Goal: Task Accomplishment & Management: Manage account settings

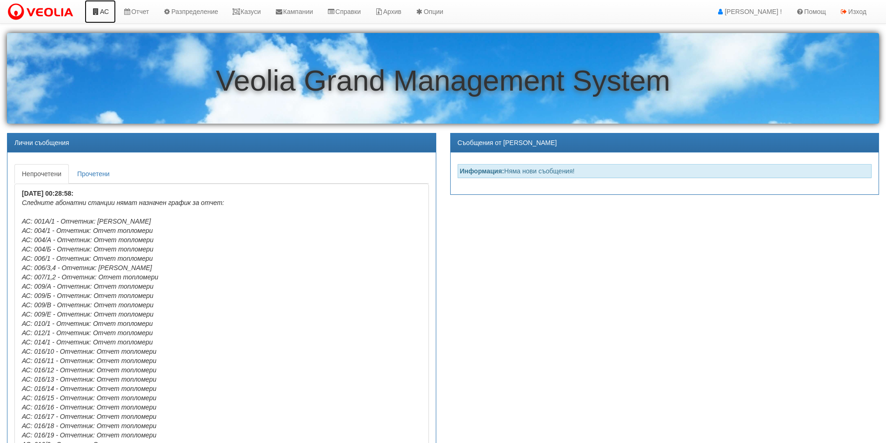
click at [107, 13] on link "АС" at bounding box center [100, 11] width 31 height 23
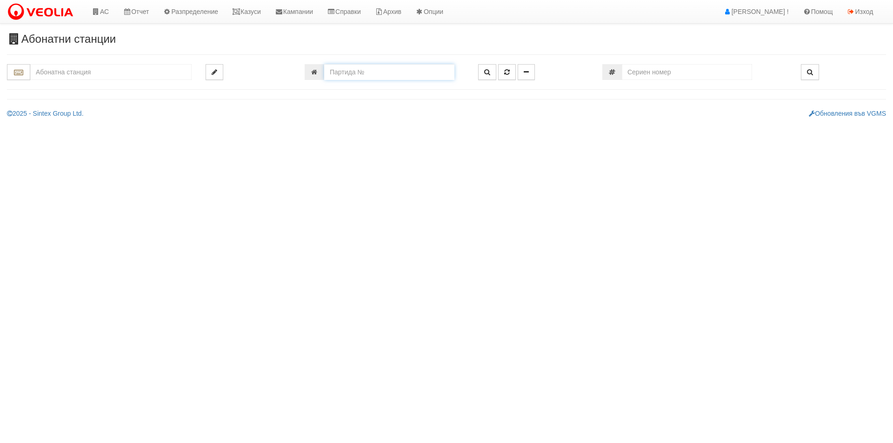
click at [341, 69] on input "number" at bounding box center [389, 72] width 130 height 16
type input "24489"
click at [484, 70] on button "button" at bounding box center [487, 72] width 18 height 16
type input "018Л/ Г - "ВЕОЛИЯ ЕНЕРДЖИ ВАРНА " ЕАД"
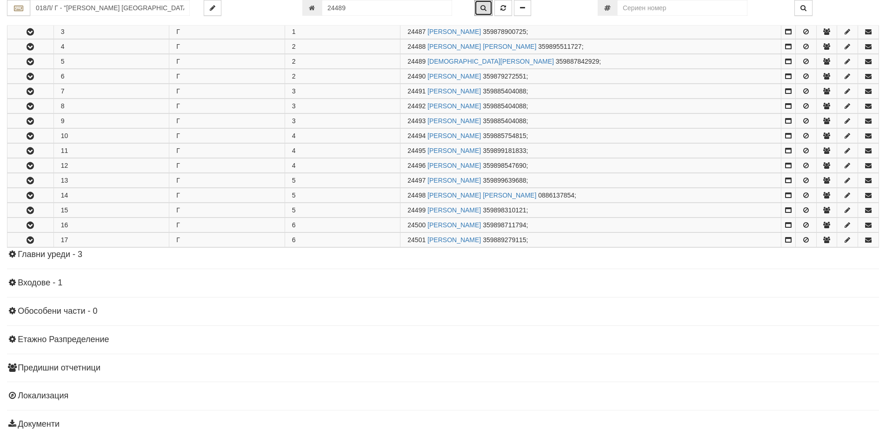
scroll to position [243, 0]
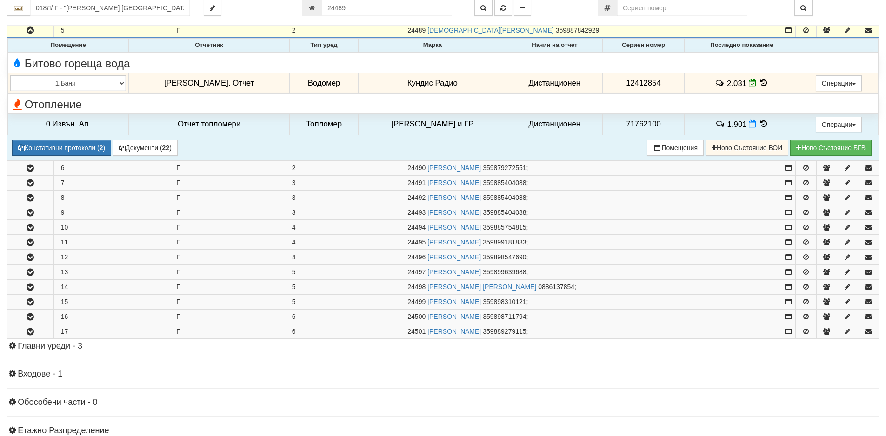
click at [758, 82] on icon at bounding box center [763, 83] width 10 height 8
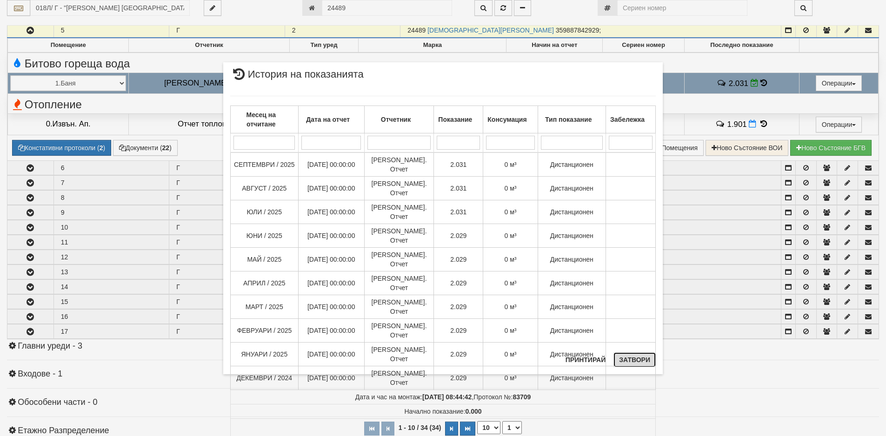
click at [626, 362] on button "Затвори" at bounding box center [634, 359] width 42 height 15
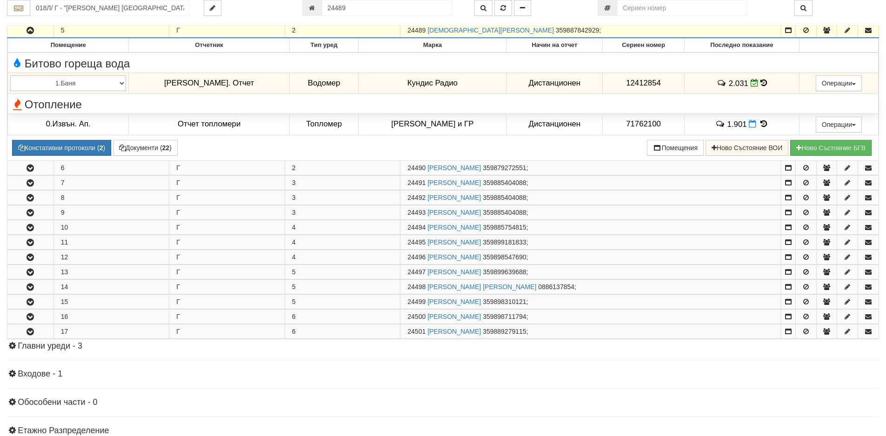
click at [120, 21] on div "018Л/ Г - "ВЕОЛИЯ ЕНЕРДЖИ ВАРНА " ЕАД 24489" at bounding box center [443, 13] width 872 height 26
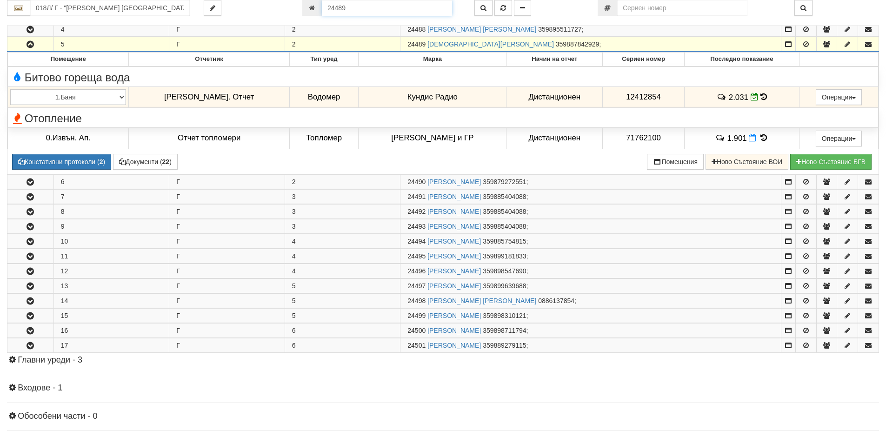
drag, startPoint x: 351, startPoint y: 7, endPoint x: 292, endPoint y: 7, distance: 60.0
click at [292, 7] on div "018Л/ Г - "ВЕОЛИЯ ЕНЕРДЖИ ВАРНА " ЕАД 24489" at bounding box center [443, 8] width 886 height 16
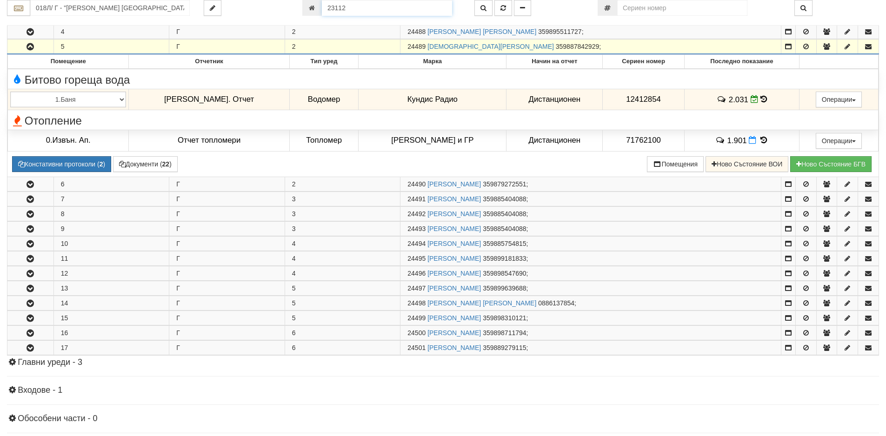
type input "23112"
type input "048/1 - "ВЕОЛИЯ ЕНЕРДЖИ ВАРНА " ЕАД"
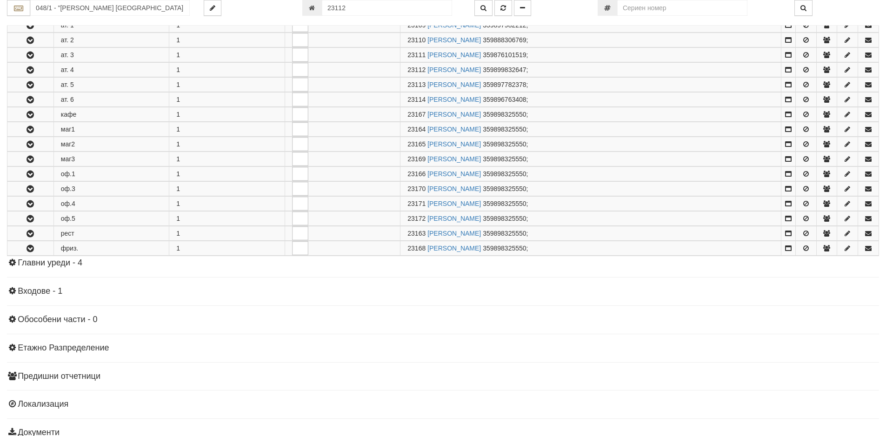
scroll to position [764, 0]
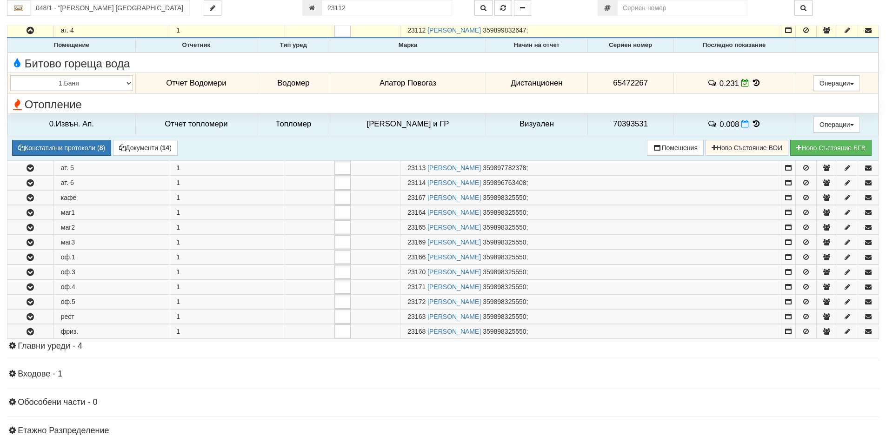
click at [751, 84] on icon at bounding box center [756, 83] width 10 height 8
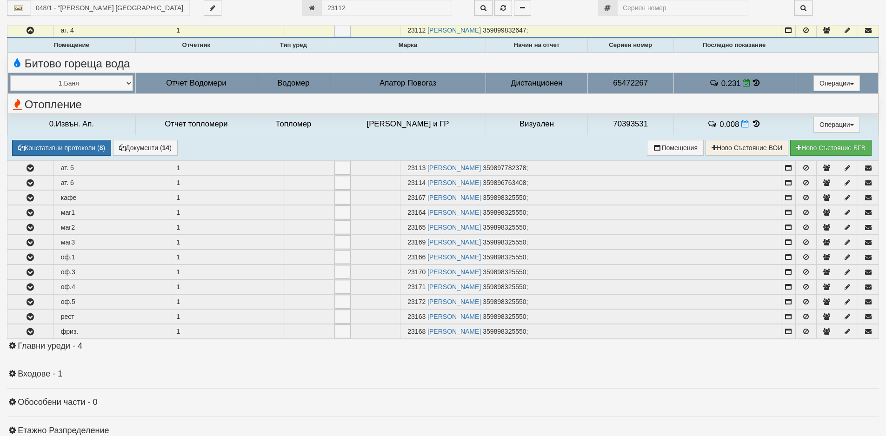
select select "1"
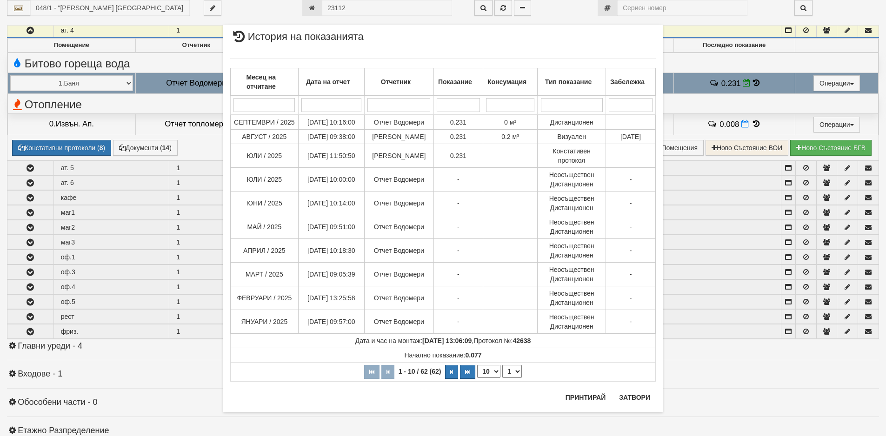
click at [351, 7] on div "× История на показанията Месец на отчитане Дата на отчет Отчетник Показание Кон…" at bounding box center [442, 217] width 453 height 435
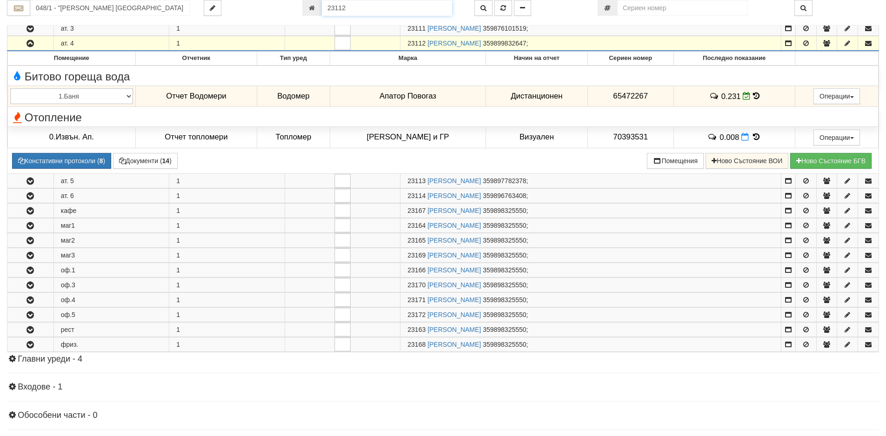
scroll to position [740, 0]
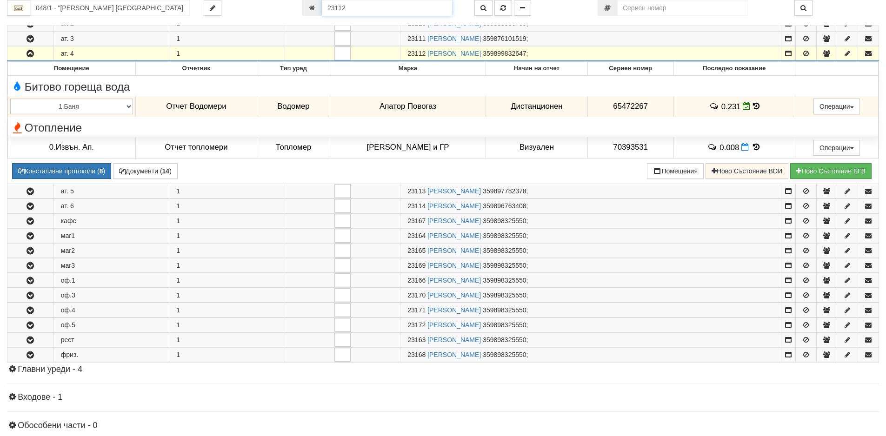
drag, startPoint x: 353, startPoint y: 7, endPoint x: 313, endPoint y: 7, distance: 39.5
click at [313, 7] on div "23112" at bounding box center [381, 8] width 158 height 16
type input "23163"
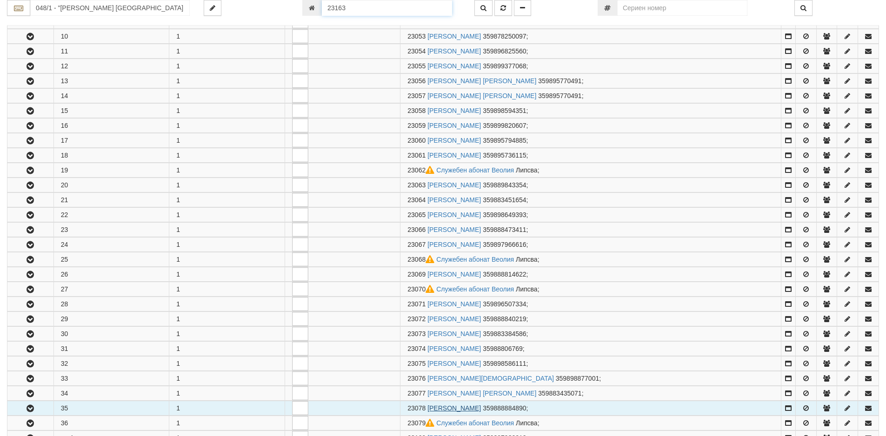
scroll to position [771, 0]
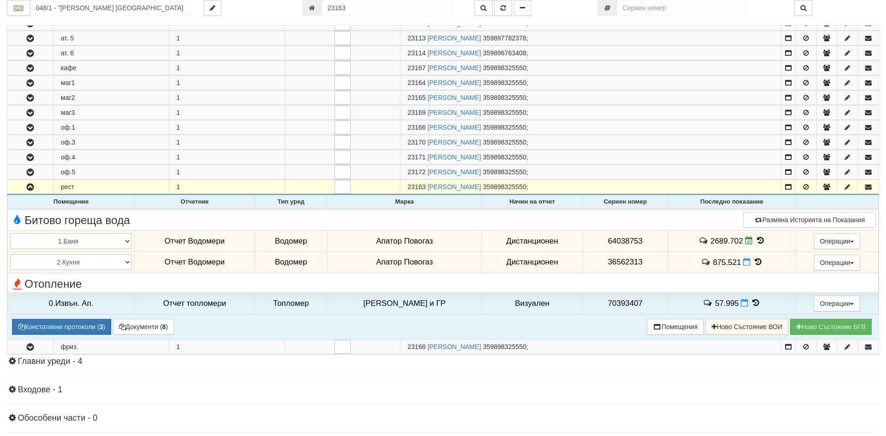
click at [755, 241] on icon at bounding box center [760, 241] width 10 height 8
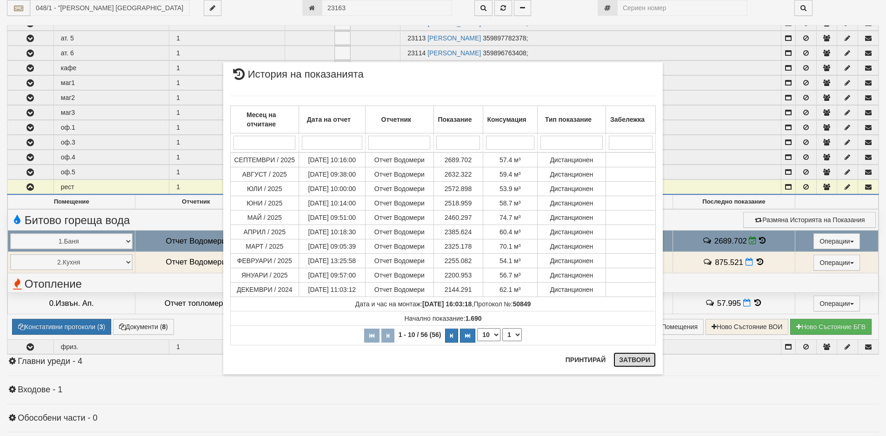
click at [639, 361] on button "Затвори" at bounding box center [634, 359] width 42 height 15
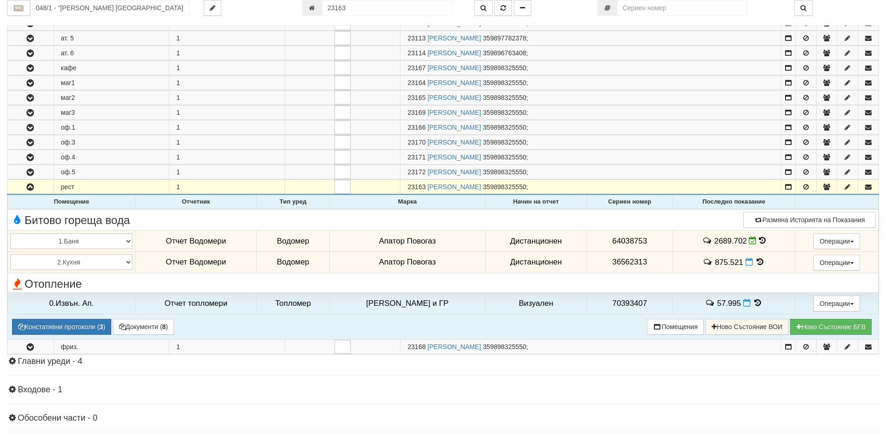
click at [755, 260] on icon at bounding box center [760, 262] width 10 height 8
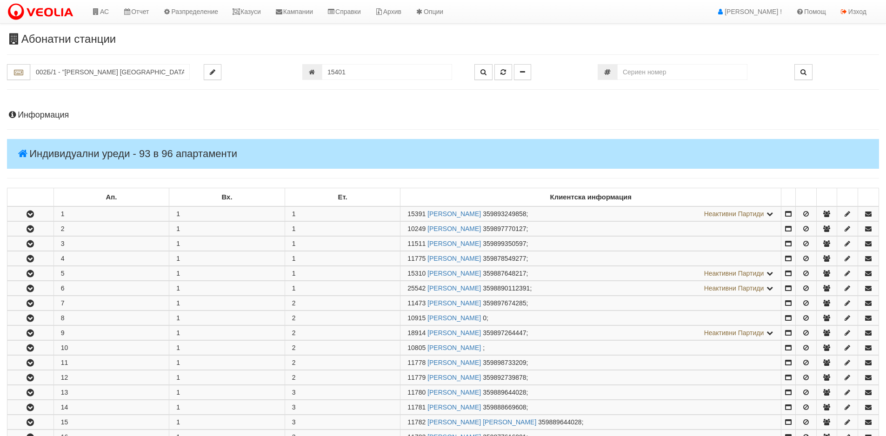
scroll to position [541, 0]
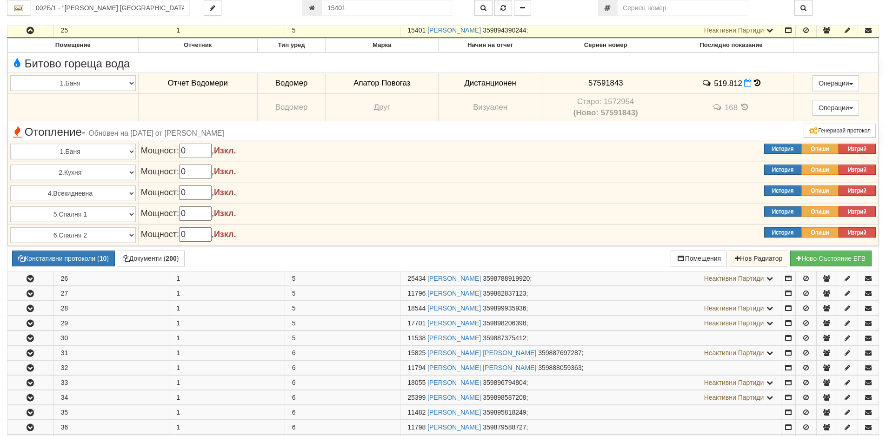
click at [139, 18] on div "002Б/1 - "ВЕОЛИЯ ЕНЕРДЖИ ВАРНА " ЕАД 15401" at bounding box center [443, 13] width 872 height 26
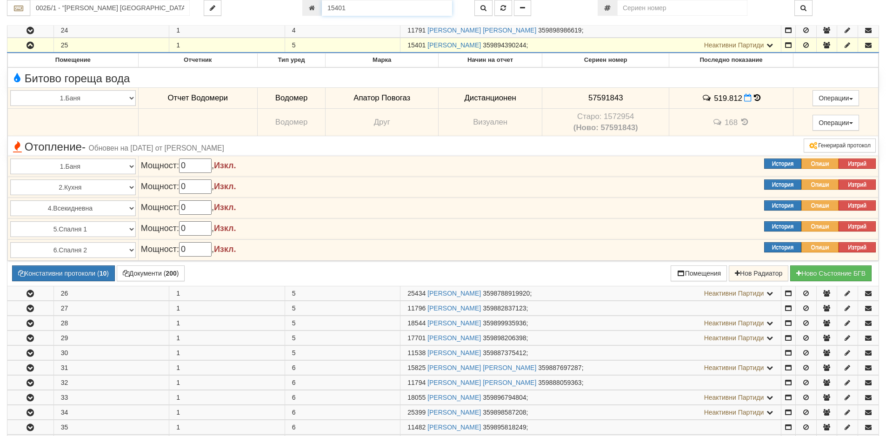
drag, startPoint x: 383, startPoint y: 0, endPoint x: 333, endPoint y: 8, distance: 50.4
click at [333, 8] on input "15401" at bounding box center [387, 8] width 130 height 16
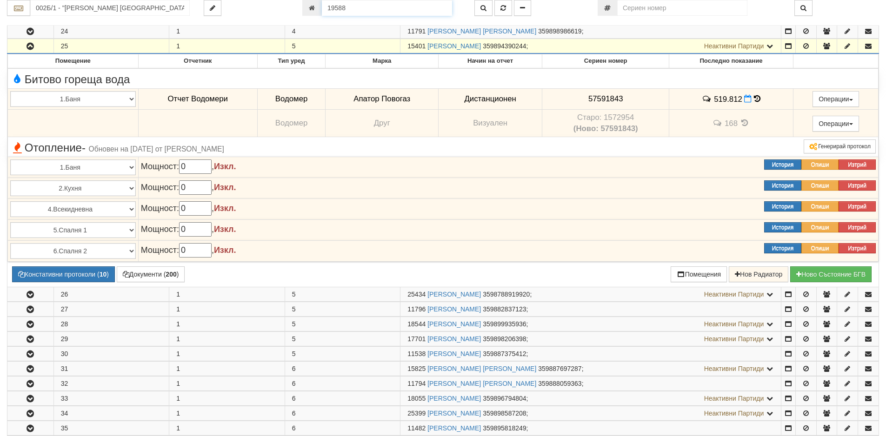
type input "19588"
type input "100/1 - "ВЕОЛИЯ ЕНЕРДЖИ ВАРНА " ЕАД"
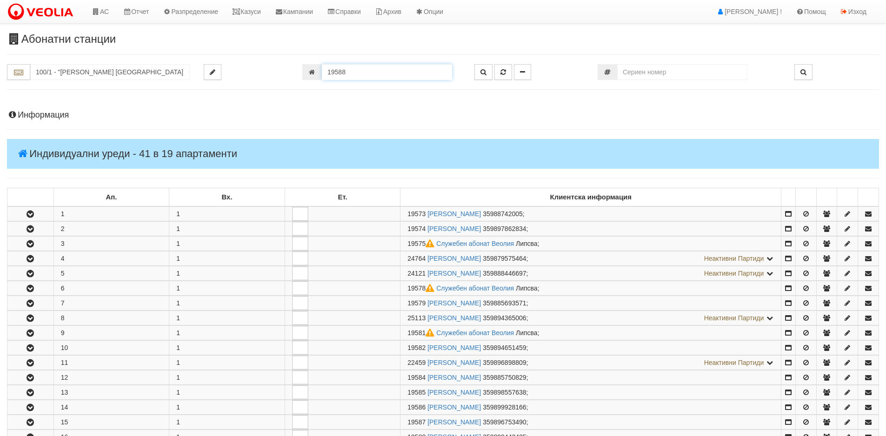
scroll to position [280, 0]
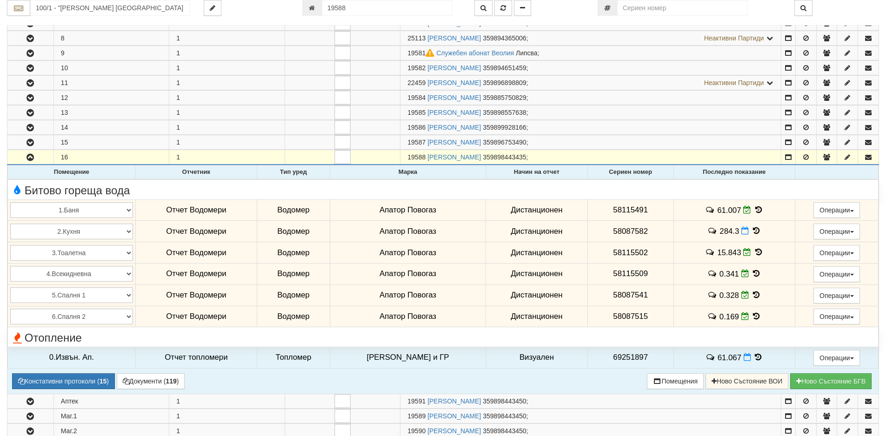
click at [751, 232] on icon at bounding box center [756, 231] width 10 height 8
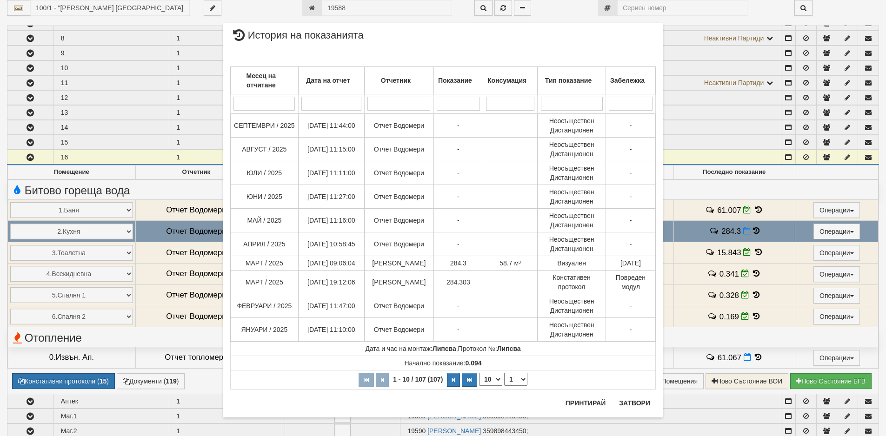
click at [28, 143] on div "× История на показанията Месец на отчитане Дата на отчет Отчетник Показание Кон…" at bounding box center [443, 218] width 886 height 436
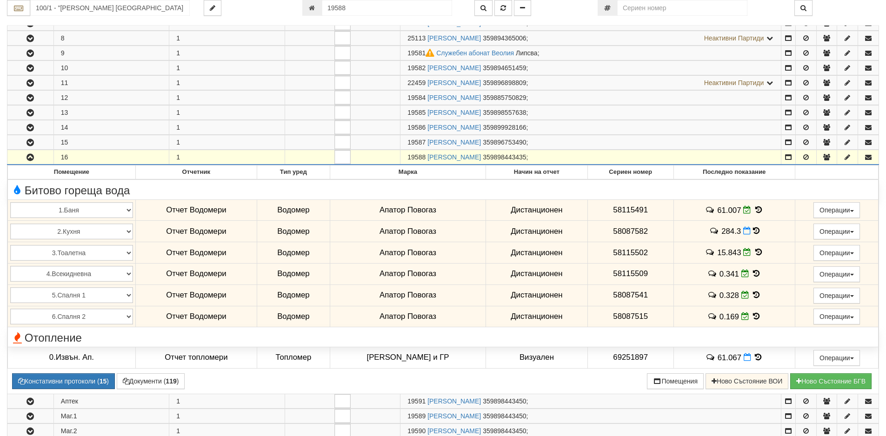
click at [28, 143] on icon "button" at bounding box center [30, 142] width 11 height 7
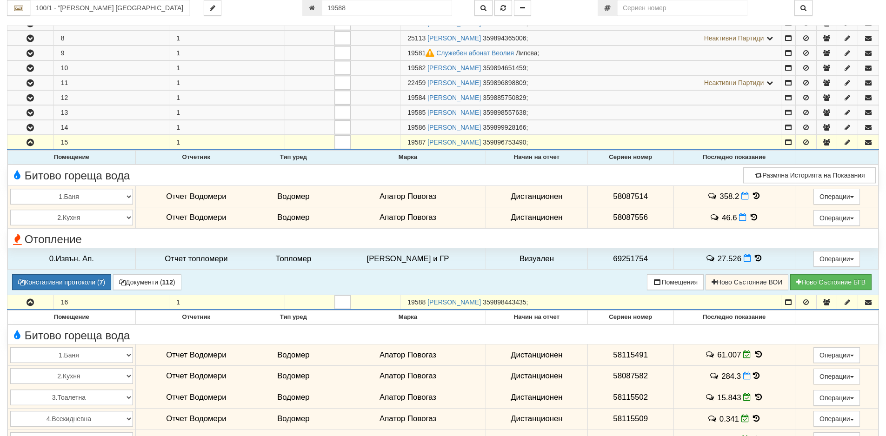
click at [751, 196] on icon at bounding box center [756, 196] width 10 height 8
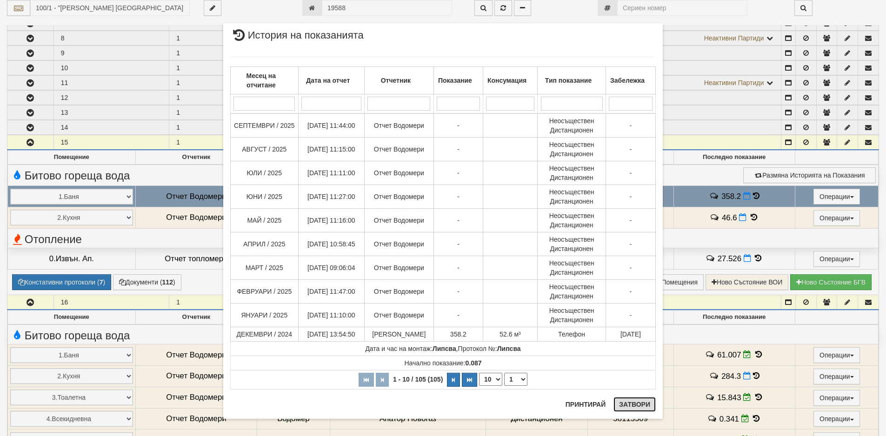
click at [646, 403] on button "Затвори" at bounding box center [634, 404] width 42 height 15
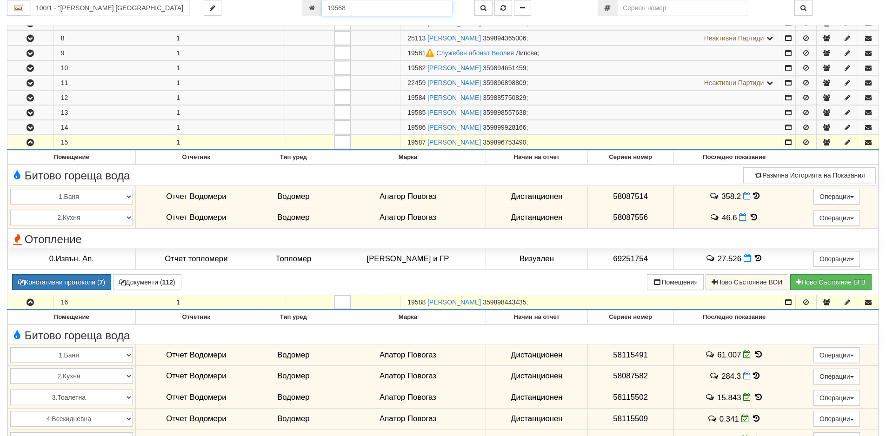
click at [346, 7] on input "19588" at bounding box center [387, 8] width 130 height 16
type input "19828"
type input "102/2 - "ВЕОЛИЯ ЕНЕРДЖИ ВАРНА " ЕАД"
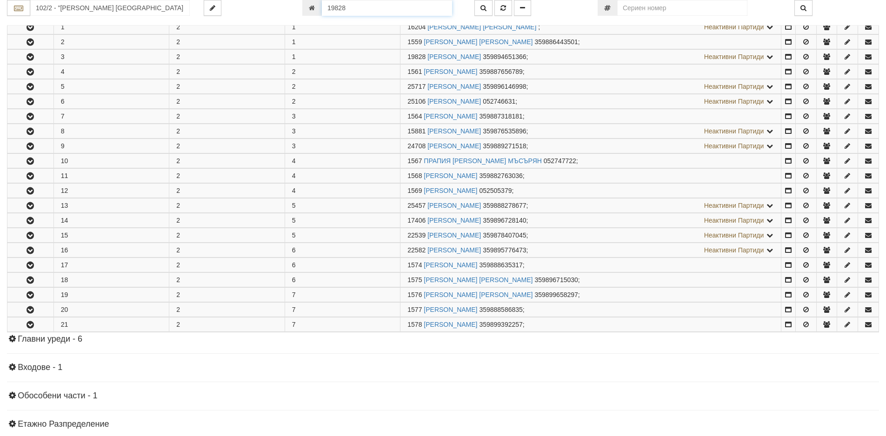
scroll to position [213, 0]
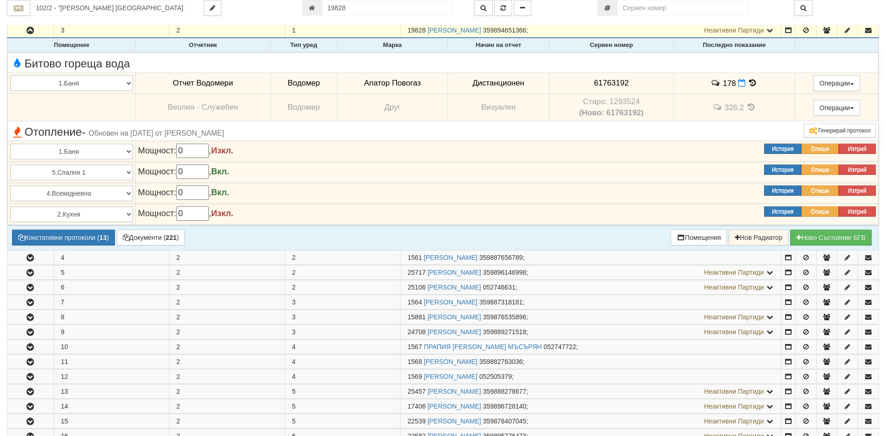
click at [749, 81] on icon at bounding box center [753, 83] width 10 height 8
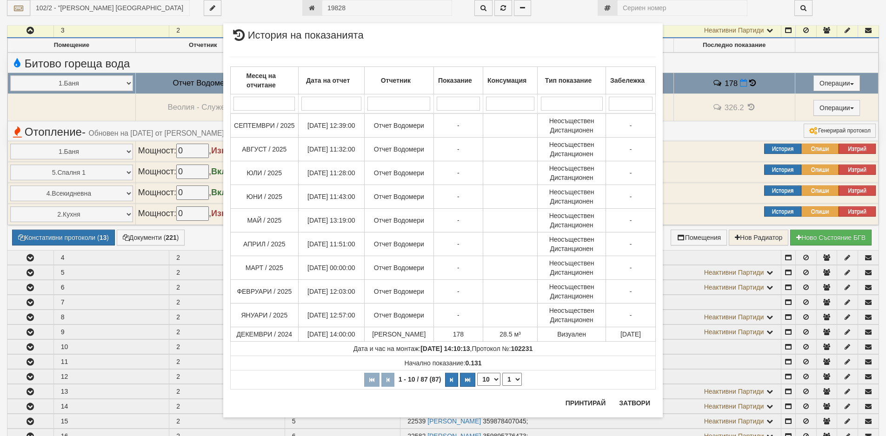
click at [493, 381] on select "10 20 30 40" at bounding box center [488, 379] width 23 height 13
select select "40"
click at [477, 386] on select "10 20 30 40" at bounding box center [488, 379] width 23 height 13
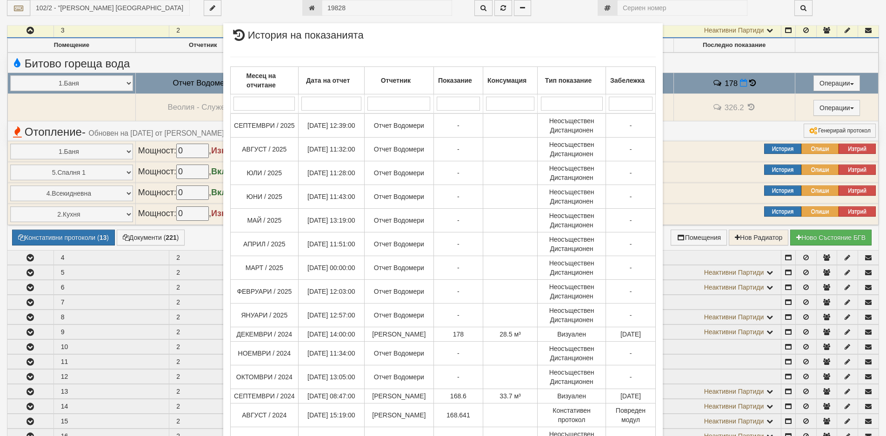
click at [129, 109] on div "× История на показанията Месец на отчитане Дата на отчет Отчетник Показание Кон…" at bounding box center [443, 218] width 886 height 436
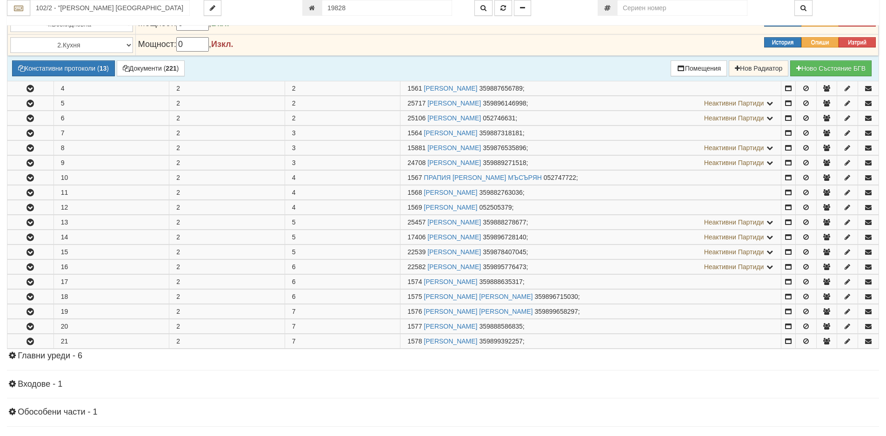
scroll to position [399, 0]
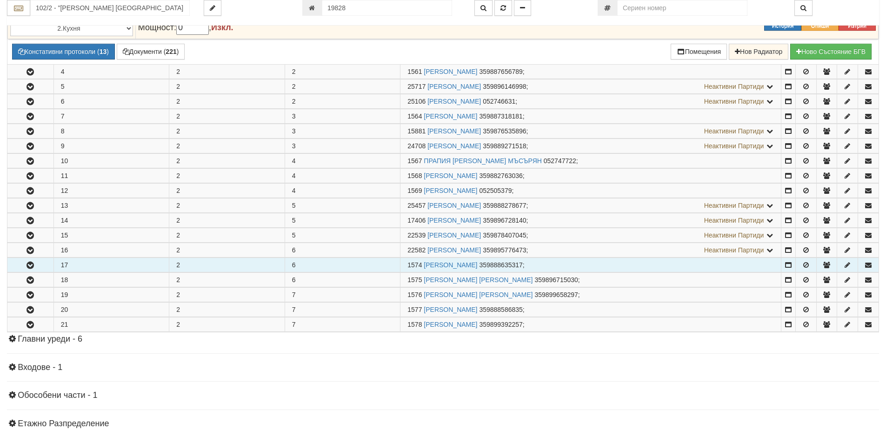
click at [32, 263] on icon "button" at bounding box center [30, 265] width 11 height 7
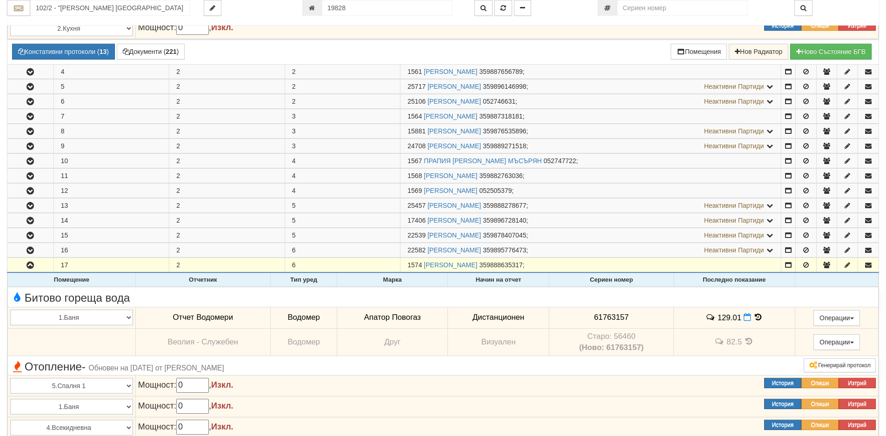
click at [755, 318] on icon at bounding box center [758, 317] width 10 height 8
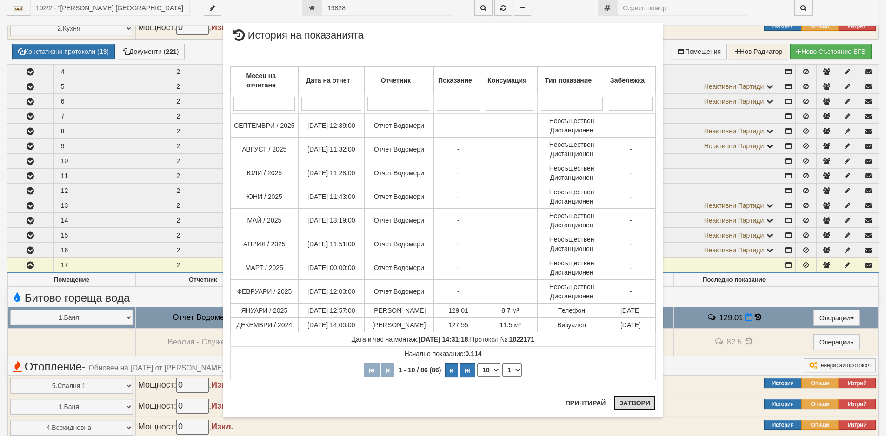
click at [625, 404] on button "Затвори" at bounding box center [634, 403] width 42 height 15
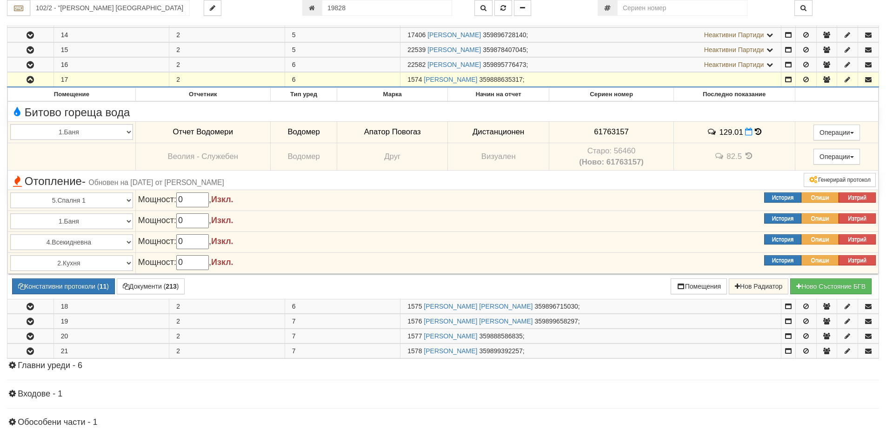
scroll to position [585, 0]
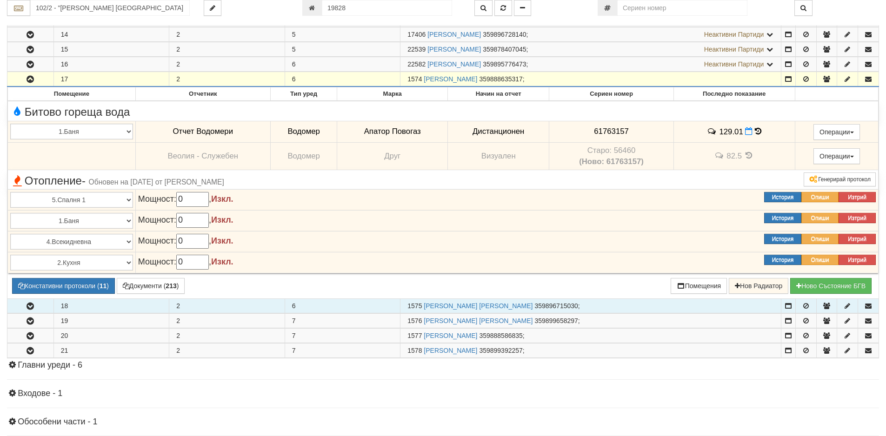
click at [29, 303] on icon "button" at bounding box center [30, 306] width 11 height 7
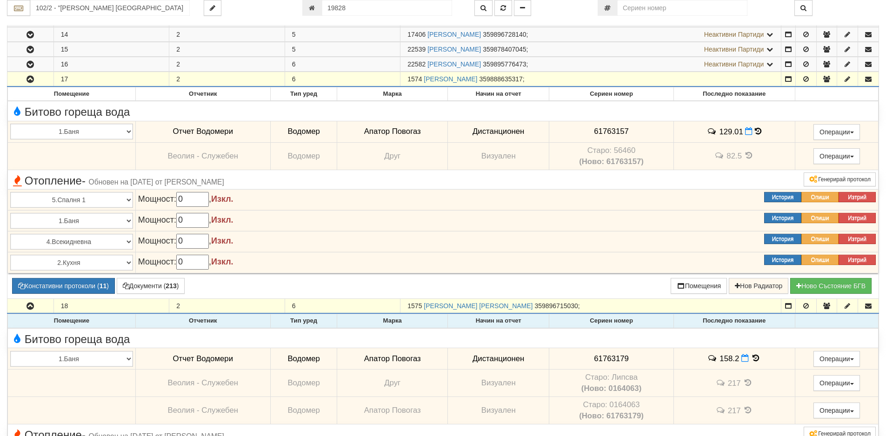
click at [752, 358] on icon at bounding box center [756, 358] width 10 height 8
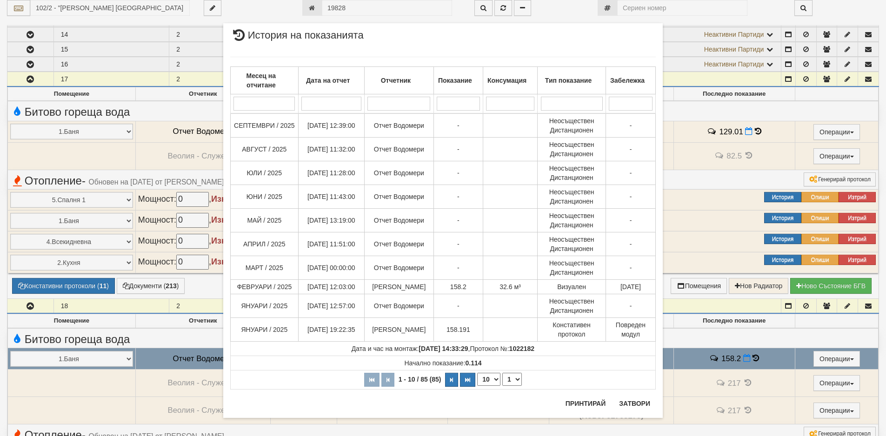
click at [358, 4] on div "× История на показанията Месец на отчитане Дата на отчет Отчетник Показание Кон…" at bounding box center [442, 220] width 453 height 441
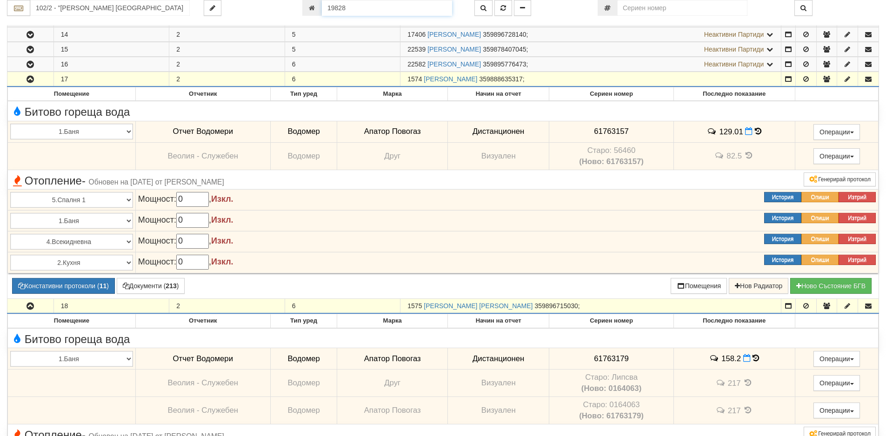
drag, startPoint x: 356, startPoint y: 5, endPoint x: 290, endPoint y: 16, distance: 66.4
click at [290, 16] on div "102/2 - "ВЕОЛИЯ ЕНЕРДЖИ ВАРНА " ЕАД 19828" at bounding box center [443, 13] width 872 height 26
type input "2395"
type input "108/1 - "ВЕОЛИЯ ЕНЕРДЖИ ВАРНА " ЕАД"
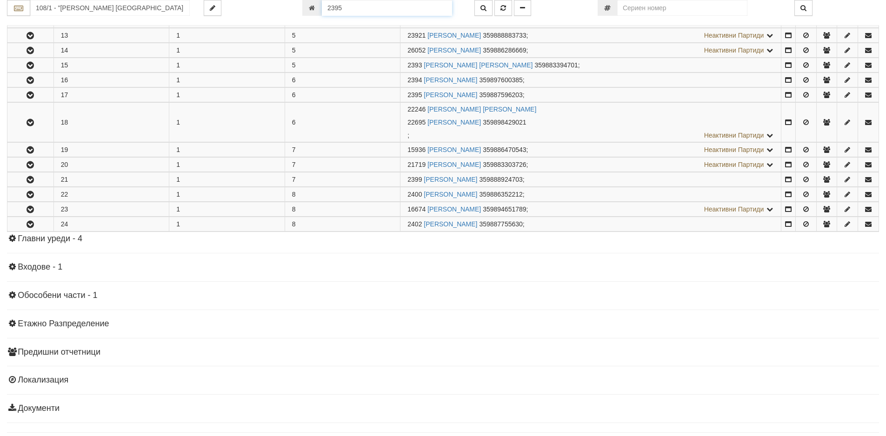
scroll to position [379, 0]
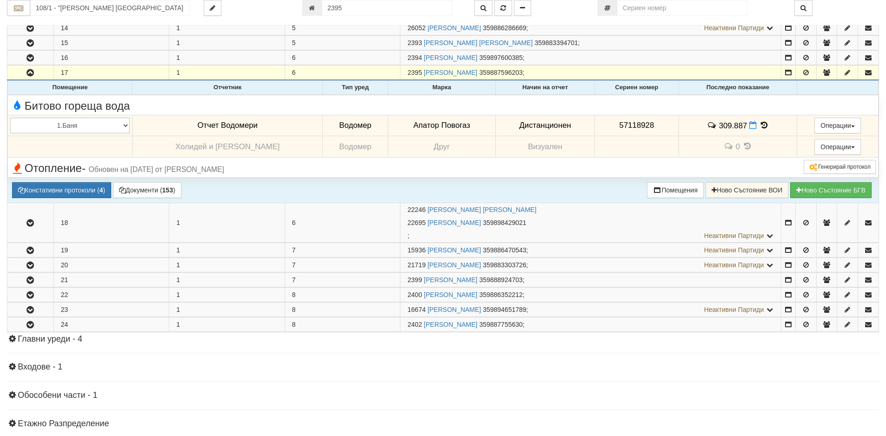
click at [759, 129] on icon at bounding box center [764, 125] width 10 height 8
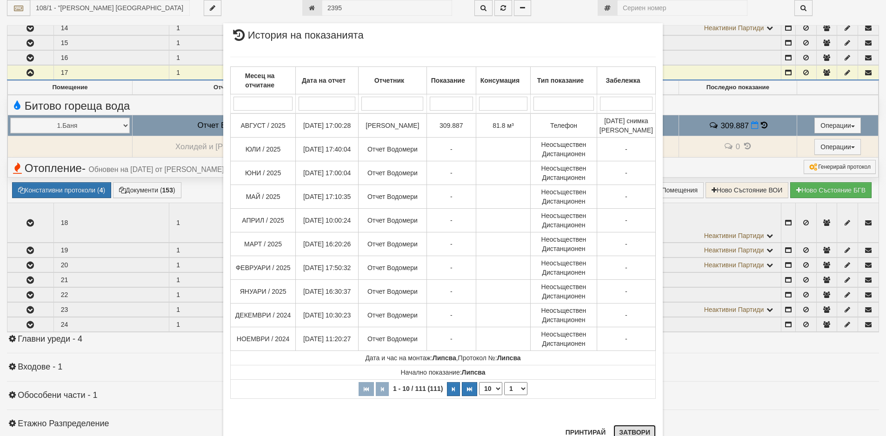
click at [636, 432] on button "Затвори" at bounding box center [634, 432] width 42 height 15
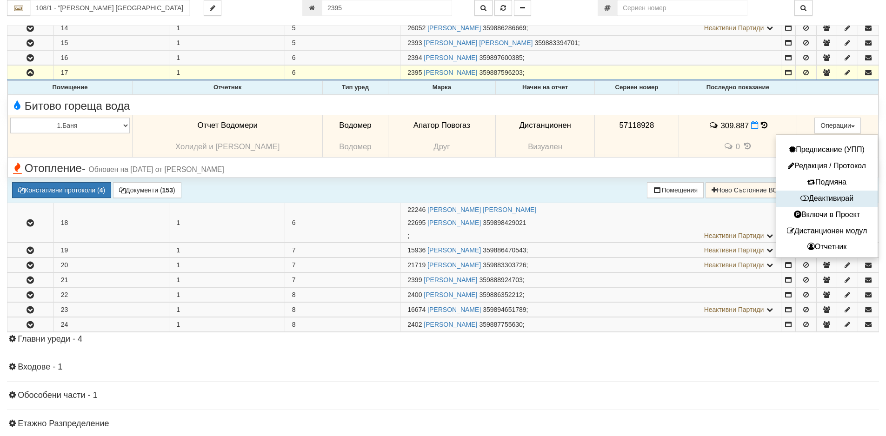
click at [820, 199] on button "Деактивирай" at bounding box center [826, 199] width 97 height 12
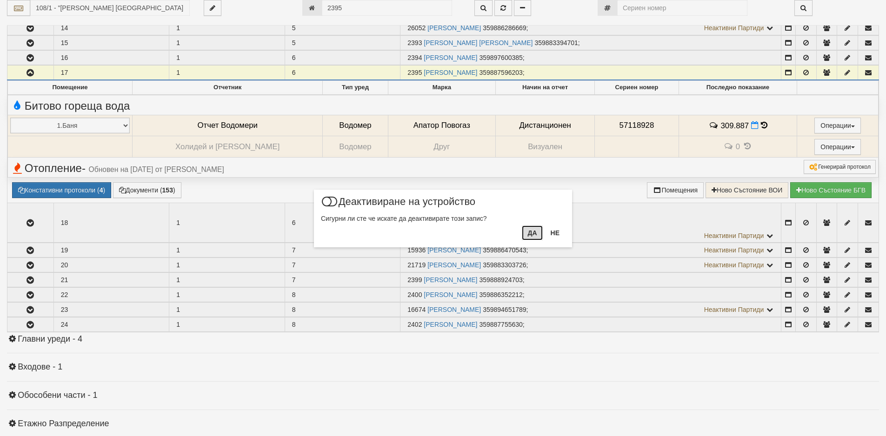
click at [530, 233] on button "Да" at bounding box center [532, 232] width 20 height 15
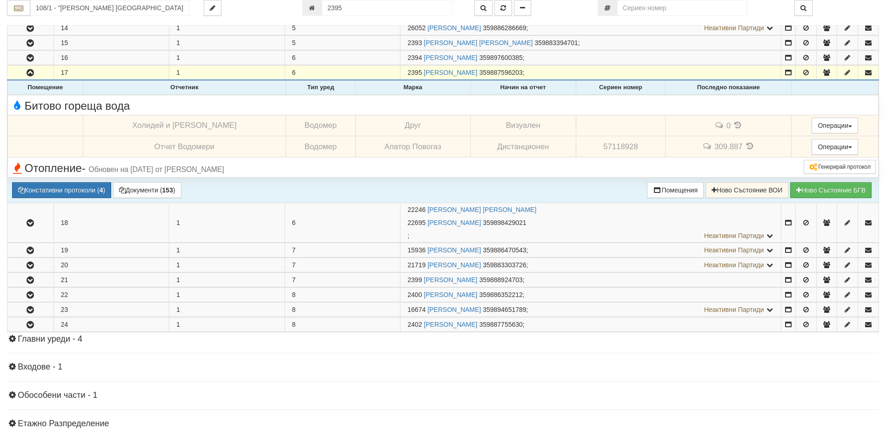
click at [714, 146] on span "309.887" at bounding box center [728, 146] width 28 height 9
click at [829, 167] on button "Активирай" at bounding box center [826, 167] width 97 height 12
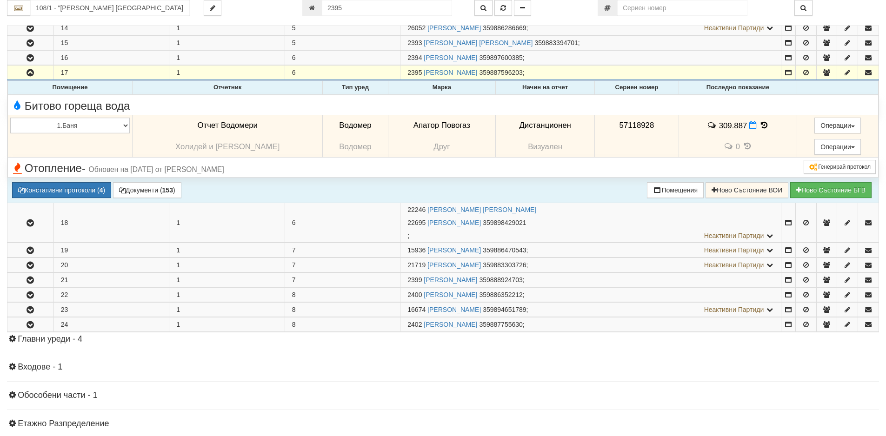
click at [759, 127] on icon at bounding box center [764, 125] width 10 height 8
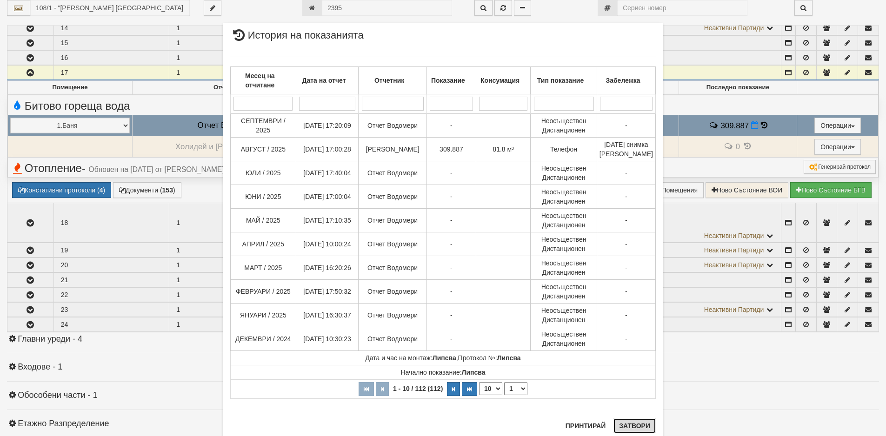
click at [636, 426] on button "Затвори" at bounding box center [634, 425] width 42 height 15
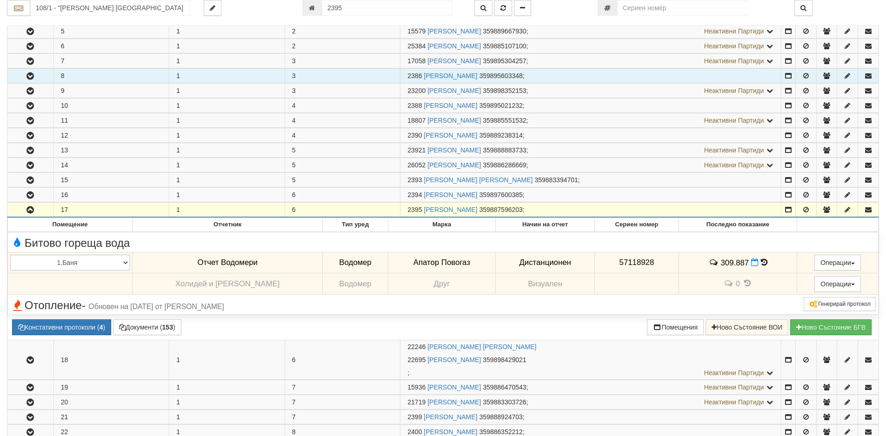
scroll to position [240, 0]
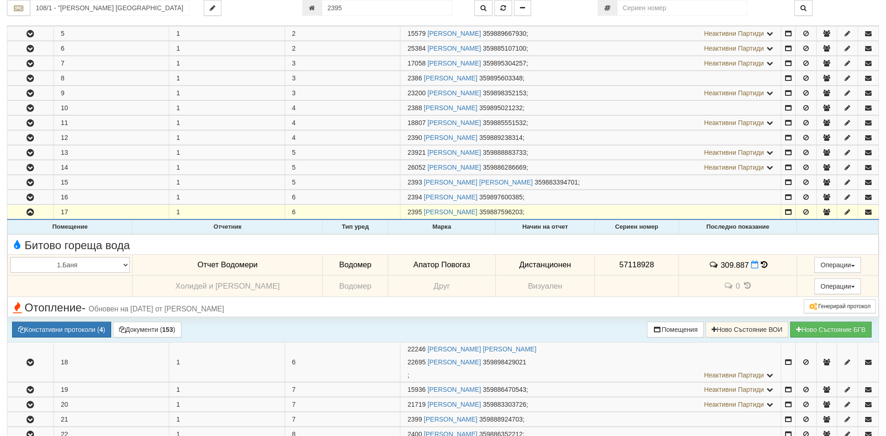
click at [44, 281] on td at bounding box center [70, 286] width 125 height 21
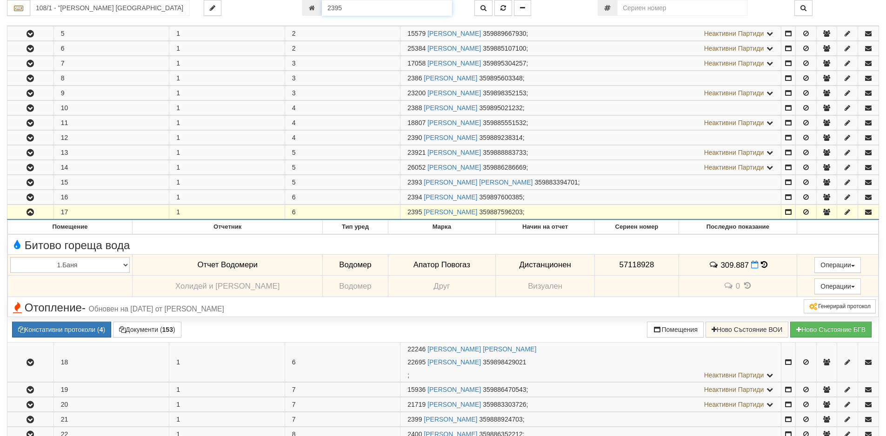
scroll to position [232, 0]
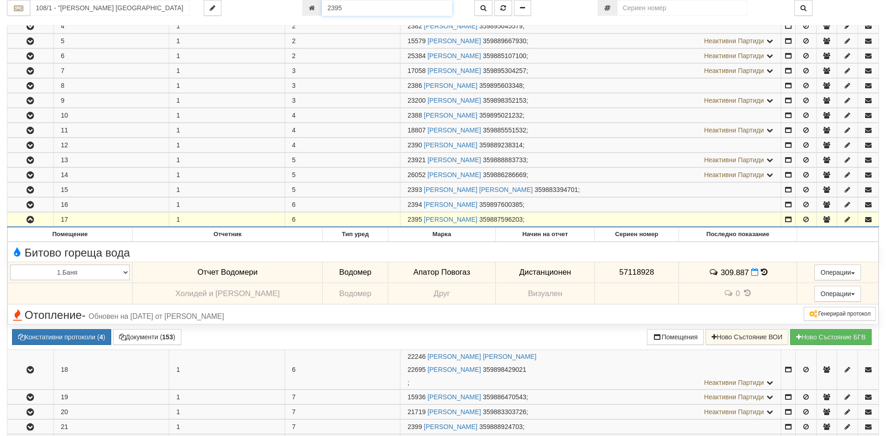
drag, startPoint x: 347, startPoint y: 7, endPoint x: 292, endPoint y: 2, distance: 55.1
click at [299, 6] on div "2395" at bounding box center [381, 8] width 172 height 16
type input "4572"
type input "122/3 - "ВЕОЛИЯ ЕНЕРДЖИ ВАРНА " ЕАД"
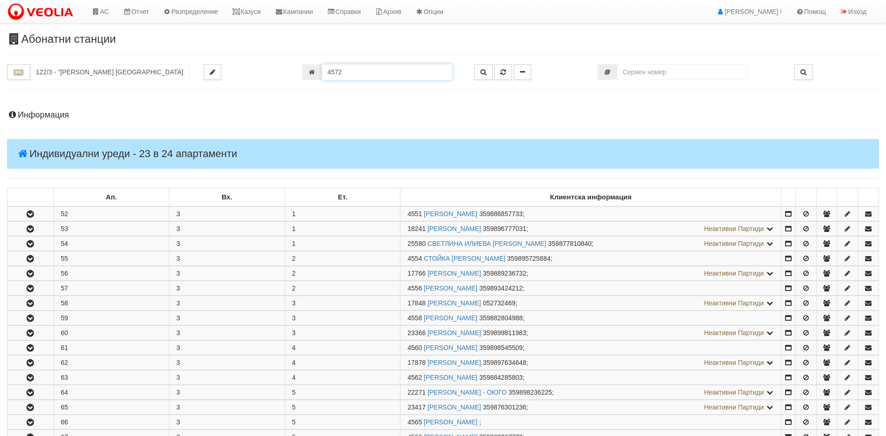
scroll to position [354, 0]
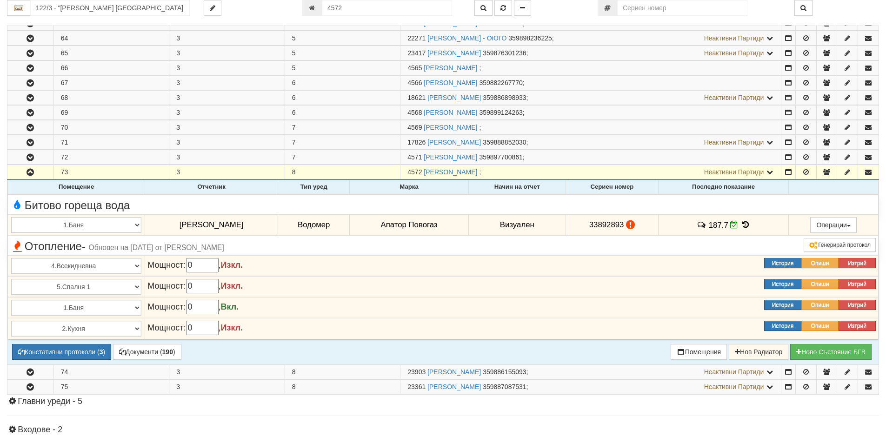
click at [748, 226] on icon at bounding box center [745, 225] width 10 height 8
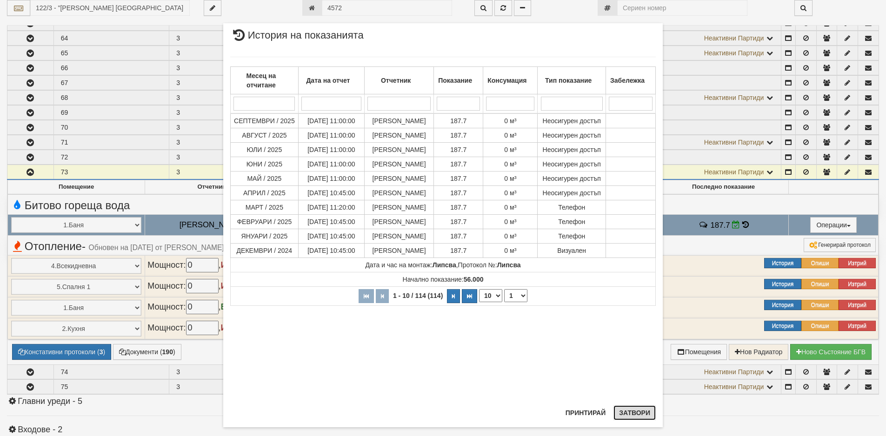
click at [636, 418] on button "Затвори" at bounding box center [634, 412] width 42 height 15
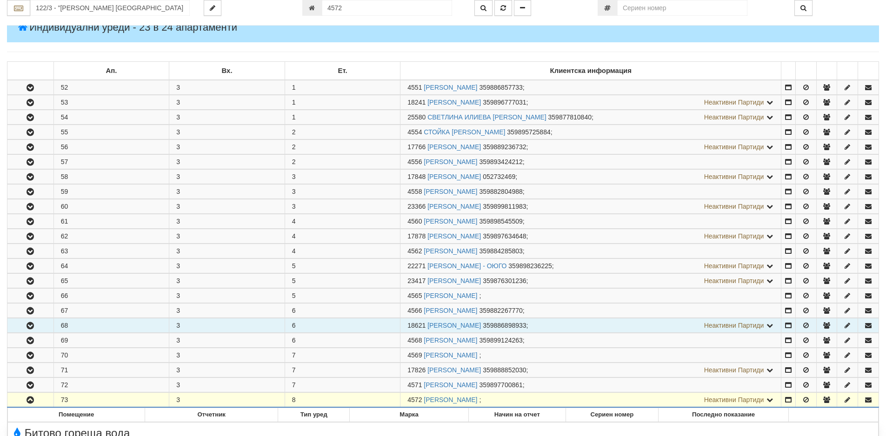
scroll to position [122, 0]
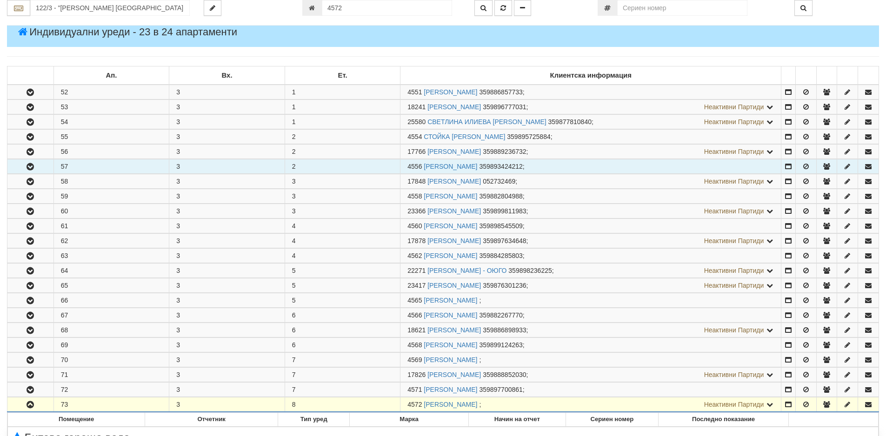
click at [35, 165] on icon "button" at bounding box center [30, 167] width 11 height 7
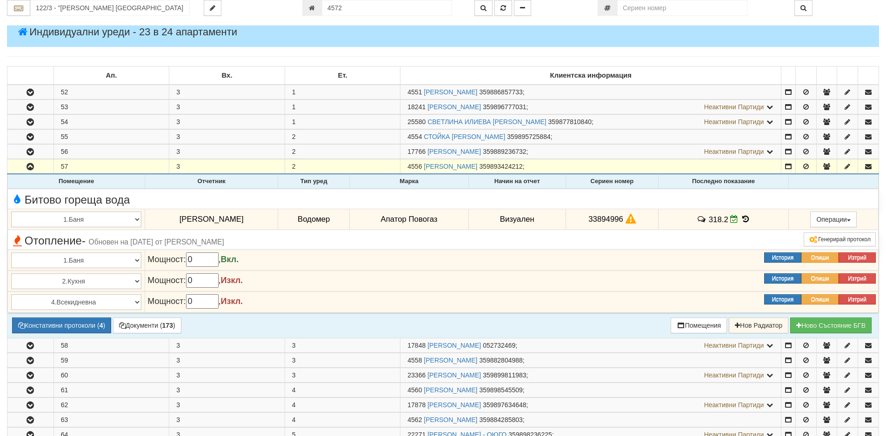
click at [748, 218] on icon at bounding box center [745, 219] width 10 height 8
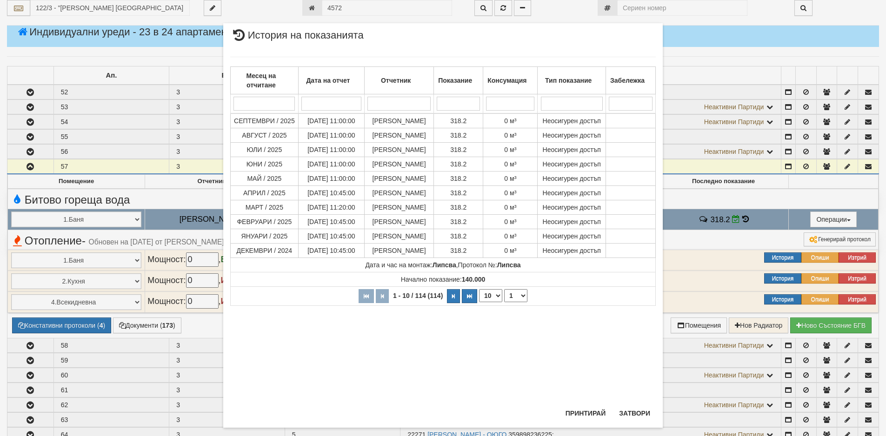
click at [494, 302] on select "10 20 30 40" at bounding box center [490, 295] width 23 height 13
select select "40"
click at [479, 302] on select "10 20 30 40" at bounding box center [490, 295] width 23 height 13
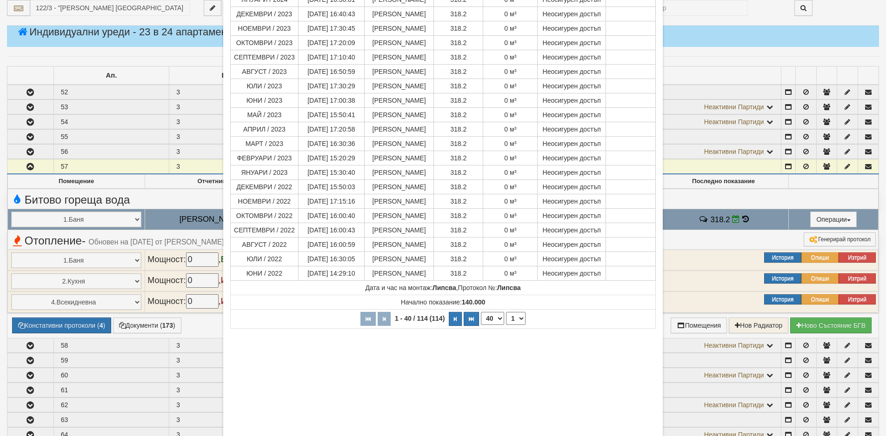
scroll to position [418, 0]
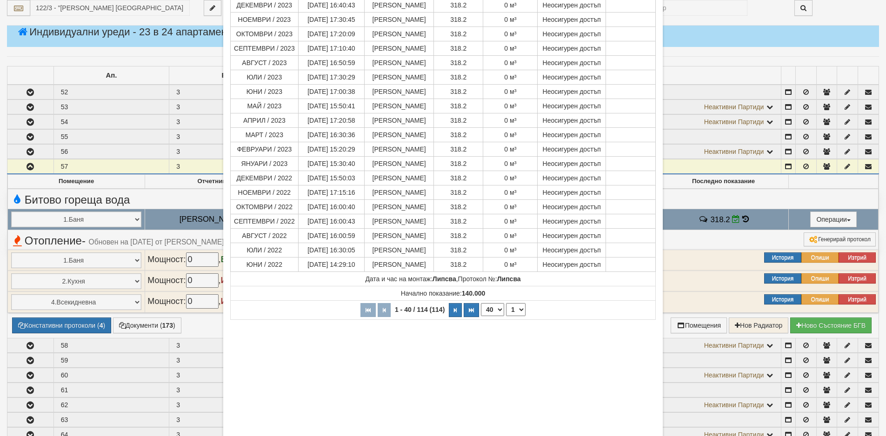
click at [145, 58] on div "× История на показанията Месец на отчитане Дата на отчет Отчетник Показание Кон…" at bounding box center [443, 218] width 886 height 436
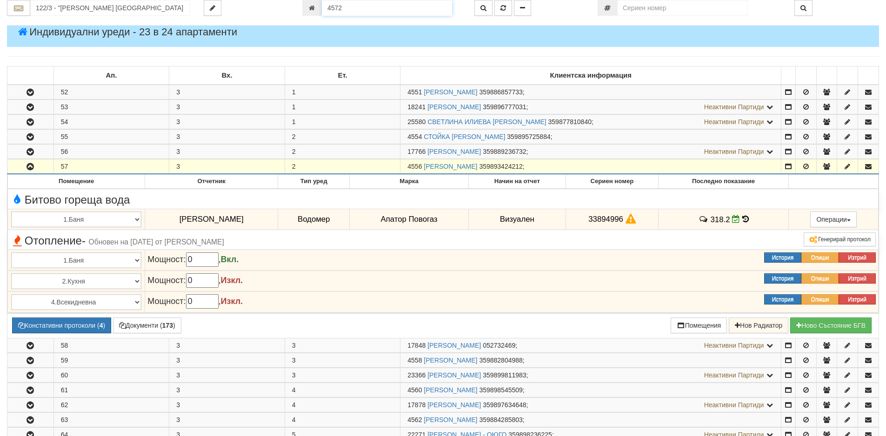
drag, startPoint x: 354, startPoint y: 8, endPoint x: 280, endPoint y: 20, distance: 74.8
click at [283, 20] on div "122/3 - "ВЕОЛИЯ ЕНЕРДЖИ ВАРНА " ЕАД 4572" at bounding box center [443, 13] width 872 height 26
type input "4582"
type input "122/4 - "ВЕОЛИЯ ЕНЕРДЖИ ВАРНА " ЕАД"
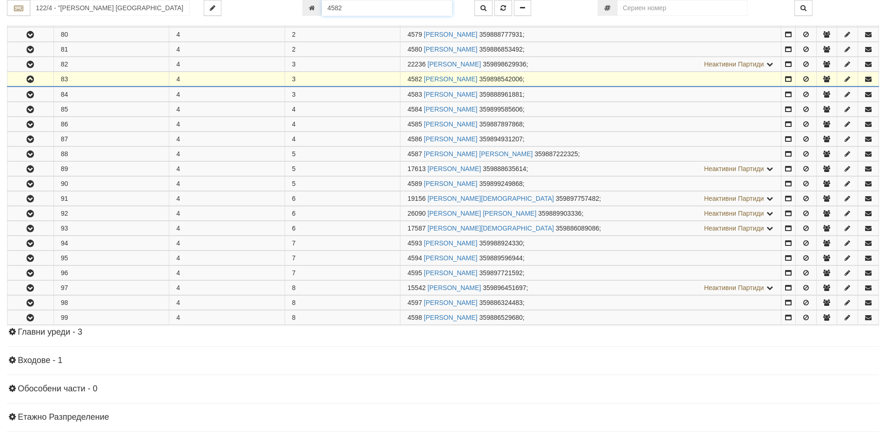
scroll to position [288, 0]
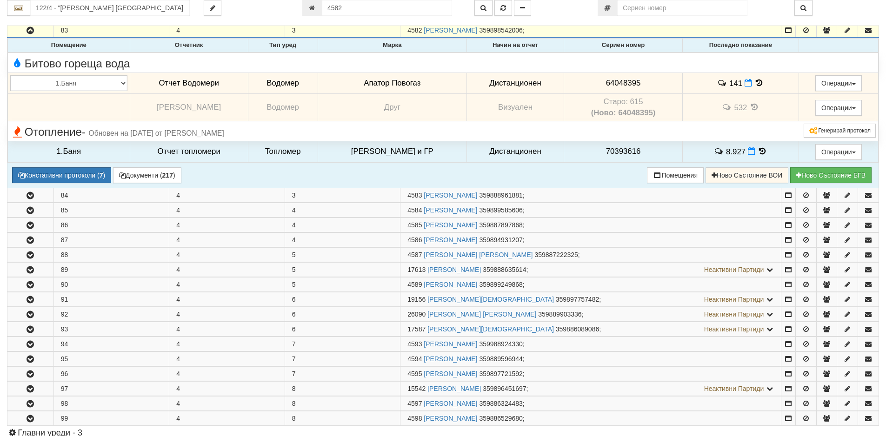
click at [756, 82] on icon at bounding box center [759, 83] width 10 height 8
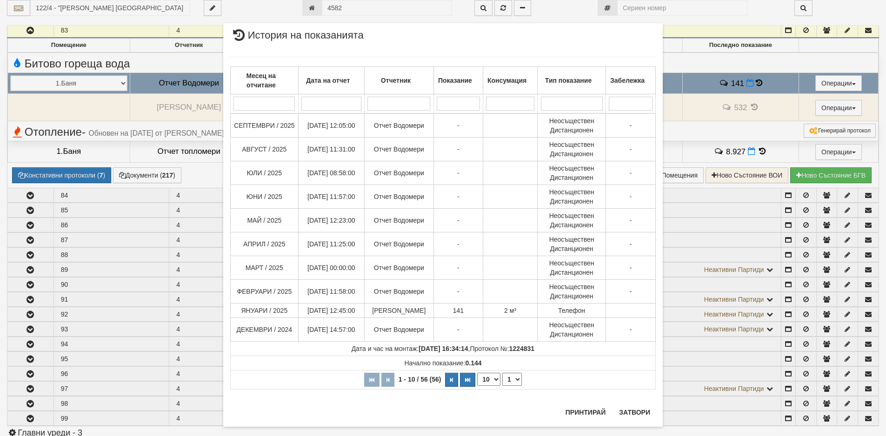
drag, startPoint x: 490, startPoint y: 389, endPoint x: 490, endPoint y: 394, distance: 5.1
click at [490, 386] on select "10 20 30 40" at bounding box center [488, 379] width 23 height 13
select select "40"
click at [477, 386] on select "10 20 30 40" at bounding box center [488, 379] width 23 height 13
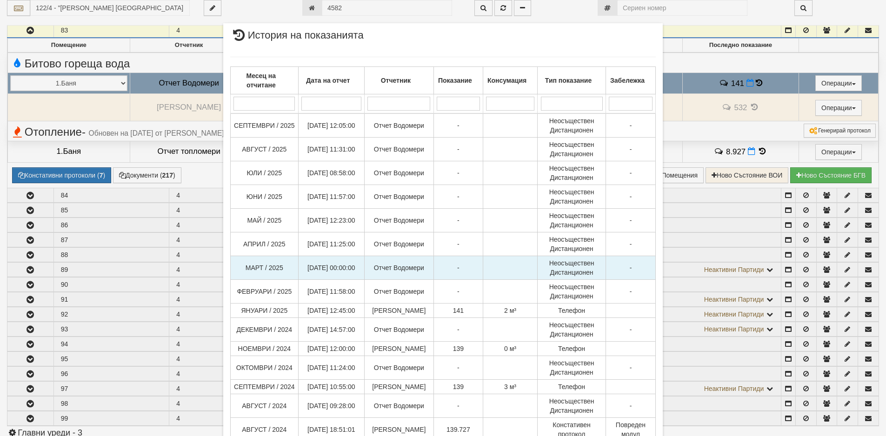
scroll to position [93, 0]
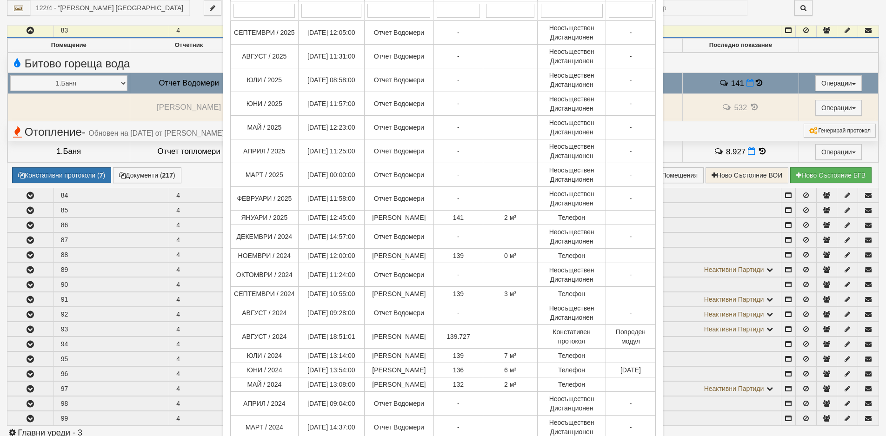
click at [75, 112] on div "× История на показанията Месец на отчитане Дата на отчет Отчетник Показание Кон…" at bounding box center [443, 218] width 886 height 436
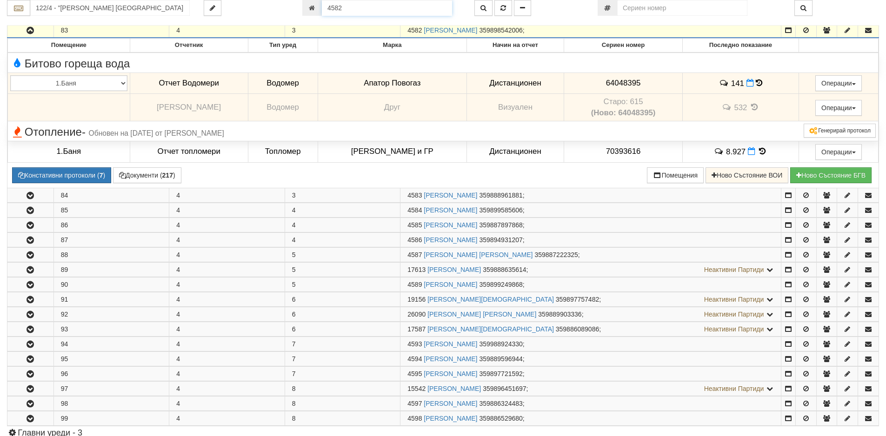
click at [344, 7] on input "4582" at bounding box center [387, 8] width 130 height 16
type input "26090"
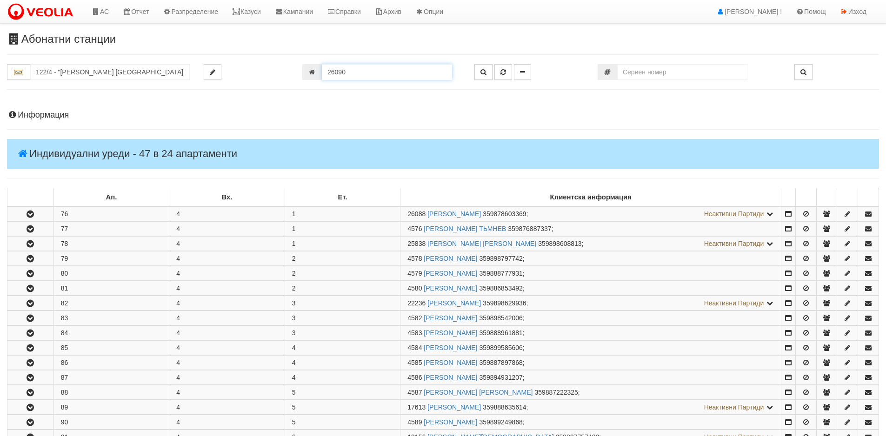
scroll to position [354, 0]
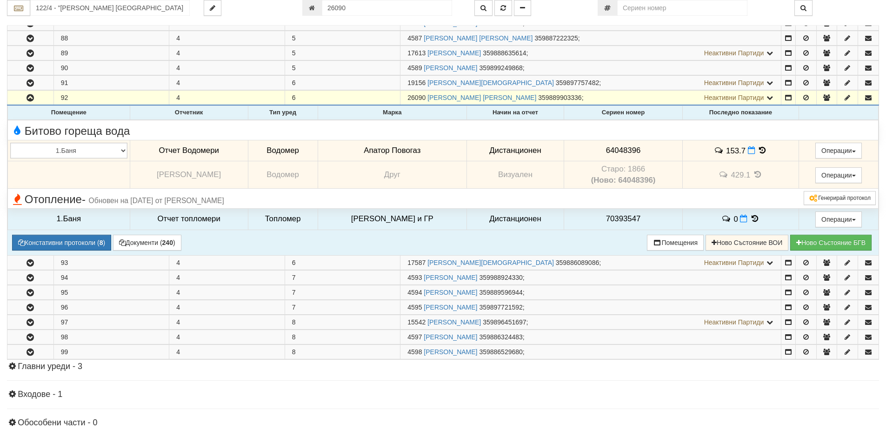
click at [760, 150] on icon at bounding box center [762, 150] width 10 height 8
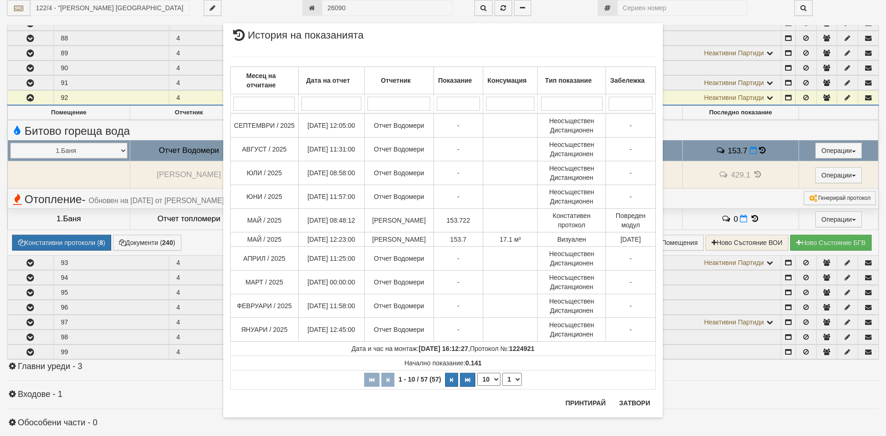
click at [494, 379] on select "10 20 30 40" at bounding box center [488, 379] width 23 height 13
select select "40"
click at [477, 386] on select "10 20 30 40" at bounding box center [488, 379] width 23 height 13
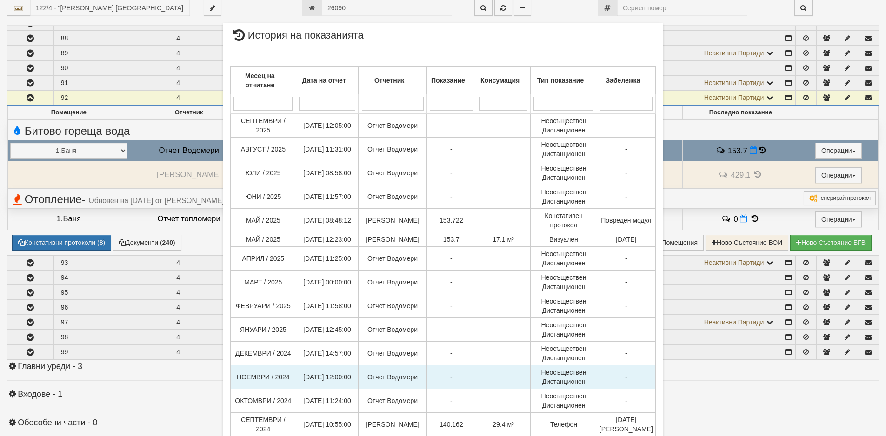
scroll to position [93, 0]
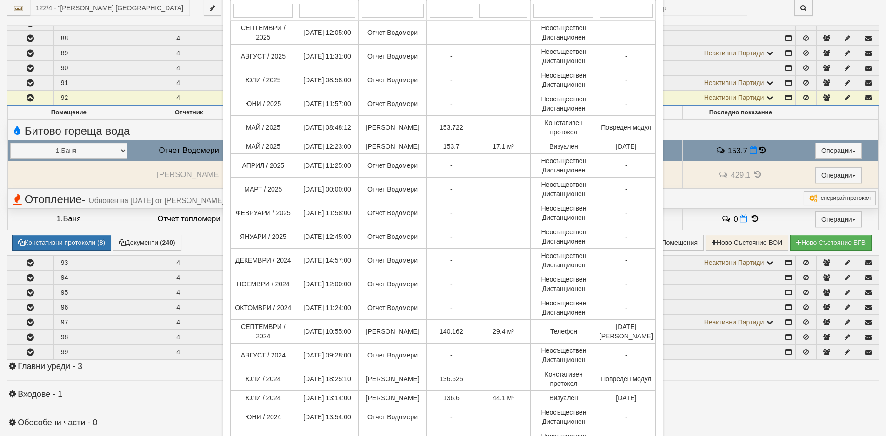
click at [98, 88] on div "× История на показанията Месец на отчитане Дата на отчет Отчетник Показание Кон…" at bounding box center [443, 218] width 886 height 436
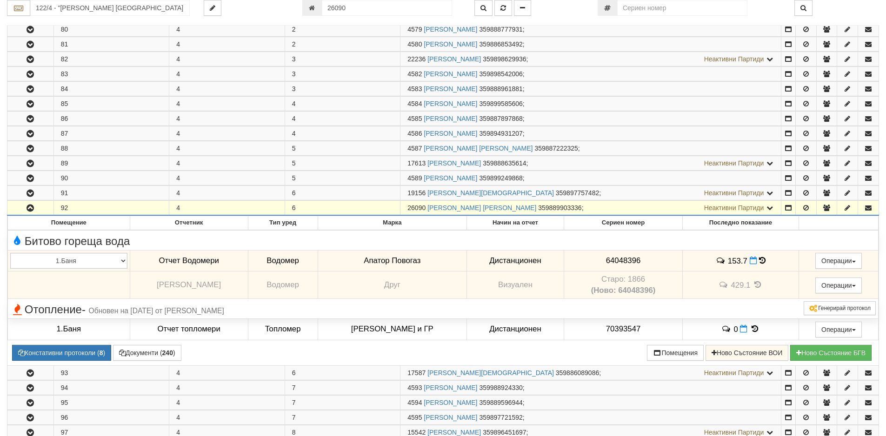
scroll to position [215, 0]
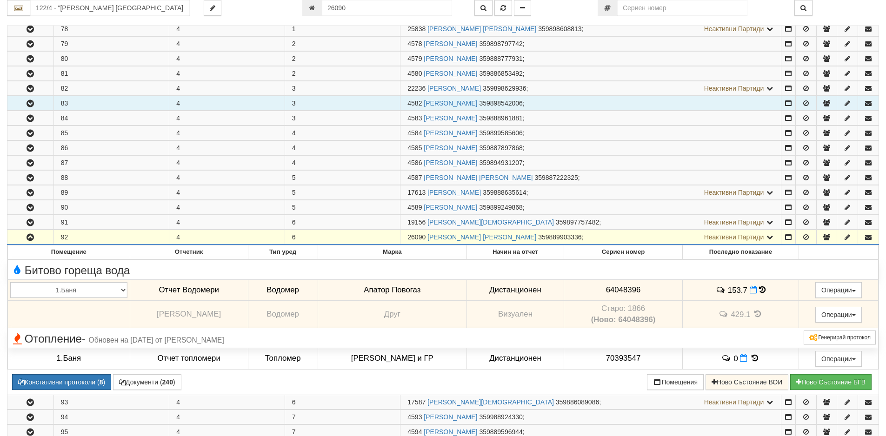
click at [32, 105] on icon "button" at bounding box center [30, 103] width 11 height 7
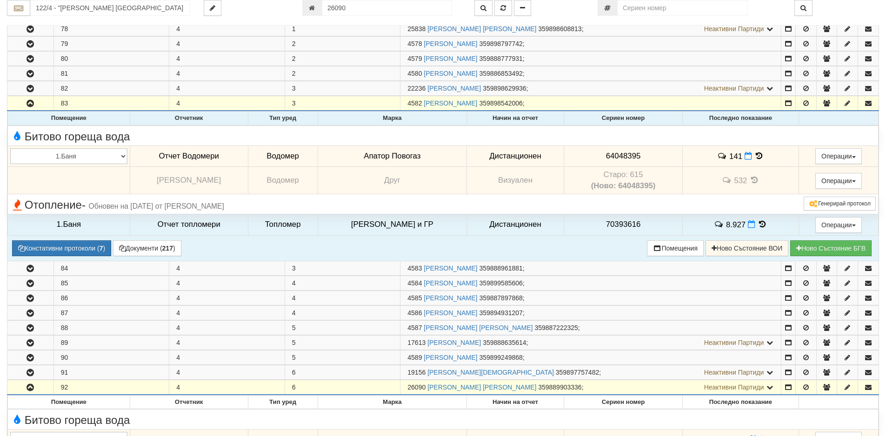
click at [756, 155] on icon at bounding box center [759, 156] width 10 height 8
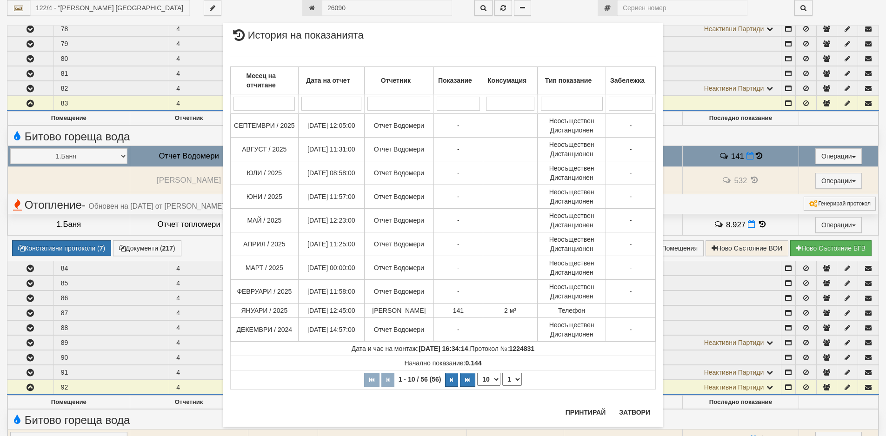
click at [493, 386] on select "10 20 30 40" at bounding box center [488, 379] width 23 height 13
select select "30"
click at [477, 386] on select "10 20 30 40" at bounding box center [488, 379] width 23 height 13
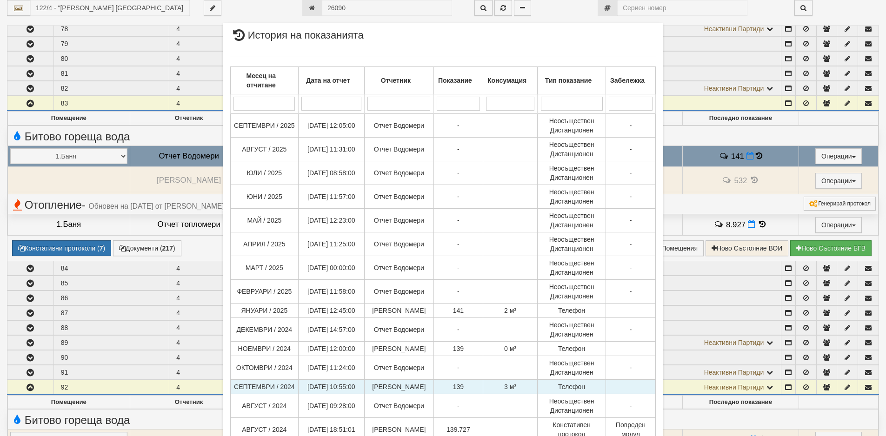
scroll to position [186, 0]
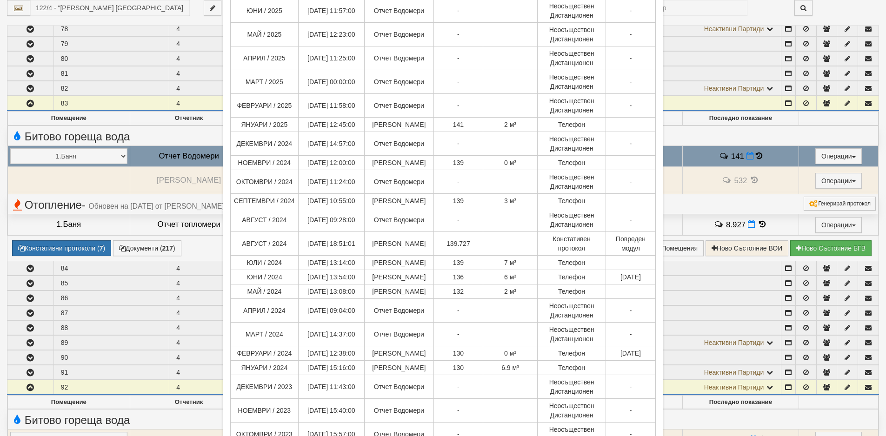
click at [131, 106] on div "× История на показанията Месец на отчитане Дата на отчет Отчетник Показание Кон…" at bounding box center [443, 218] width 886 height 436
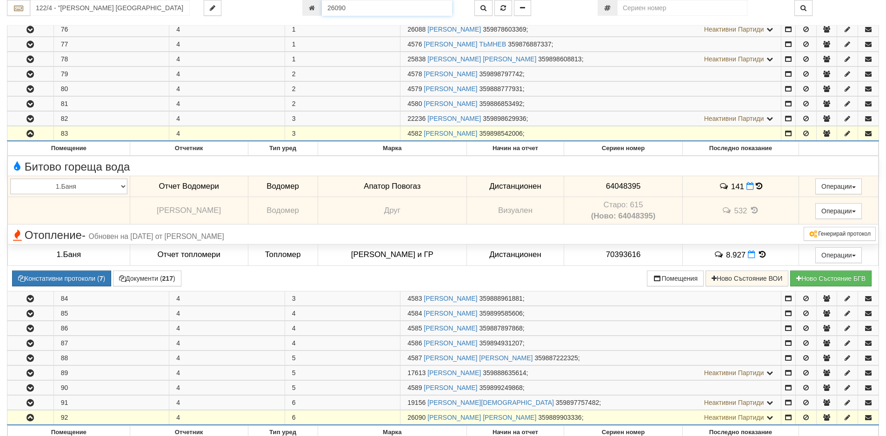
drag, startPoint x: 349, startPoint y: 9, endPoint x: 311, endPoint y: 0, distance: 38.7
click at [315, 1] on div "26090" at bounding box center [381, 8] width 158 height 16
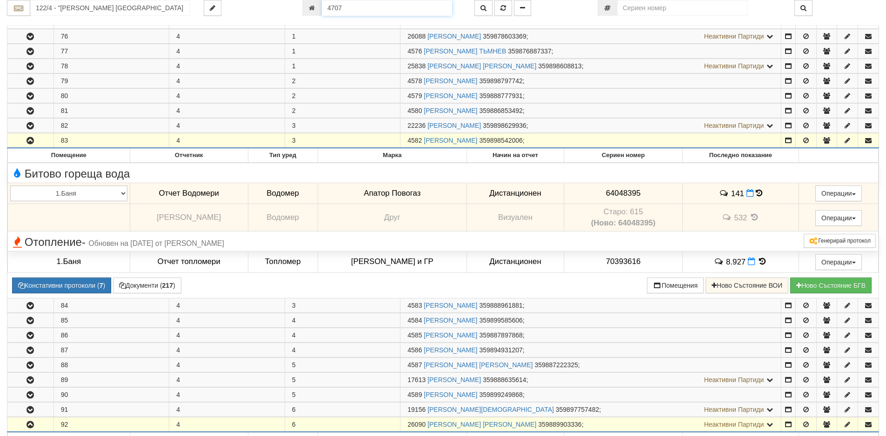
type input "4707"
type input "122/9 - "ВЕОЛИЯ ЕНЕРДЖИ ВАРНА " ЕАД"
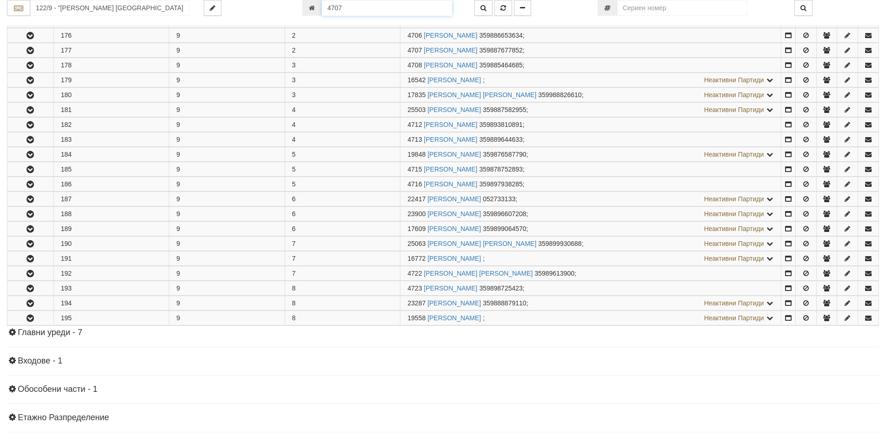
scroll to position [258, 0]
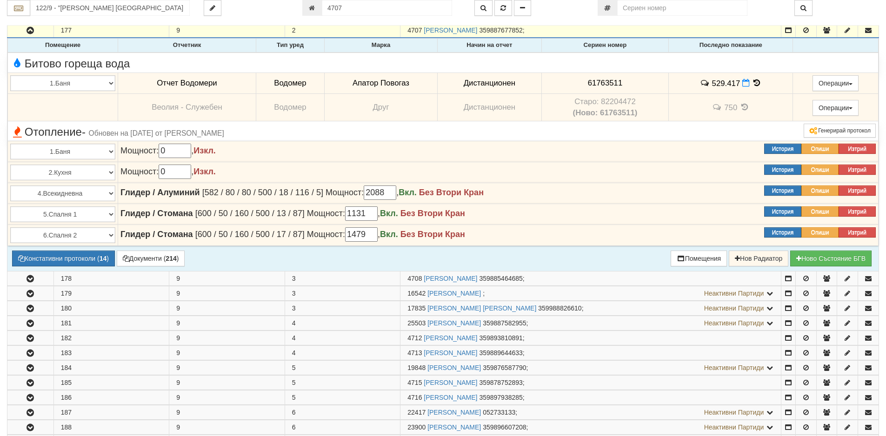
click at [755, 84] on icon at bounding box center [757, 83] width 10 height 8
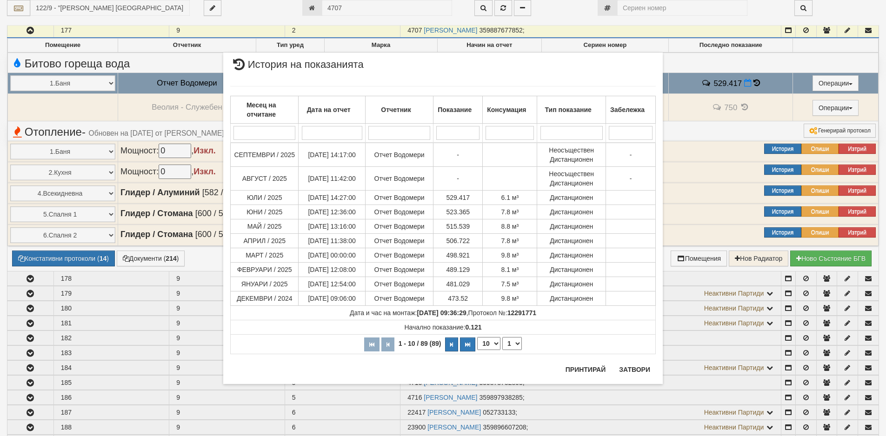
click at [358, 10] on div "× История на показанията Месец на отчитане Дата на отчет Отчетник Показание Кон…" at bounding box center [442, 203] width 453 height 407
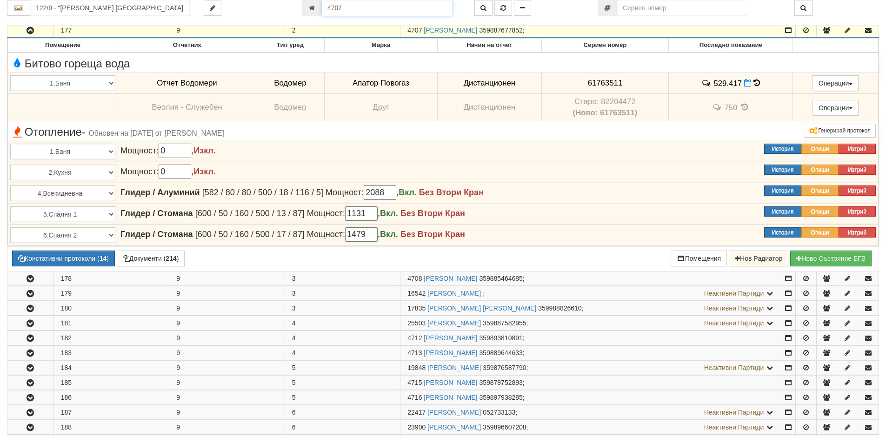
drag, startPoint x: 351, startPoint y: 4, endPoint x: 307, endPoint y: 4, distance: 43.7
click at [308, 4] on div "4707" at bounding box center [381, 8] width 158 height 16
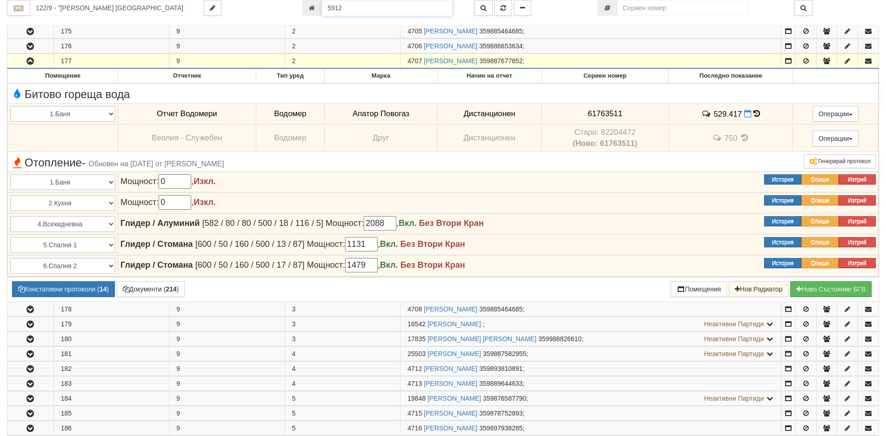
type input "5912"
type input "130/6 - "ВЕОЛИЯ ЕНЕРДЖИ ВАРНА " ЕАД"
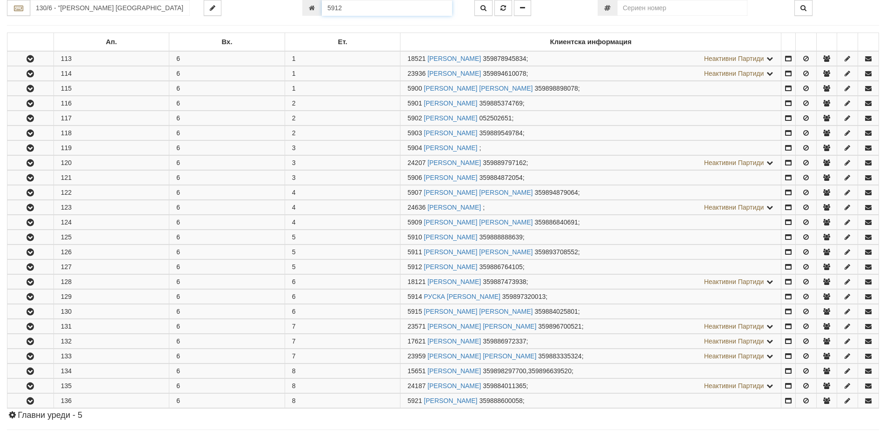
scroll to position [354, 0]
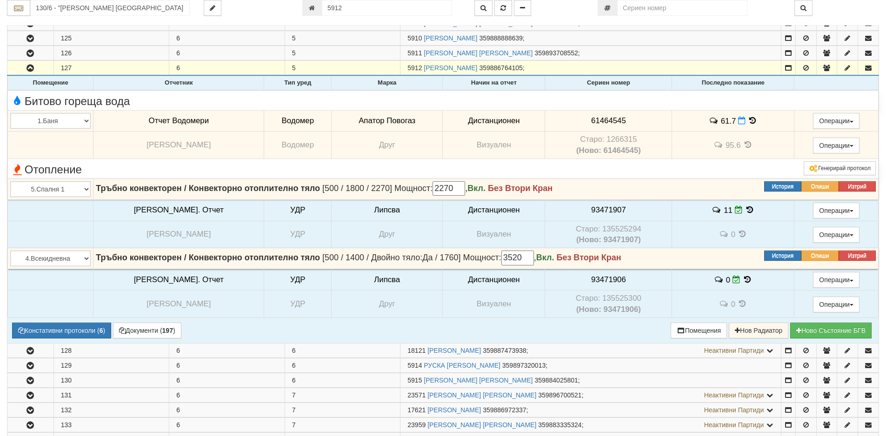
click at [748, 120] on icon at bounding box center [753, 121] width 10 height 8
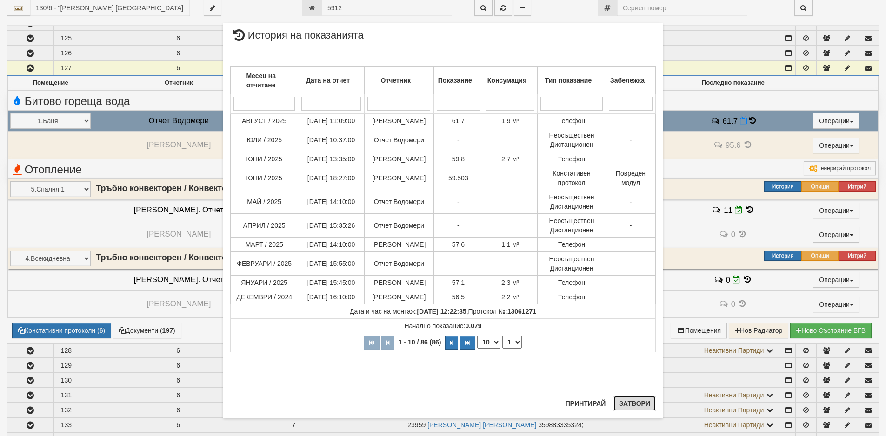
click at [632, 406] on button "Затвори" at bounding box center [634, 403] width 42 height 15
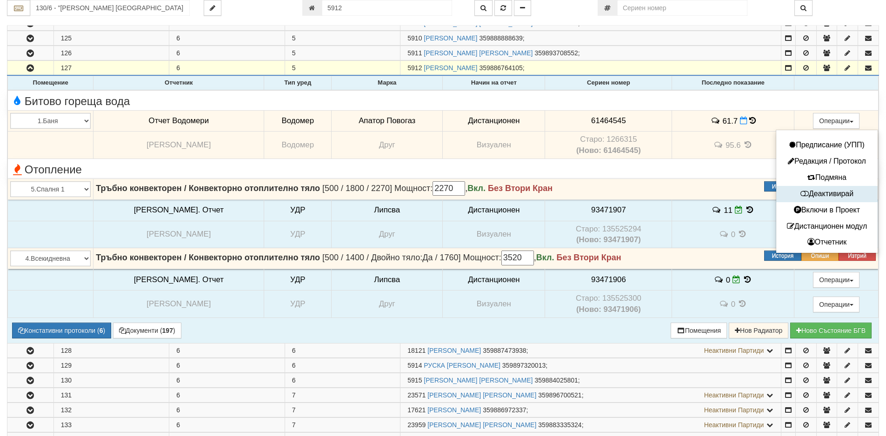
click at [830, 192] on button "Деактивирай" at bounding box center [826, 194] width 97 height 12
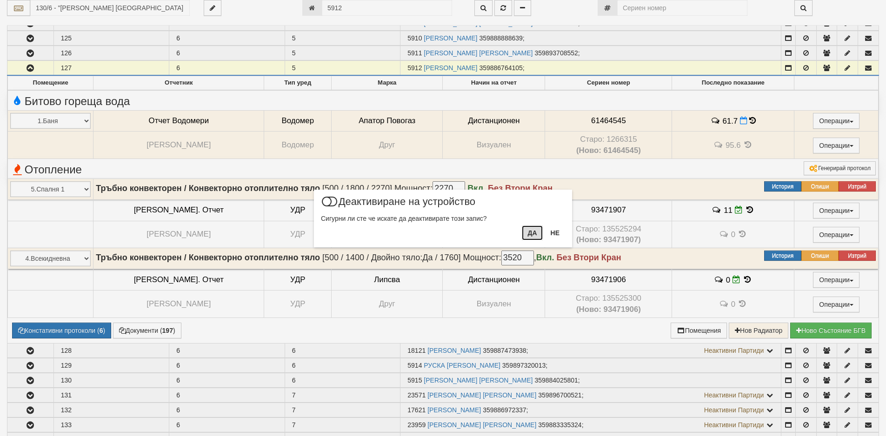
click at [532, 235] on button "Да" at bounding box center [532, 232] width 20 height 15
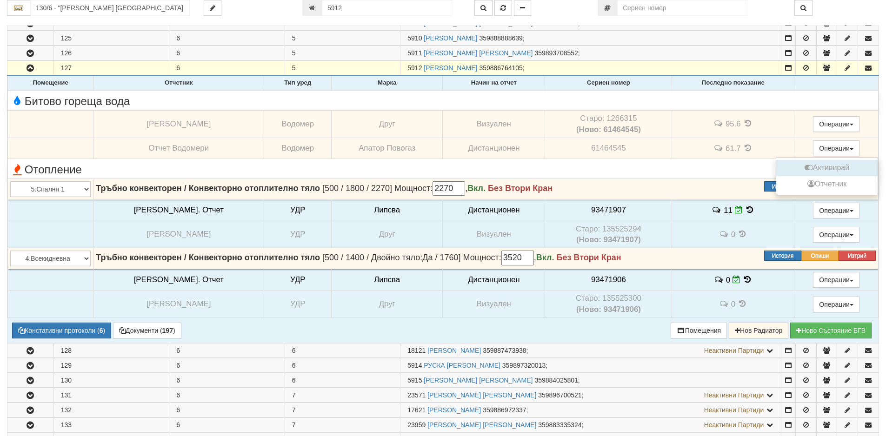
click at [831, 169] on button "Активирай" at bounding box center [826, 168] width 97 height 12
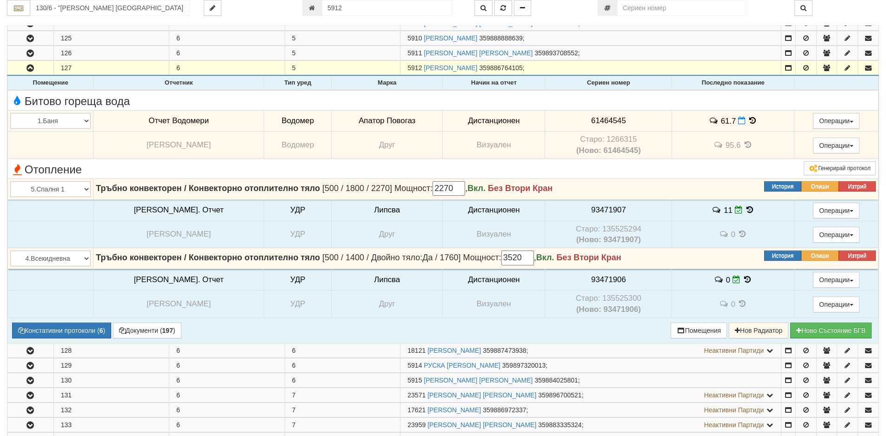
click at [748, 121] on icon at bounding box center [753, 121] width 10 height 8
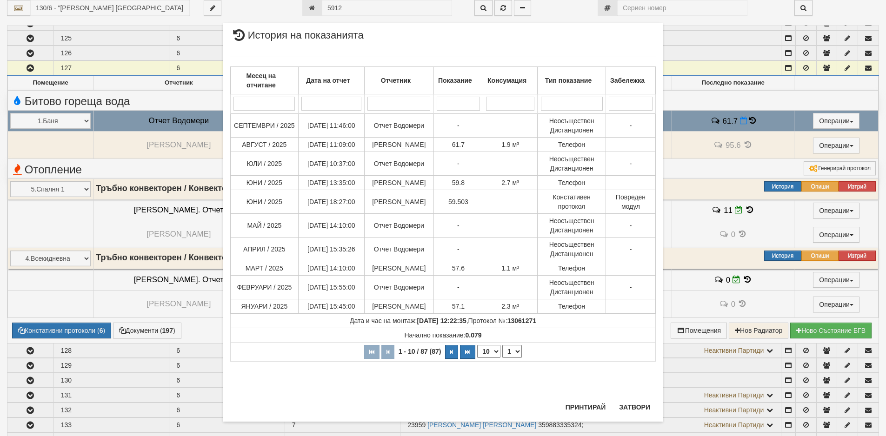
click at [15, 295] on div "× История на показанията Месец на отчитане Дата на отчет Отчетник Показание Кон…" at bounding box center [443, 218] width 886 height 436
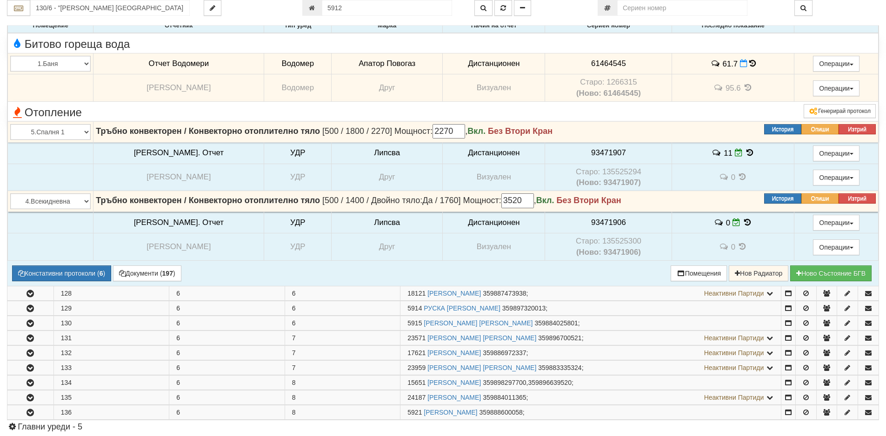
scroll to position [494, 0]
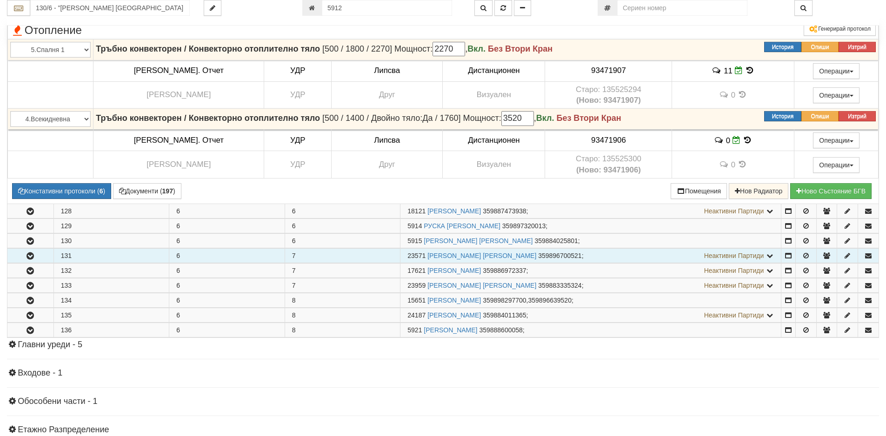
click at [32, 259] on icon "button" at bounding box center [30, 256] width 11 height 7
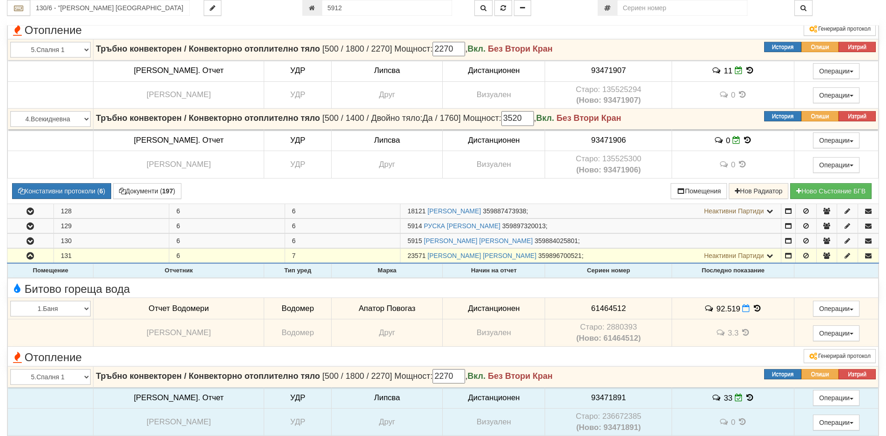
click at [752, 307] on icon at bounding box center [757, 309] width 10 height 8
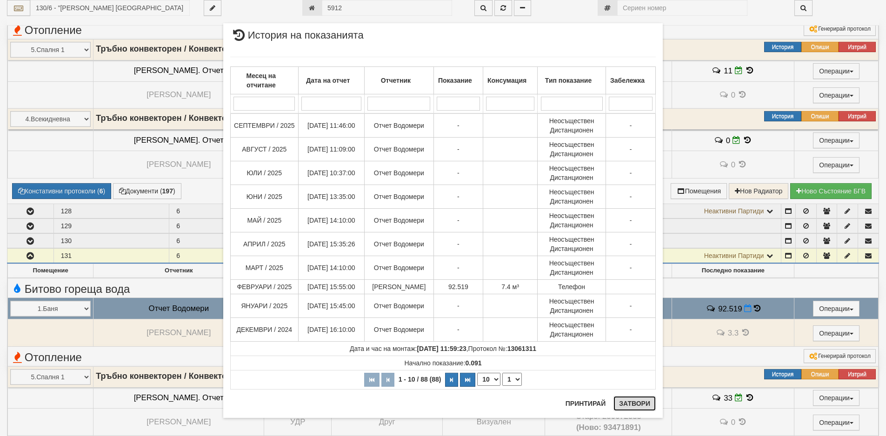
click at [638, 405] on button "Затвори" at bounding box center [634, 403] width 42 height 15
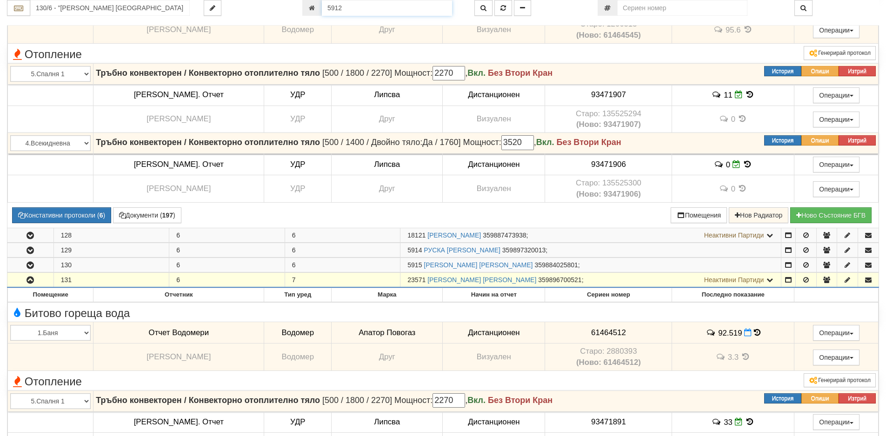
drag, startPoint x: 348, startPoint y: 9, endPoint x: 295, endPoint y: -2, distance: 54.3
click at [295, 0] on html "АС Отчет Настройки Период Глобални Параметри Сваляне Отчетни Карти Нулиране УДР" at bounding box center [443, 227] width 886 height 1395
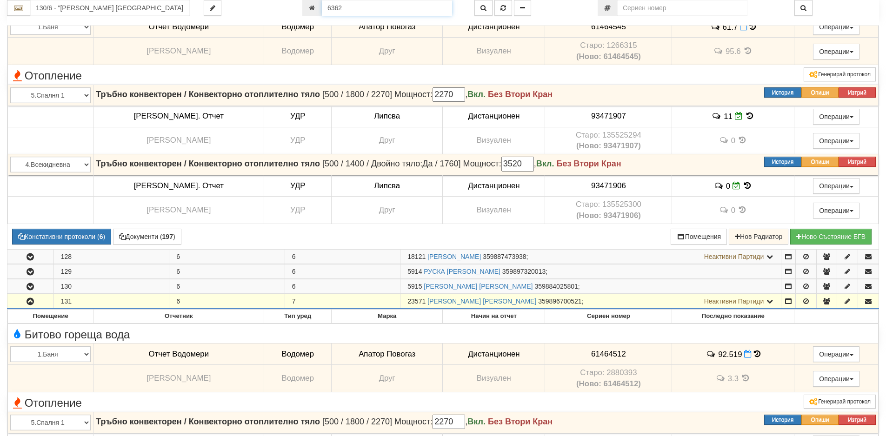
type input "6362"
type input "133/2 - "ВЕОЛИЯ ЕНЕРДЖИ ВАРНА " ЕАД"
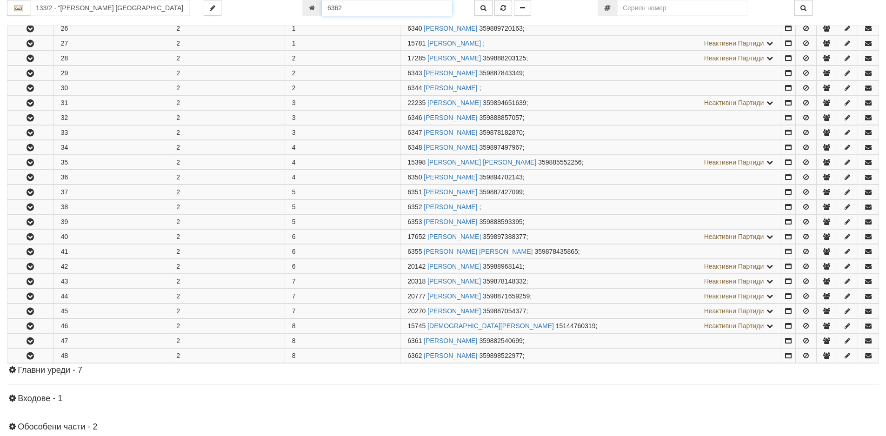
scroll to position [354, 0]
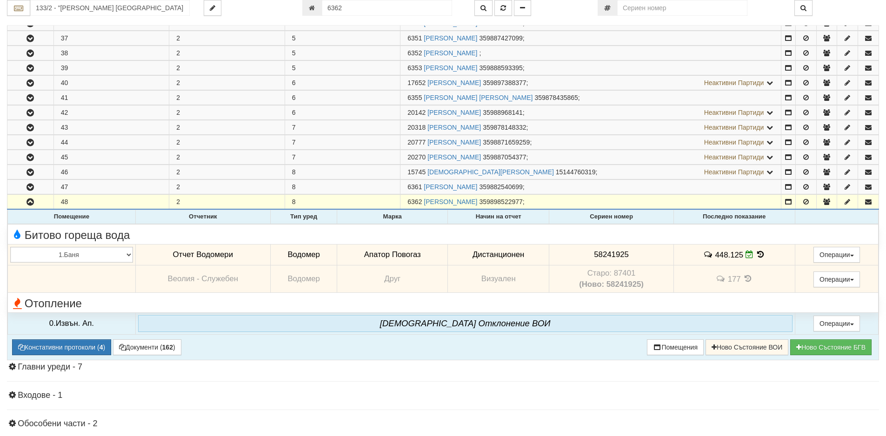
click at [756, 253] on icon at bounding box center [761, 255] width 10 height 8
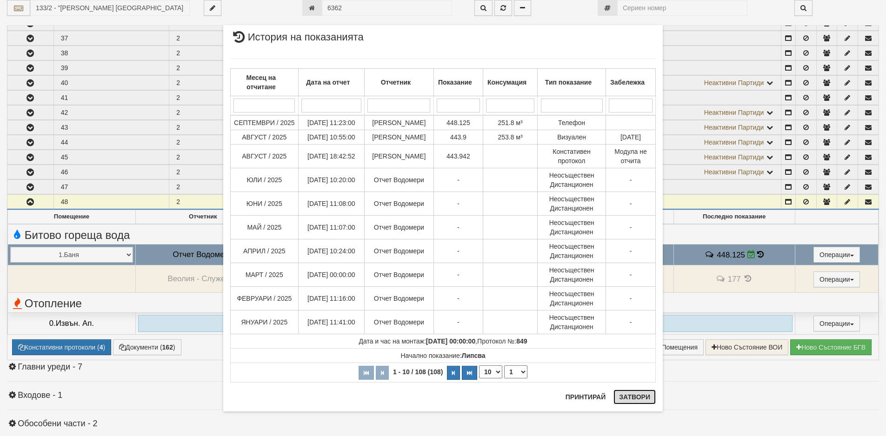
click at [630, 397] on button "Затвори" at bounding box center [634, 397] width 42 height 15
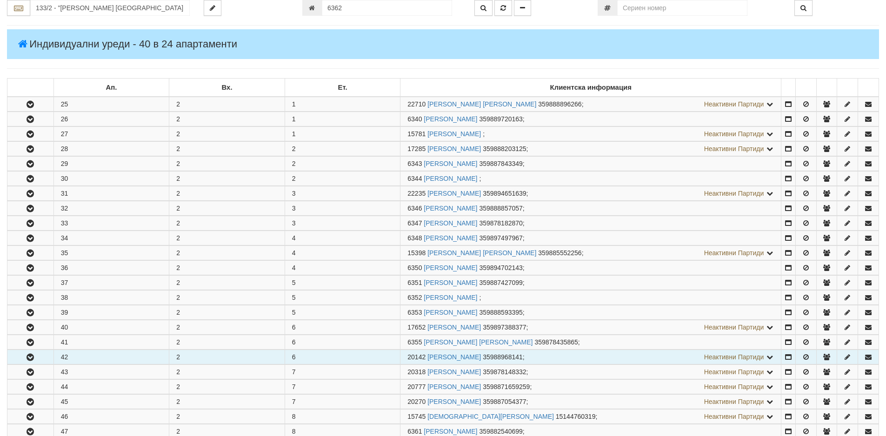
scroll to position [0, 0]
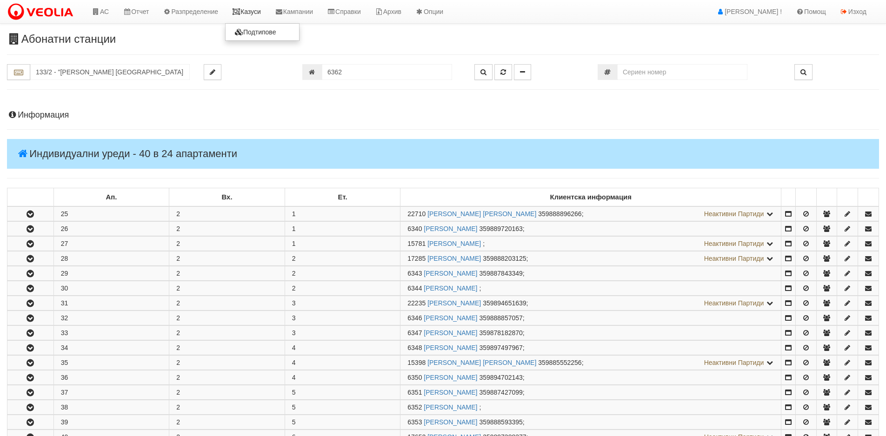
click at [251, 12] on link "Казуси" at bounding box center [246, 11] width 43 height 23
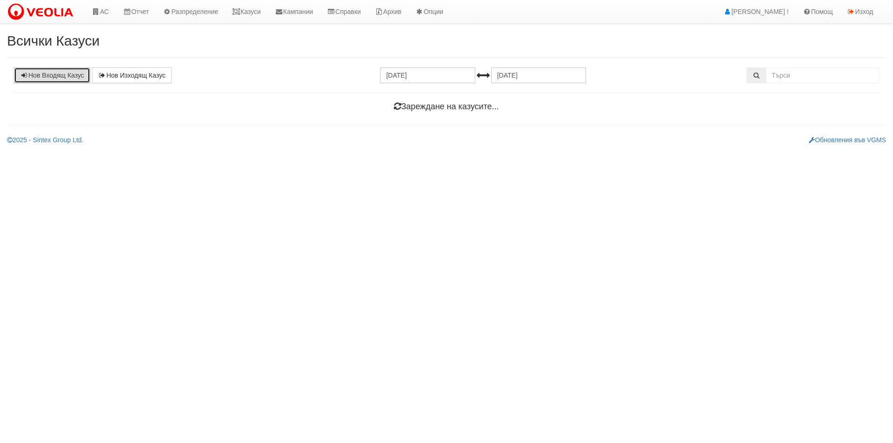
click at [56, 77] on link "Нов Входящ Казус" at bounding box center [52, 75] width 76 height 16
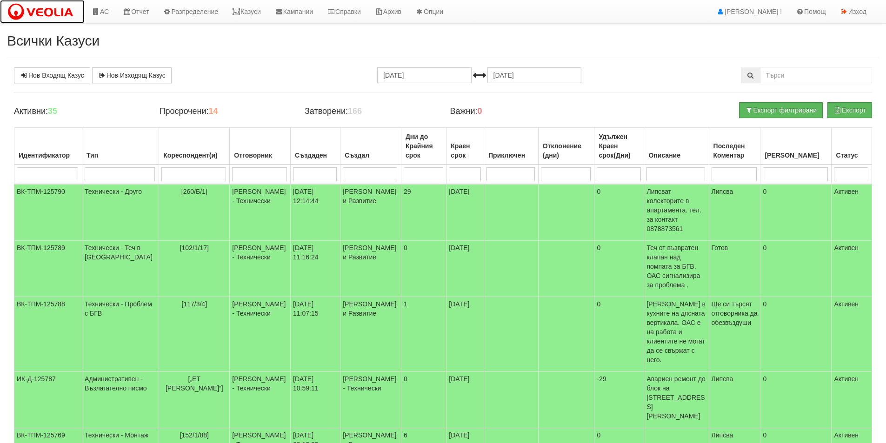
click at [55, 14] on img at bounding box center [42, 12] width 71 height 20
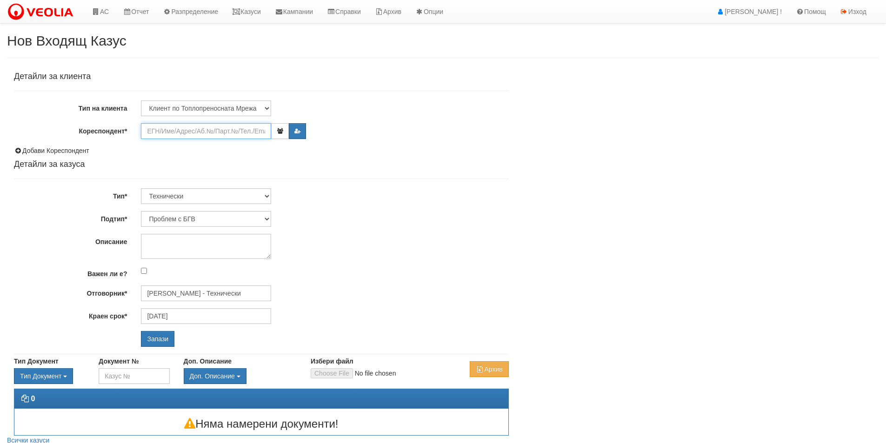
click at [174, 129] on input "Кореспондент*" at bounding box center [206, 131] width 130 height 16
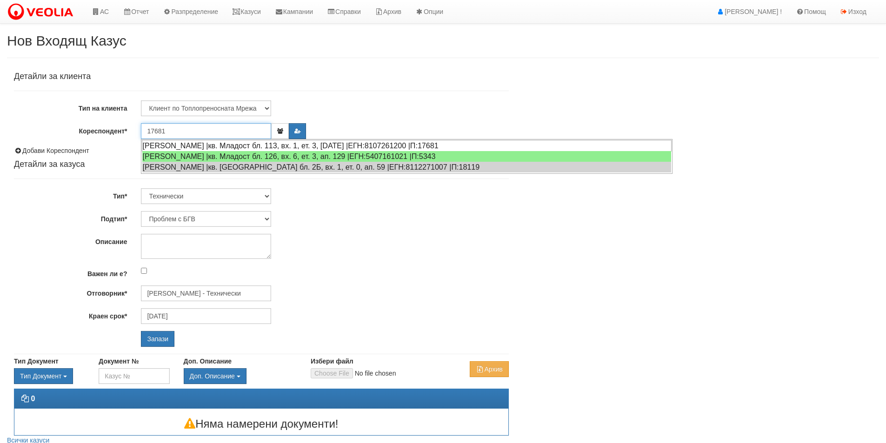
click at [163, 146] on div "[PERSON_NAME] |кв. Младост бл. 113, вх. 1, ет. 3, [DATE] |ЕГН:8107261200 |П:176…" at bounding box center [407, 146] width 530 height 12
type input "[PERSON_NAME]"
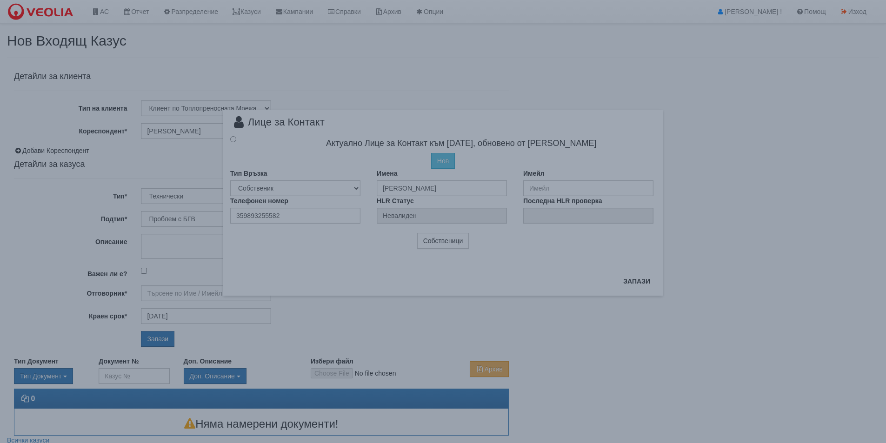
type input "[PERSON_NAME] - Технически"
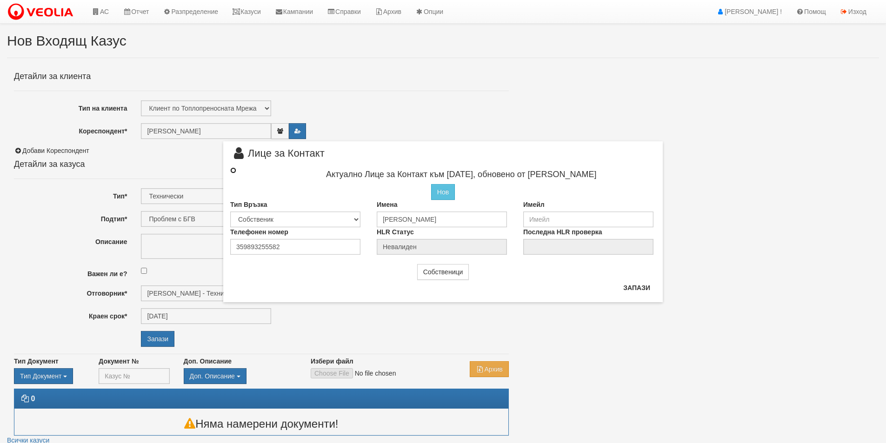
click at [232, 170] on input "radio" at bounding box center [233, 170] width 6 height 6
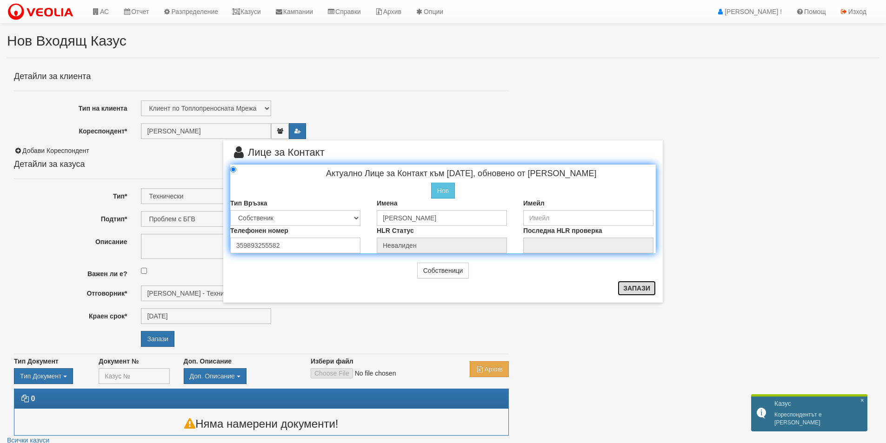
click at [643, 293] on button "Запази" at bounding box center [636, 288] width 38 height 15
radio input "true"
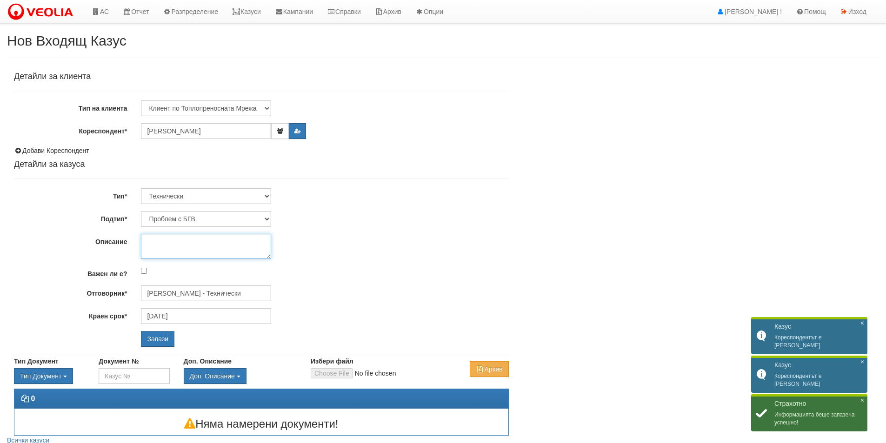
click at [168, 236] on textarea "Описание" at bounding box center [206, 246] width 130 height 25
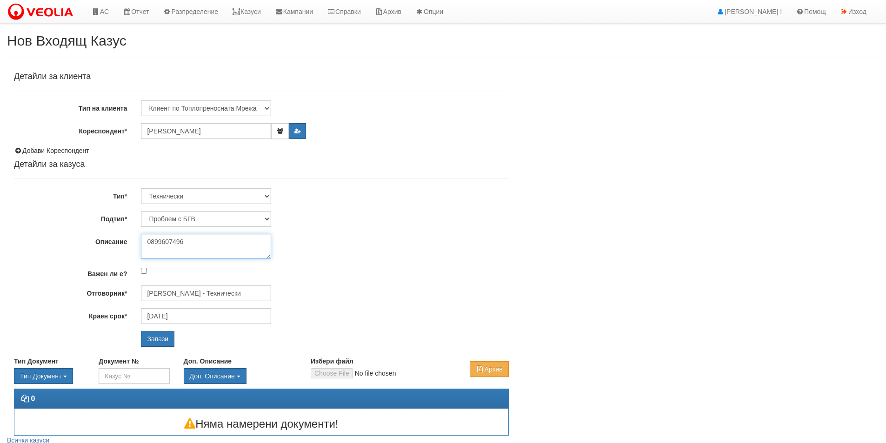
click at [190, 241] on textarea "0899607496" at bounding box center [206, 246] width 130 height 25
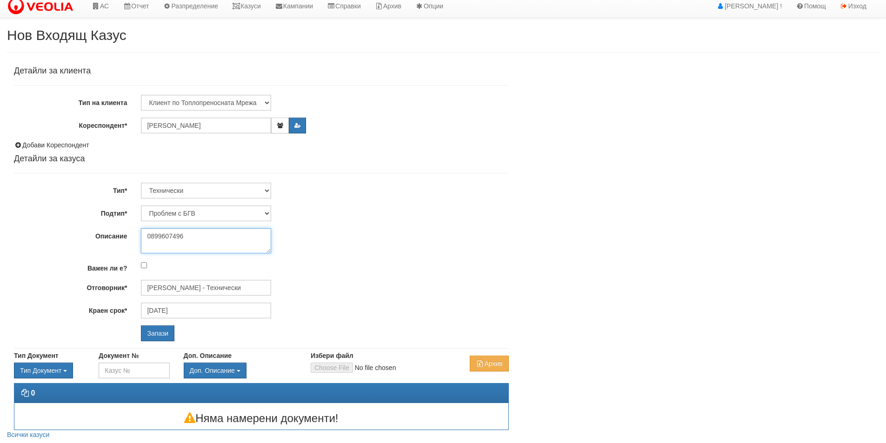
scroll to position [37, 0]
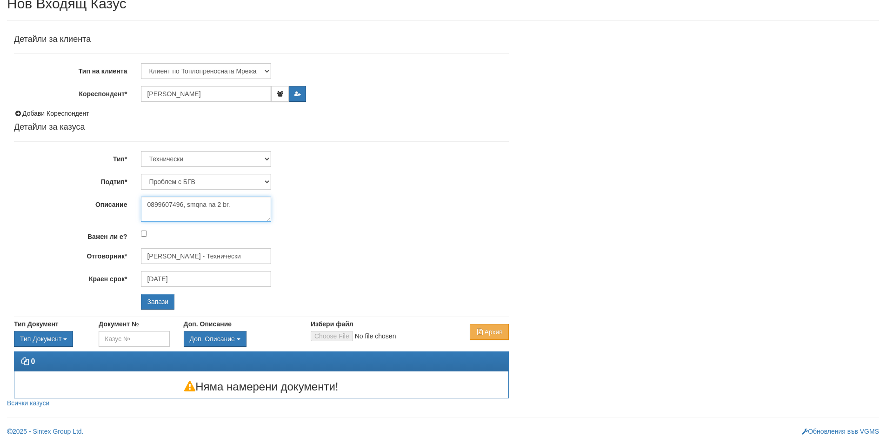
drag, startPoint x: 187, startPoint y: 205, endPoint x: 238, endPoint y: 200, distance: 51.4
click at [238, 200] on textarea "0899607496, smqna na 2 br." at bounding box center [206, 209] width 130 height 25
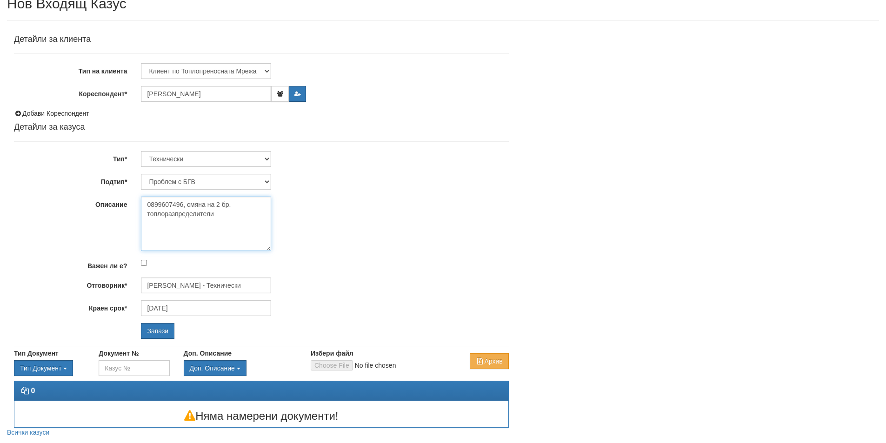
drag, startPoint x: 267, startPoint y: 220, endPoint x: 272, endPoint y: 249, distance: 29.8
click at [272, 249] on div "0899607496, смяна на 2 бр. топлоразпределители" at bounding box center [324, 224] width 381 height 54
click at [146, 205] on textarea "0899607496, смяна на 2 бр. топлоразпределители" at bounding box center [206, 224] width 130 height 54
click at [233, 204] on textarea "тел. за контакт 0899607496, смяна на 2 бр. топлоразпределители" at bounding box center [206, 224] width 130 height 54
drag, startPoint x: 263, startPoint y: 215, endPoint x: 279, endPoint y: 223, distance: 18.3
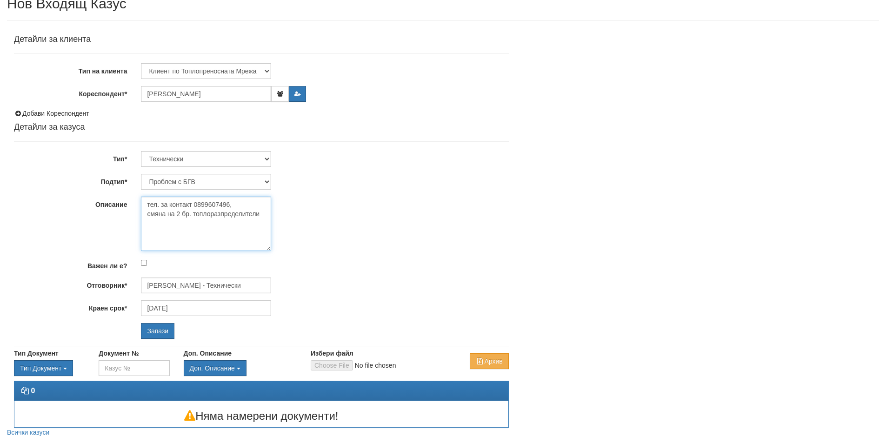
click at [263, 215] on textarea "тел. за контакт 0899607496, смяна на 2 бр. топлоразпределители" at bounding box center [206, 224] width 130 height 54
type textarea "тел. за контакт 0899607496, смяна на 2 бр. топлоразпределители Сименс"
click at [152, 333] on input "Запази" at bounding box center [157, 331] width 33 height 16
click at [267, 183] on select "Проблем с БГВ Теч ВОИ Теч БГВ Теч в АС Теч от водомер Проблем в АС Интервенция …" at bounding box center [206, 182] width 130 height 16
select select "Интервенция с УДР"
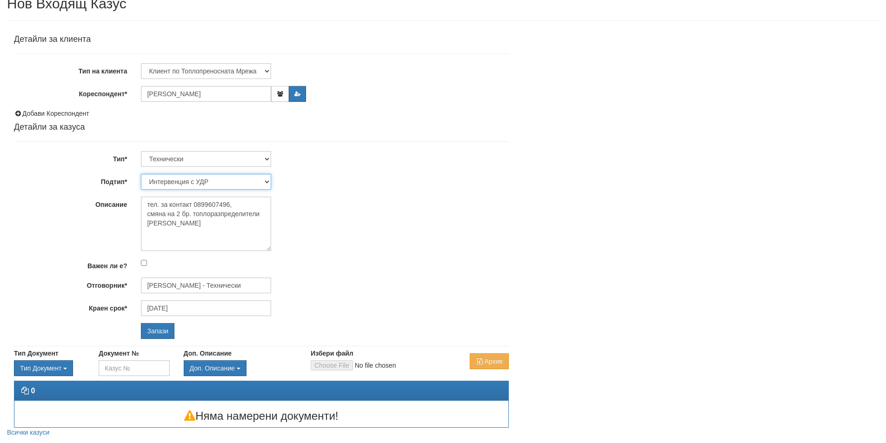
click at [141, 174] on select "Проблем с БГВ Теч ВОИ Теч БГВ Теч в АС Теч от водомер Проблем в АС Интервенция …" at bounding box center [206, 182] width 130 height 16
type input "08/10/2025"
type input "Дончо Дончев - Технически"
click at [165, 328] on input "Запази" at bounding box center [157, 331] width 33 height 16
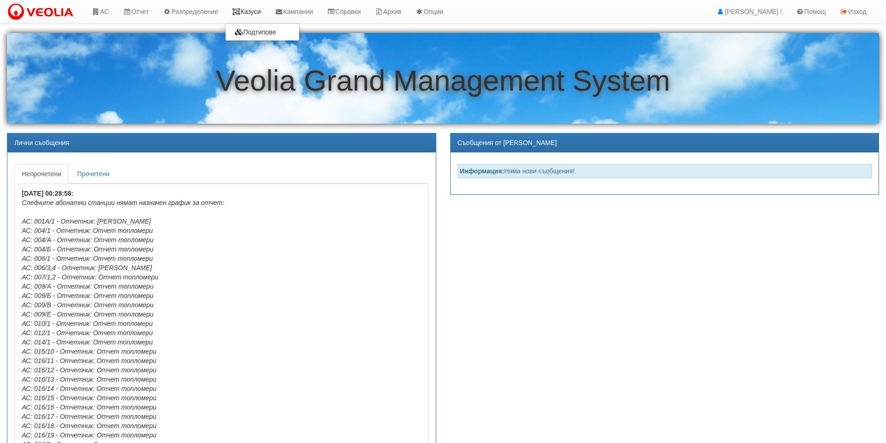
click at [262, 13] on link "Казуси" at bounding box center [246, 11] width 43 height 23
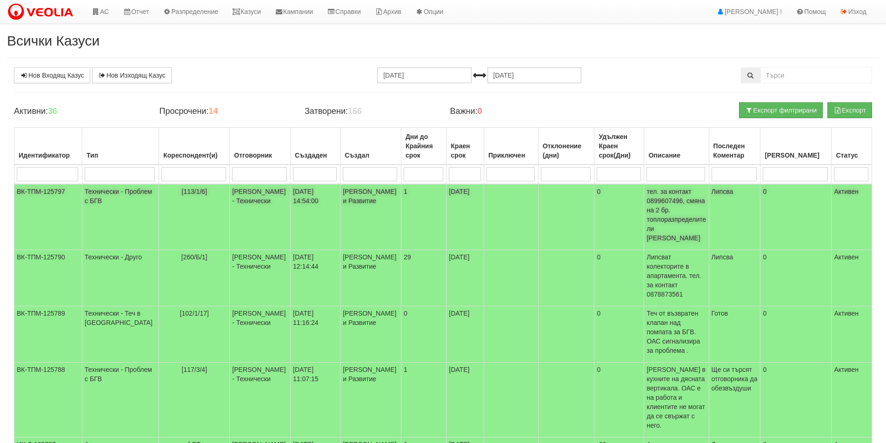
click at [100, 197] on td "Технически - Проблем с БГВ" at bounding box center [120, 217] width 77 height 66
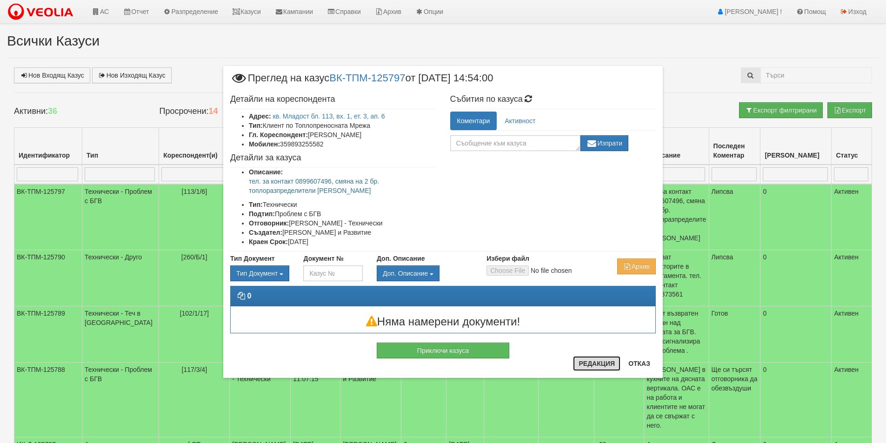
click at [594, 364] on button "Редакция" at bounding box center [596, 363] width 47 height 15
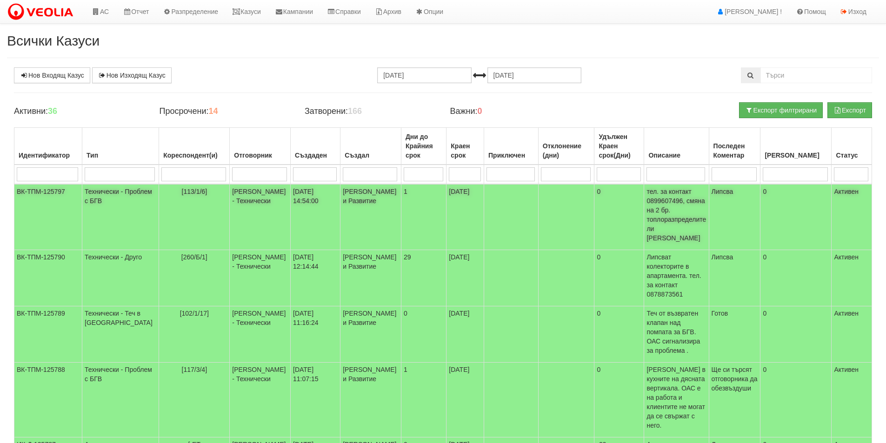
click at [113, 200] on td "Технически - Проблем с БГВ" at bounding box center [120, 217] width 77 height 66
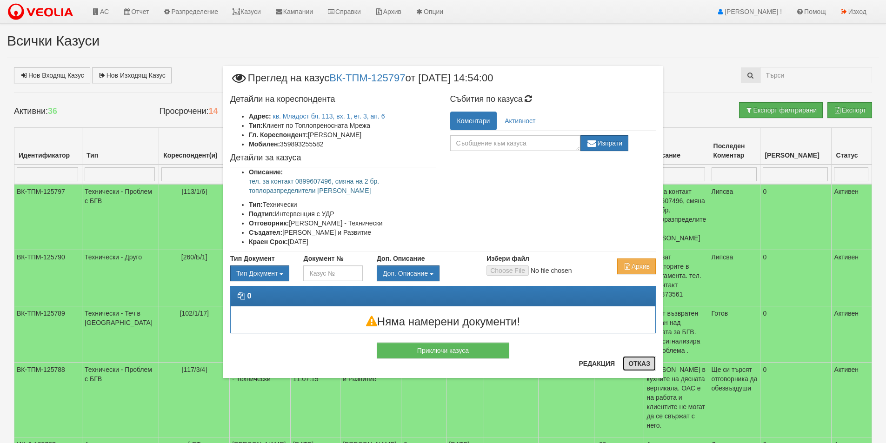
click at [646, 362] on button "Отказ" at bounding box center [639, 363] width 33 height 15
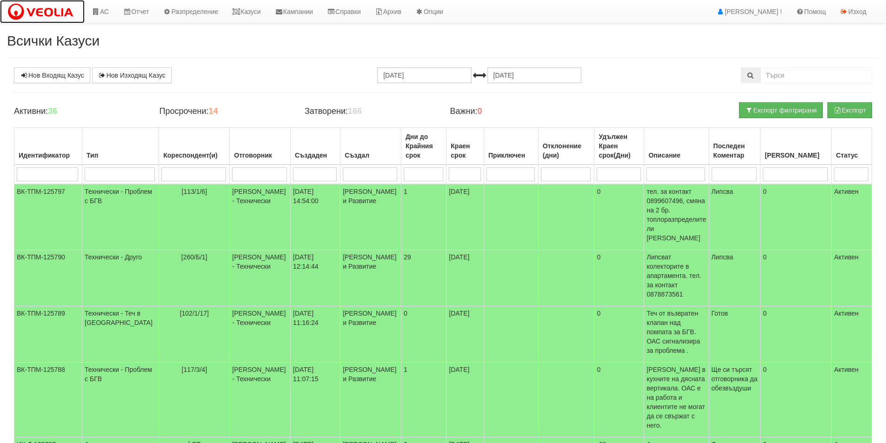
click at [43, 12] on img at bounding box center [42, 12] width 71 height 20
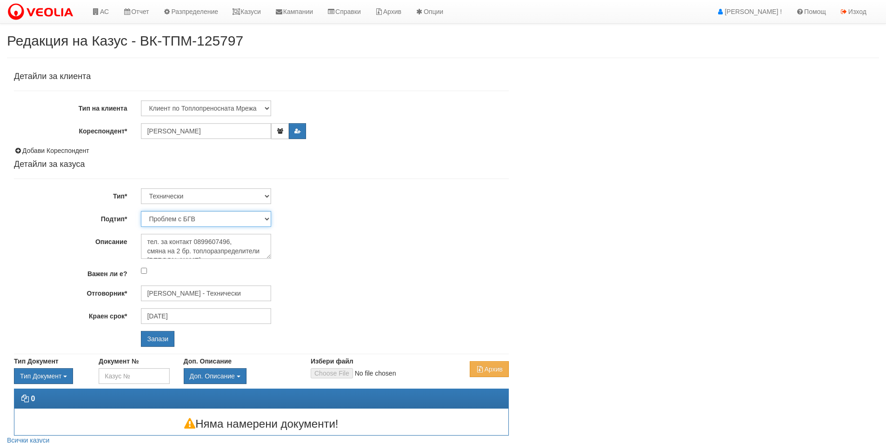
click at [267, 215] on select "Проблем с БГВ Теч ВОИ Теч БГВ Теч в АС Теч от водомер Проблем в АС Интервенция …" at bounding box center [206, 219] width 130 height 16
select select "Интервенция с УДР"
click at [141, 211] on select "Проблем с БГВ Теч ВОИ Теч БГВ Теч в АС Теч от водомер Проблем в АС Интервенция …" at bounding box center [206, 219] width 130 height 16
type input "[DATE]"
type input "[PERSON_NAME] - Технически"
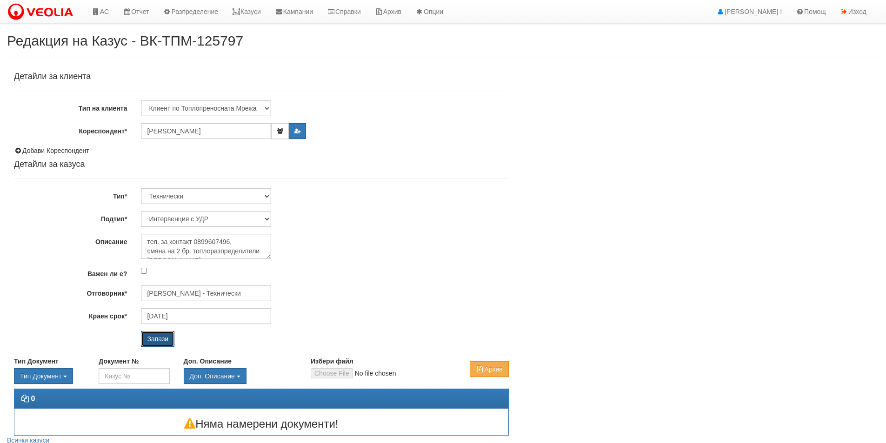
click at [156, 342] on input "Запази" at bounding box center [157, 339] width 33 height 16
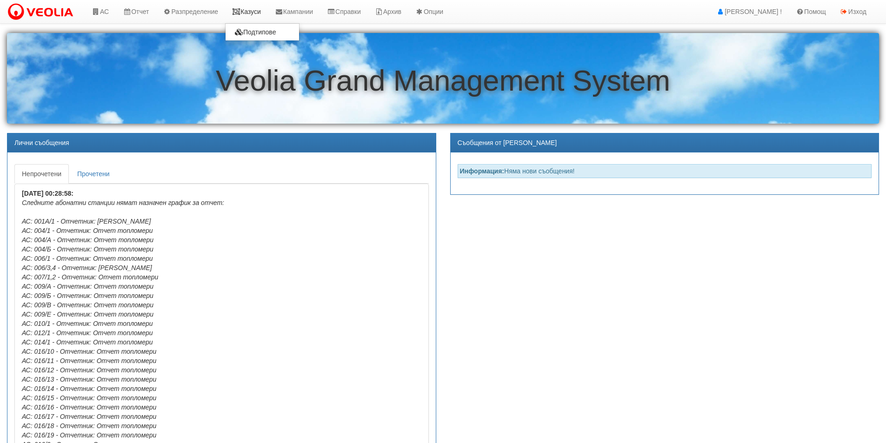
click at [258, 12] on link "Казуси" at bounding box center [246, 11] width 43 height 23
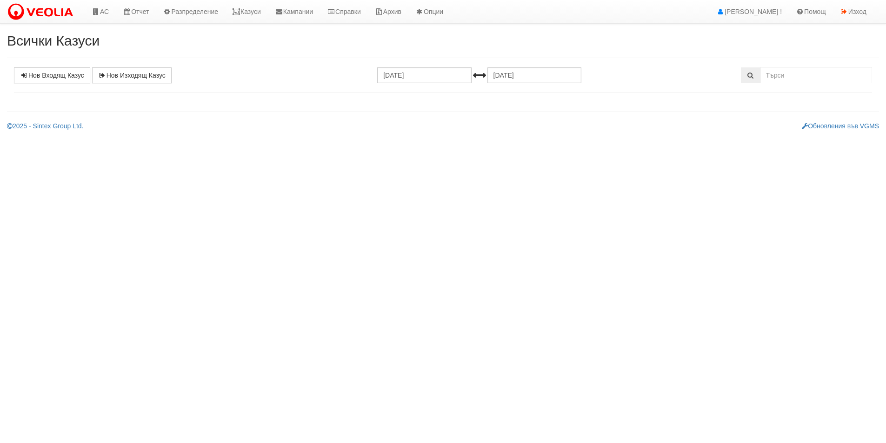
select select "1"
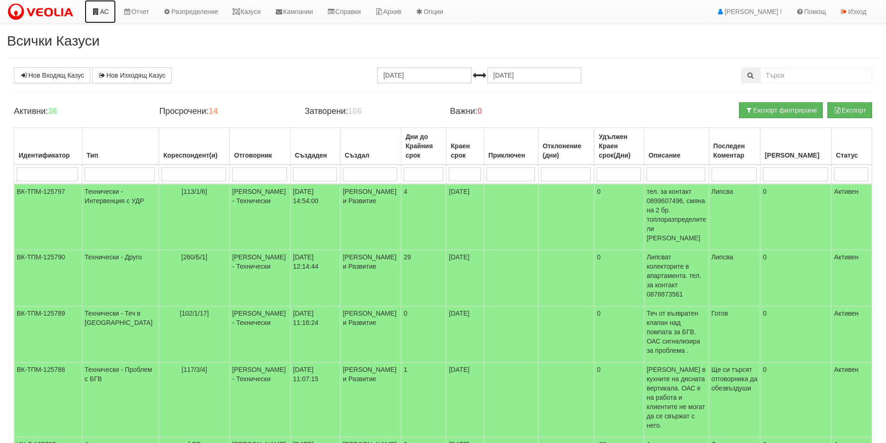
click at [104, 15] on link "АС" at bounding box center [100, 11] width 31 height 23
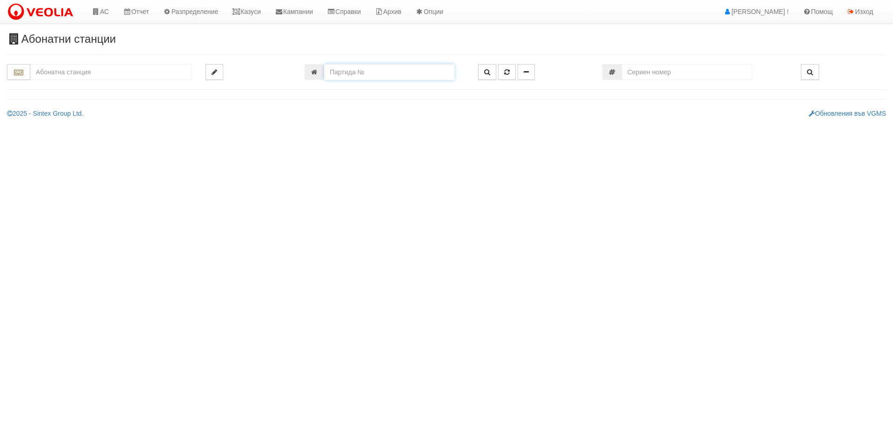
click at [371, 69] on input "number" at bounding box center [389, 72] width 130 height 16
type input "6572"
type input "134/3,4 - "[PERSON_NAME] [GEOGRAPHIC_DATA] " ЕАД"
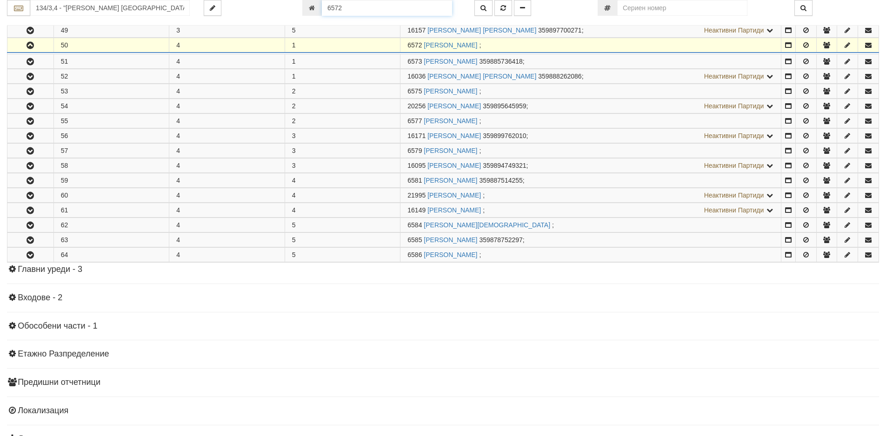
scroll to position [332, 0]
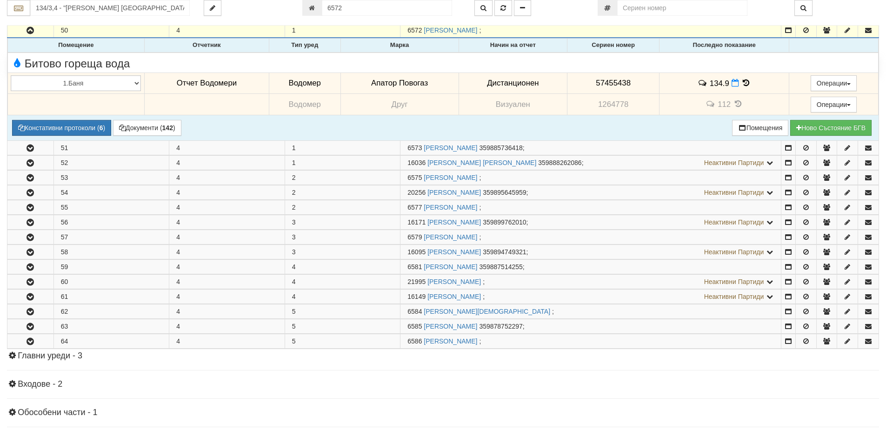
click at [743, 84] on icon at bounding box center [746, 83] width 10 height 8
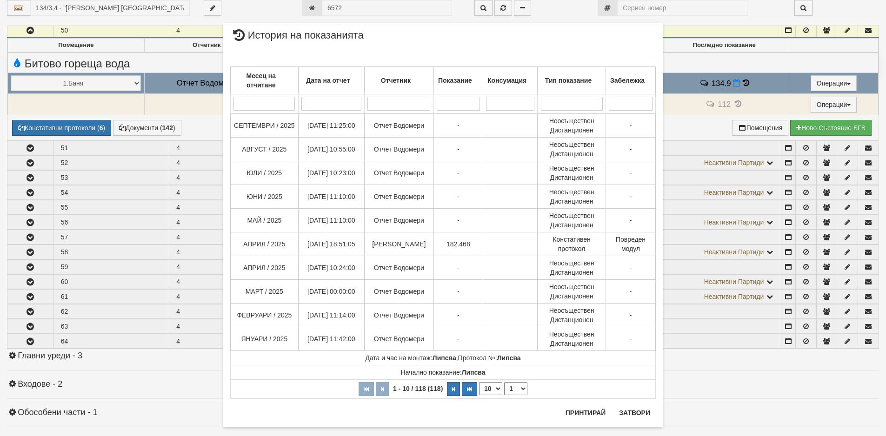
click at [493, 390] on select "10 20 30 40" at bounding box center [490, 388] width 23 height 13
select select "40"
click at [479, 395] on select "10 20 30 40" at bounding box center [490, 388] width 23 height 13
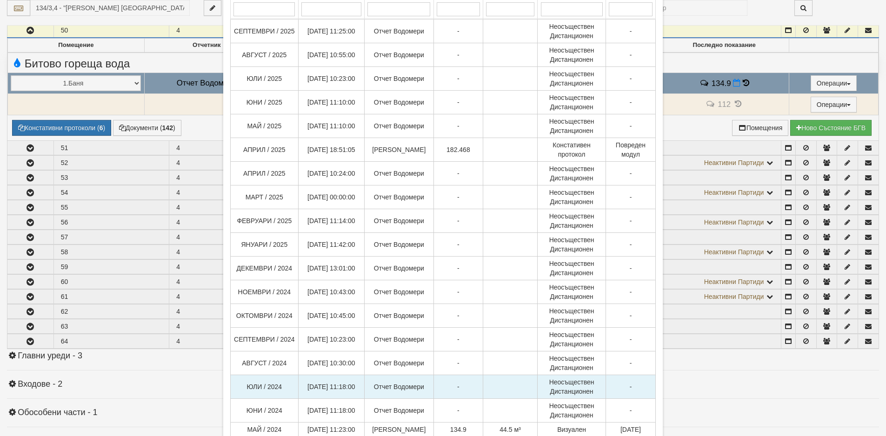
scroll to position [139, 0]
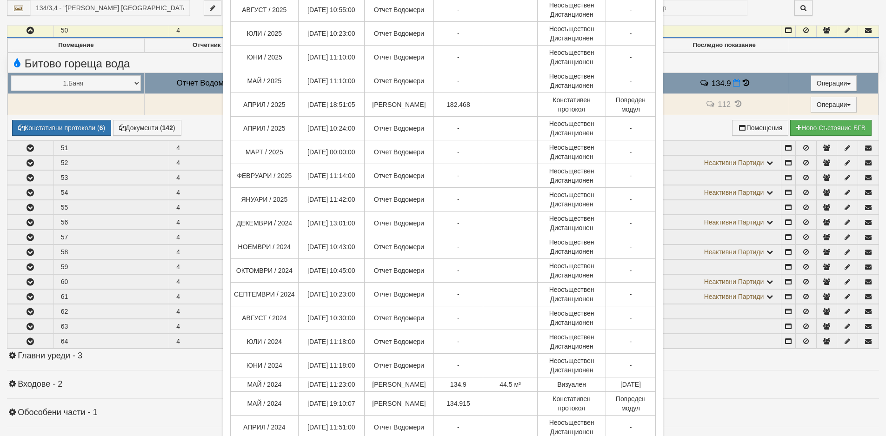
click at [14, 111] on div "× История на показанията Месец на отчитане Дата на отчет Отчетник Показание Кон…" at bounding box center [443, 218] width 886 height 436
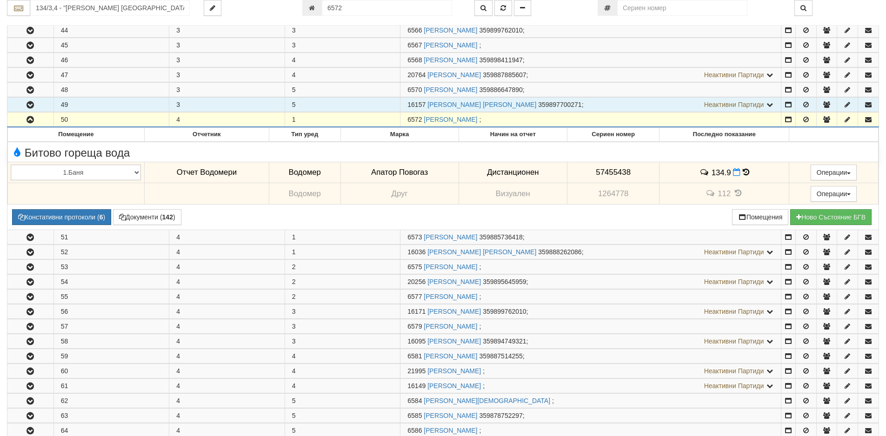
scroll to position [146, 0]
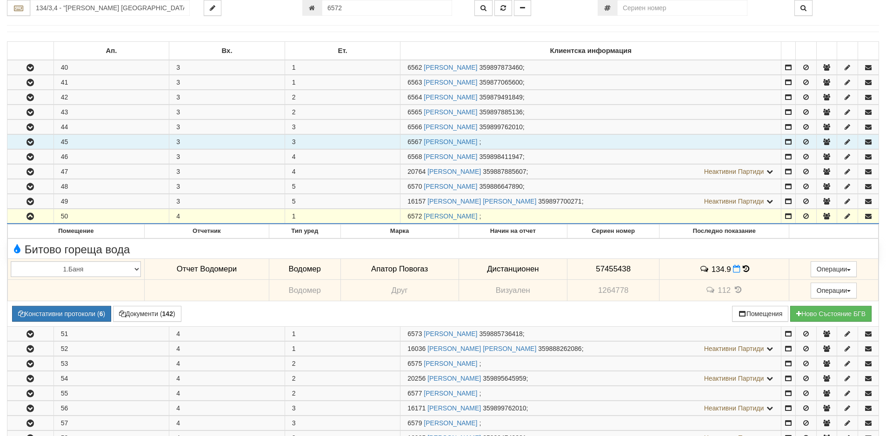
click at [29, 144] on icon "button" at bounding box center [30, 142] width 11 height 7
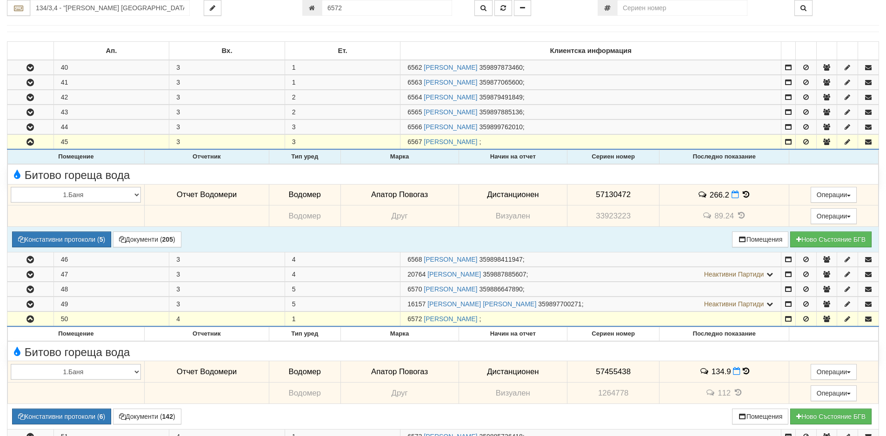
click at [746, 197] on icon at bounding box center [746, 195] width 10 height 8
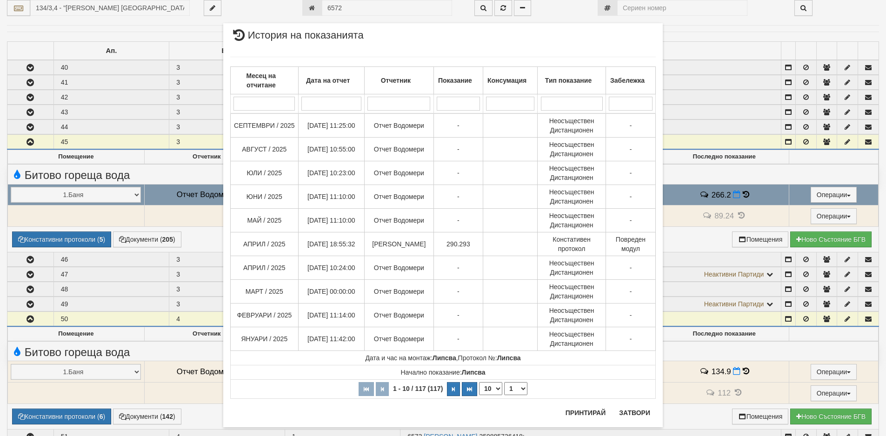
click at [496, 391] on select "10 20 30 40" at bounding box center [490, 388] width 23 height 13
select select "40"
click at [479, 395] on select "10 20 30 40" at bounding box center [490, 388] width 23 height 13
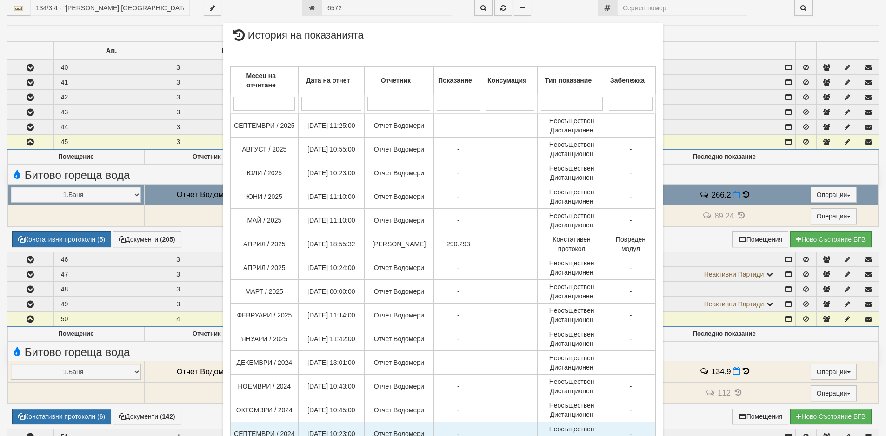
scroll to position [232, 0]
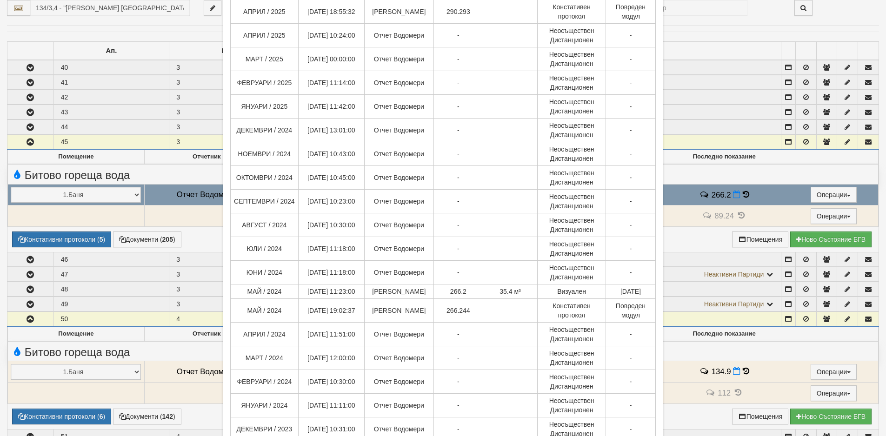
click at [135, 156] on div "× История на показанията Месец на отчитане Дата на отчет Отчетник Показание Кон…" at bounding box center [443, 218] width 886 height 436
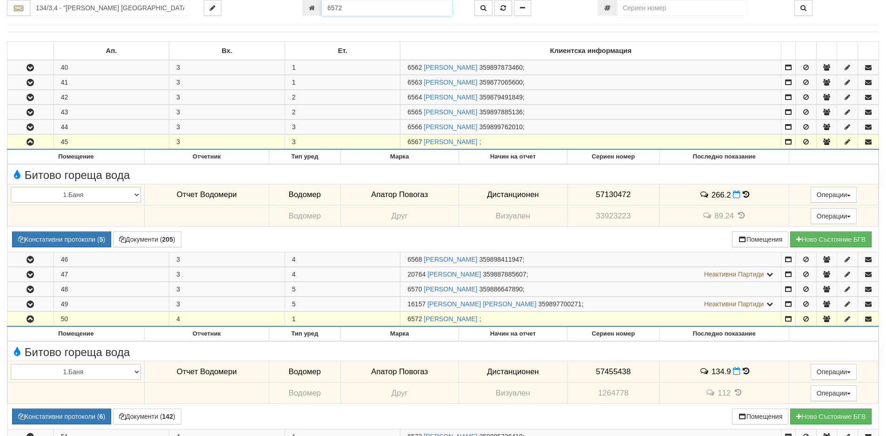
drag, startPoint x: 326, startPoint y: 8, endPoint x: 294, endPoint y: 7, distance: 32.6
click at [296, 7] on div "6572" at bounding box center [381, 8] width 172 height 16
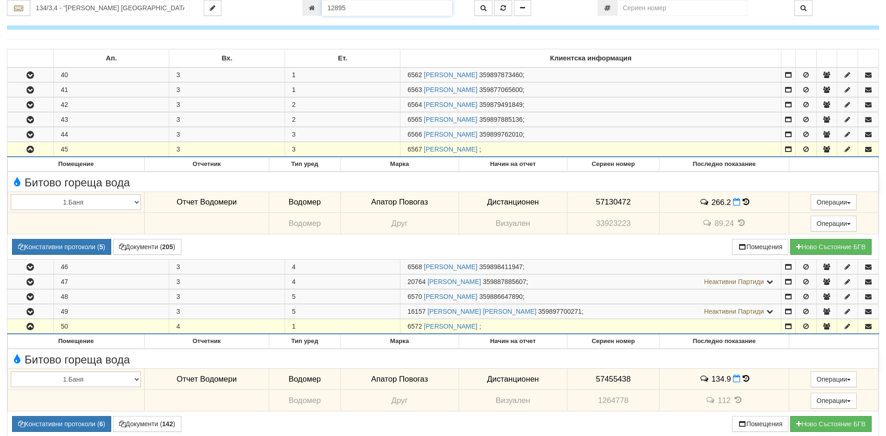
type input "12895"
type input "140/7 - "[PERSON_NAME] [GEOGRAPHIC_DATA] " ЕАД"
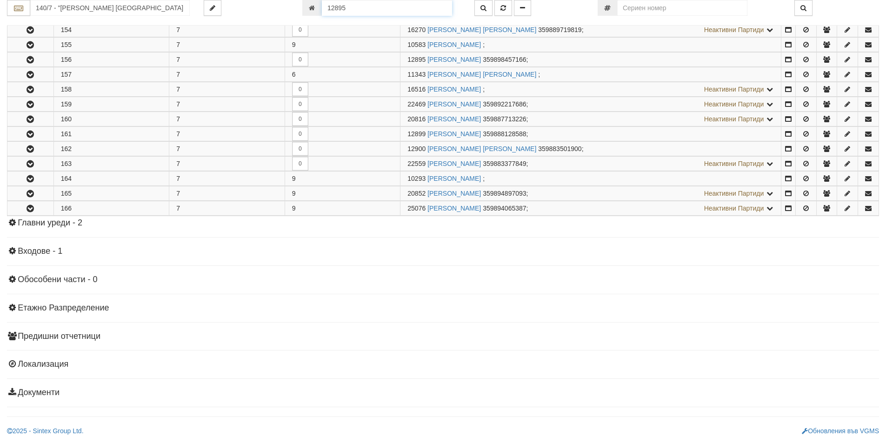
scroll to position [399, 0]
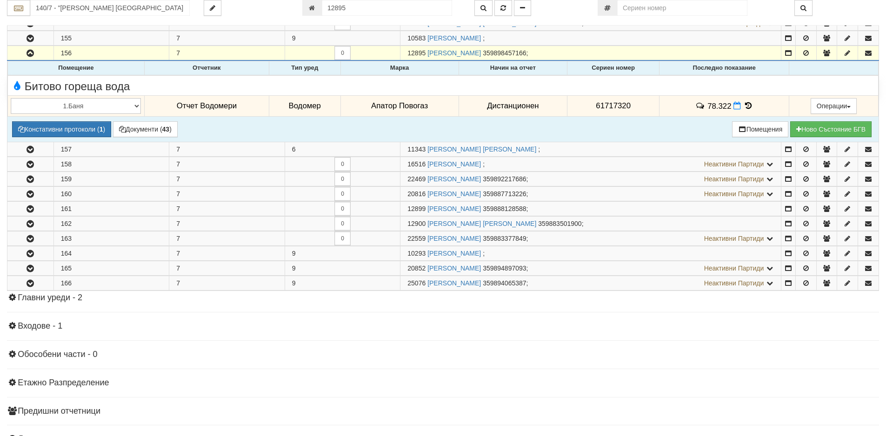
click at [746, 107] on icon at bounding box center [748, 106] width 10 height 8
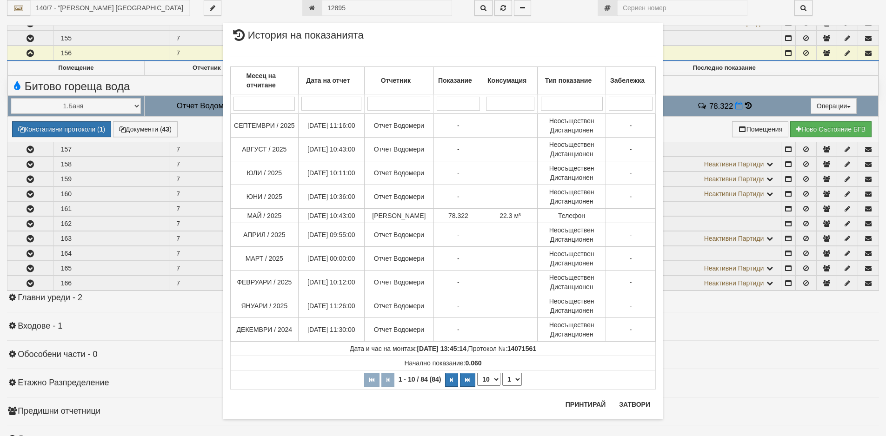
click at [491, 382] on select "10 20 30 40" at bounding box center [488, 379] width 23 height 13
select select "40"
click at [477, 386] on select "10 20 30 40" at bounding box center [488, 379] width 23 height 13
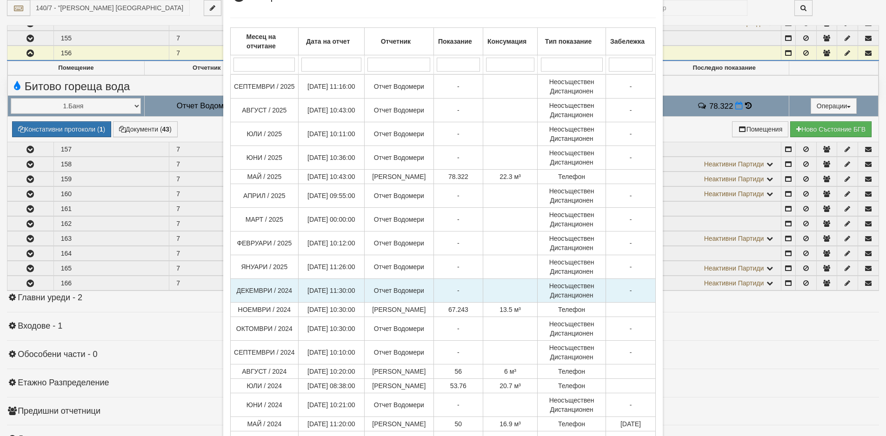
scroll to position [93, 0]
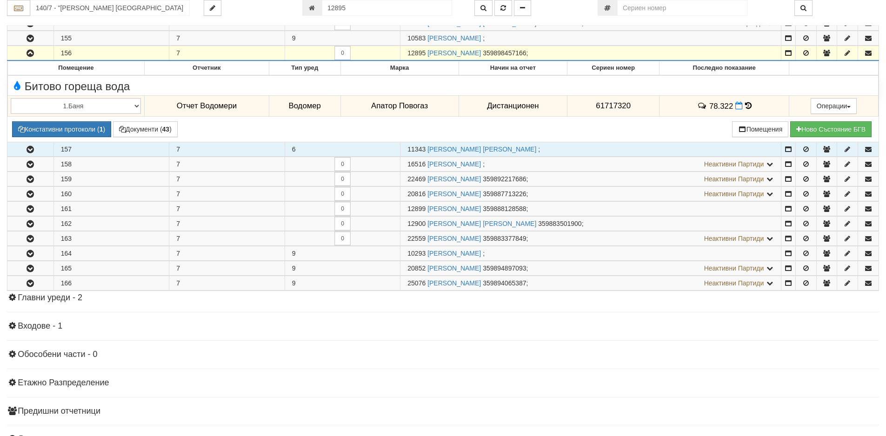
click at [30, 153] on icon "button" at bounding box center [30, 149] width 11 height 7
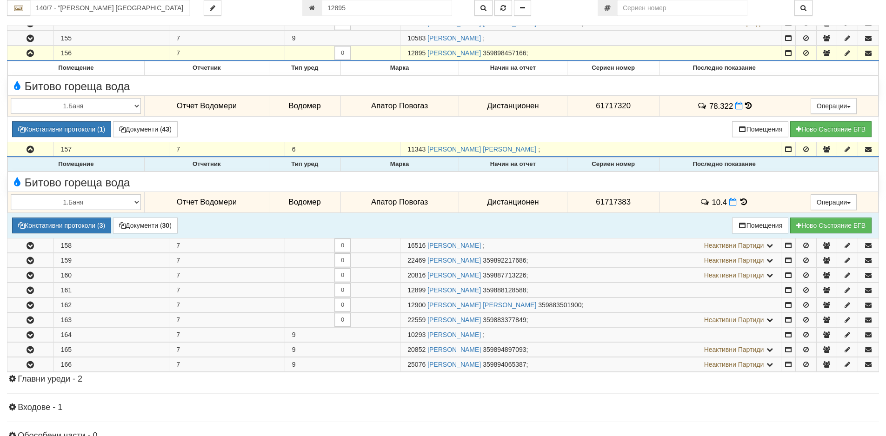
click at [741, 202] on icon at bounding box center [744, 202] width 10 height 8
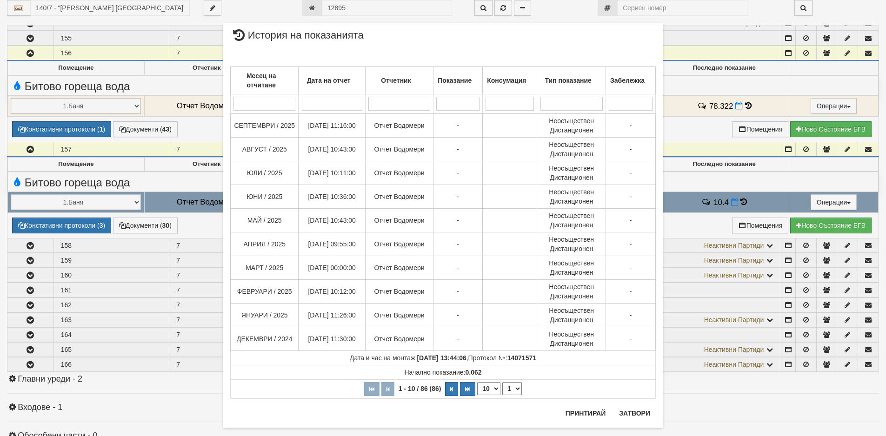
click at [492, 391] on select "10 20 30 40" at bounding box center [488, 388] width 23 height 13
select select "30"
click at [477, 395] on select "10 20 30 40" at bounding box center [488, 388] width 23 height 13
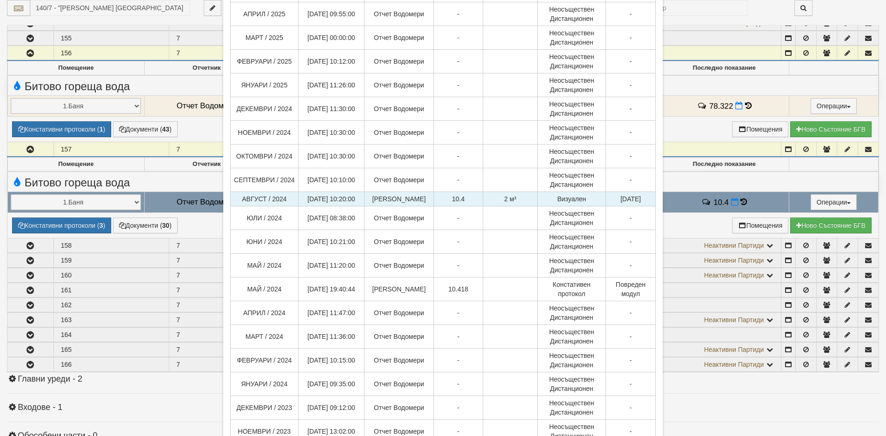
scroll to position [232, 0]
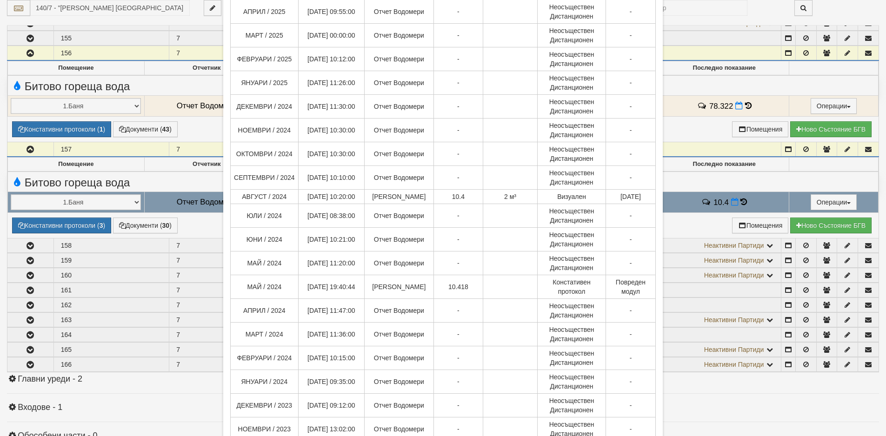
click at [9, 133] on div "× История на показанията Месец на отчитане Дата на отчет Отчетник Показание Кон…" at bounding box center [443, 218] width 886 height 436
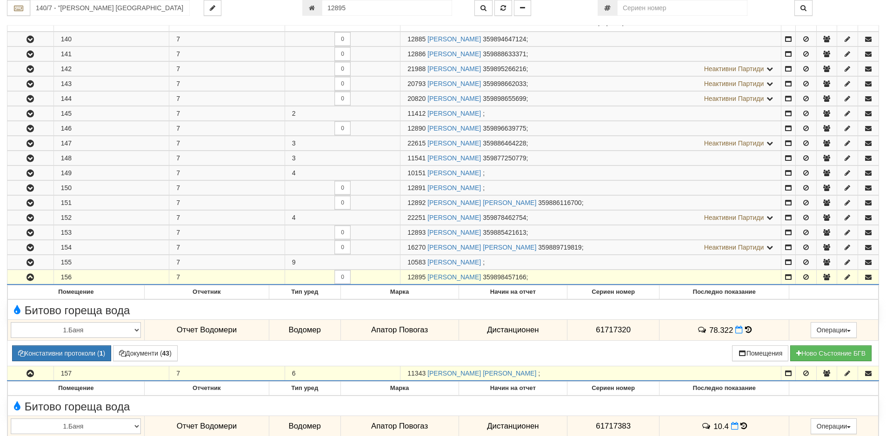
scroll to position [166, 0]
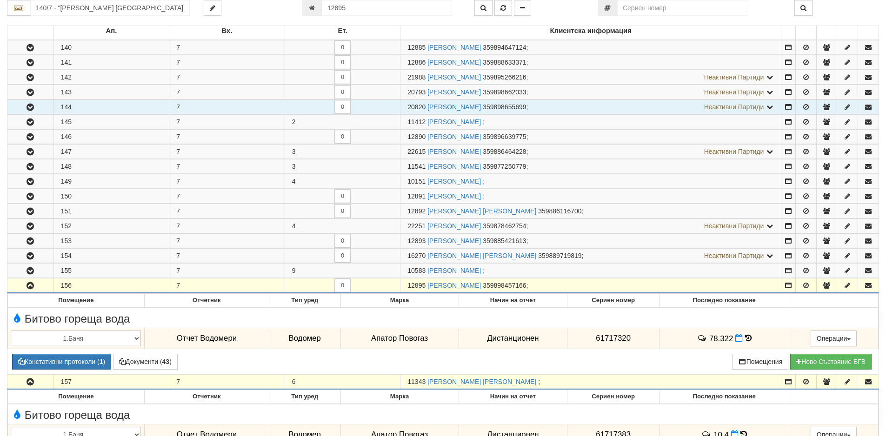
click at [28, 109] on icon "button" at bounding box center [30, 107] width 11 height 7
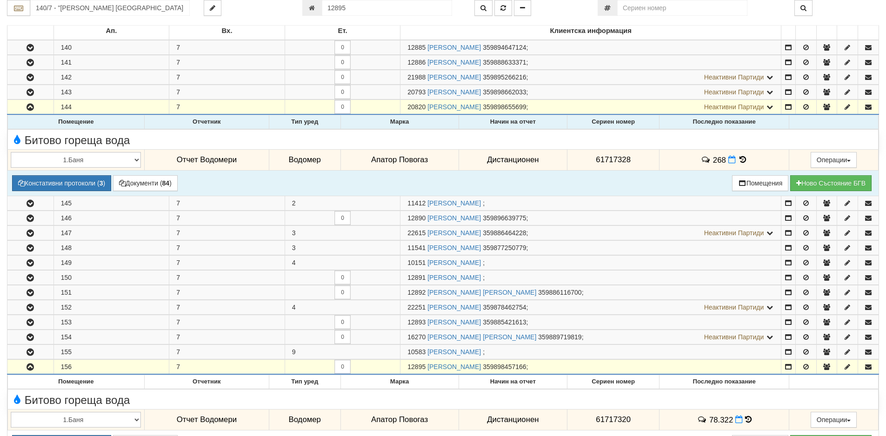
click at [740, 160] on icon at bounding box center [742, 160] width 10 height 8
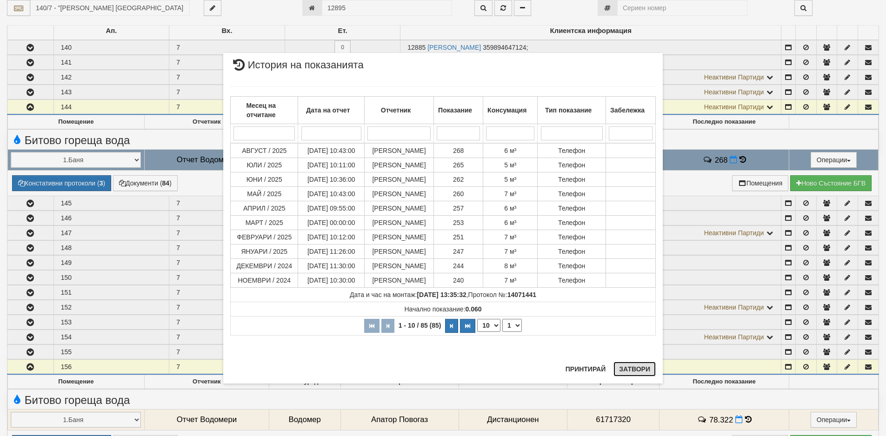
drag, startPoint x: 627, startPoint y: 372, endPoint x: 627, endPoint y: 364, distance: 8.4
click at [627, 372] on button "Затвори" at bounding box center [634, 369] width 42 height 15
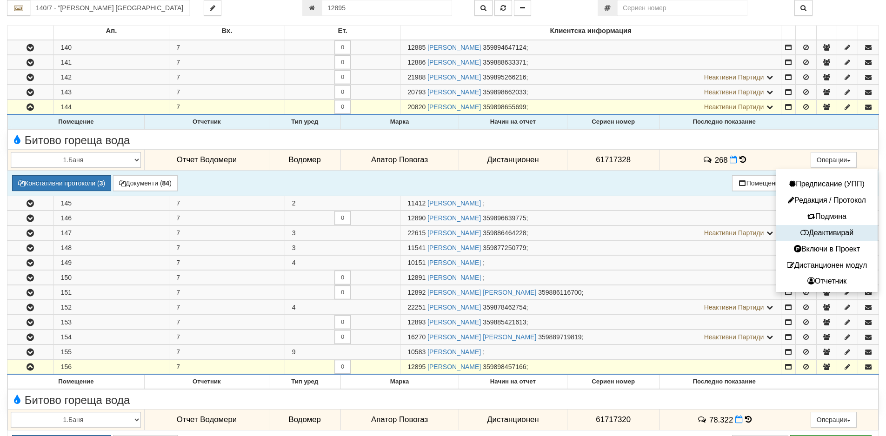
click at [815, 233] on button "Деактивирай" at bounding box center [826, 233] width 97 height 12
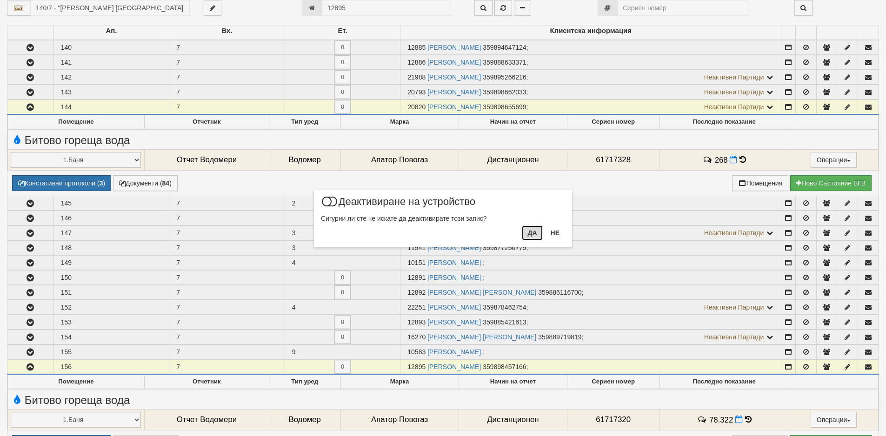
click at [530, 233] on button "Да" at bounding box center [532, 232] width 20 height 15
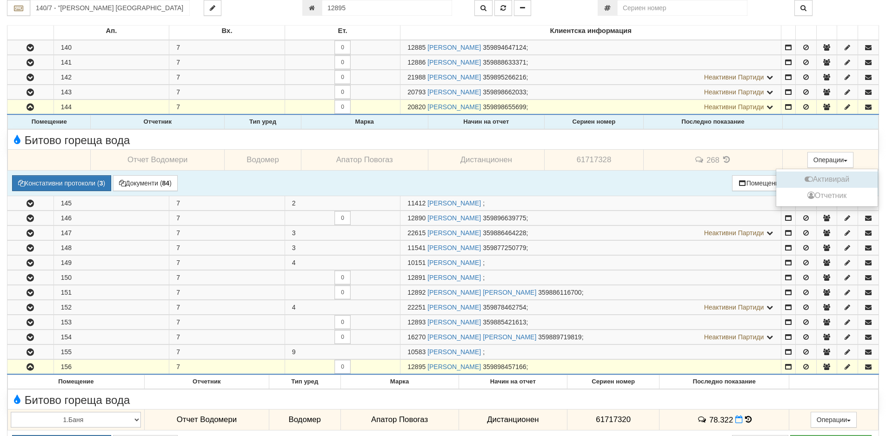
click at [822, 181] on button "Активирай" at bounding box center [826, 180] width 97 height 12
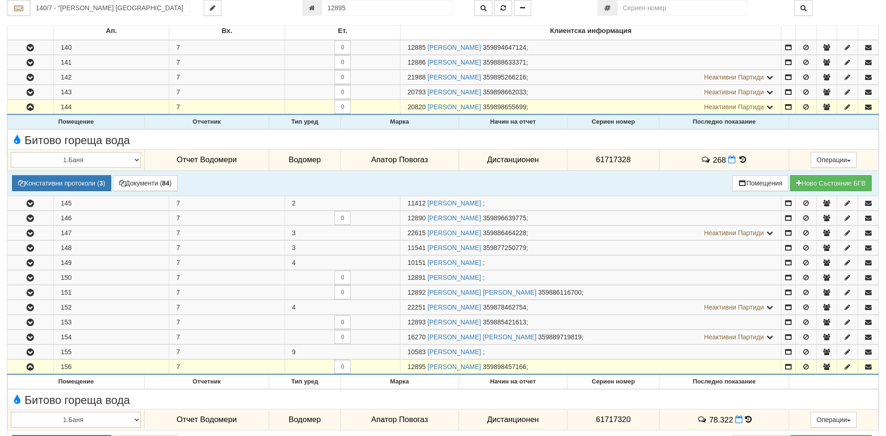
click at [741, 158] on icon at bounding box center [742, 160] width 10 height 8
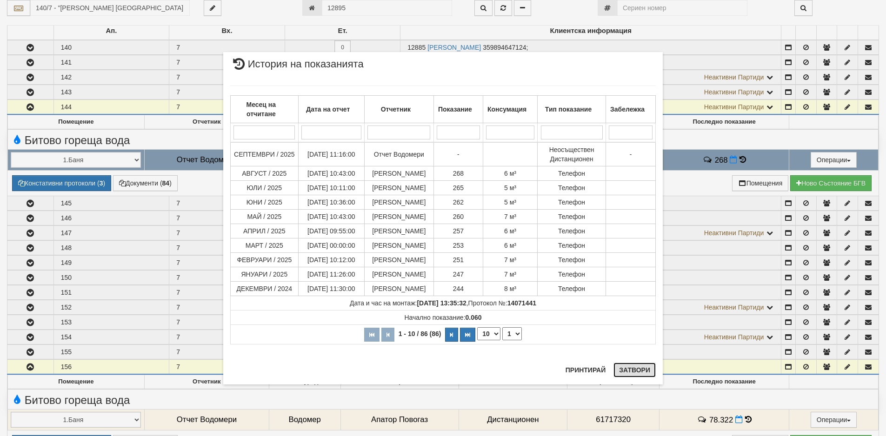
drag, startPoint x: 623, startPoint y: 370, endPoint x: 556, endPoint y: 368, distance: 67.4
click at [623, 370] on button "Затвори" at bounding box center [634, 370] width 42 height 15
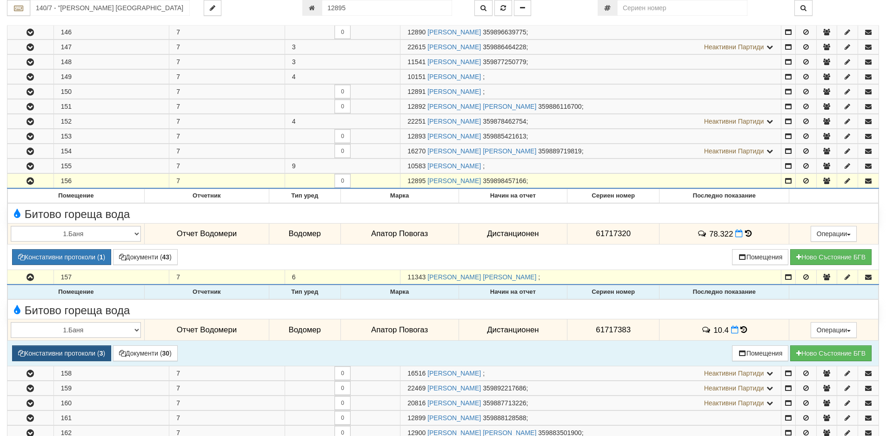
scroll to position [585, 0]
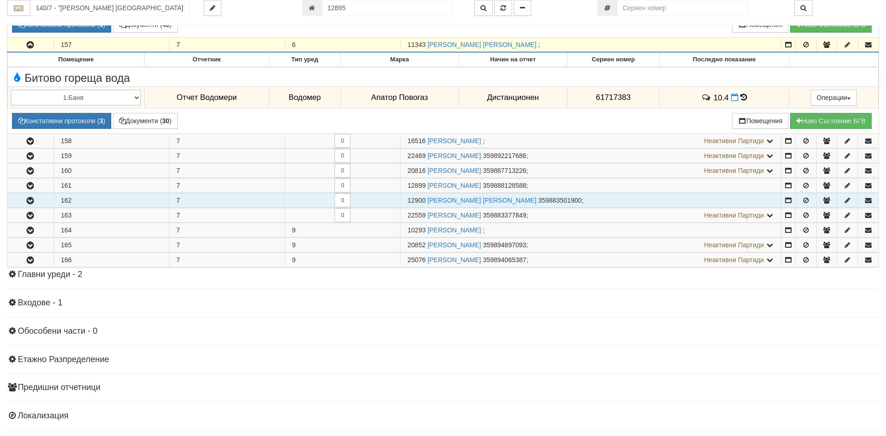
click at [31, 204] on icon "button" at bounding box center [30, 201] width 11 height 7
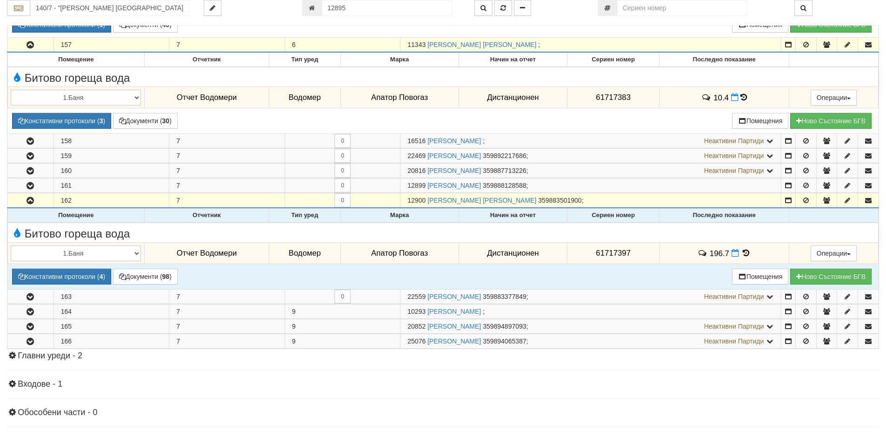
click at [742, 252] on icon at bounding box center [746, 253] width 10 height 8
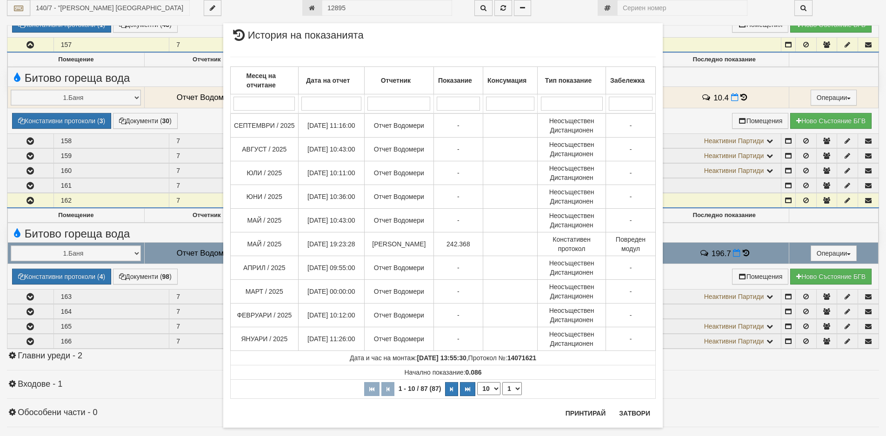
click at [492, 388] on select "10 20 30 40" at bounding box center [488, 388] width 23 height 13
select select "40"
click at [477, 395] on select "10 20 30 40" at bounding box center [488, 388] width 23 height 13
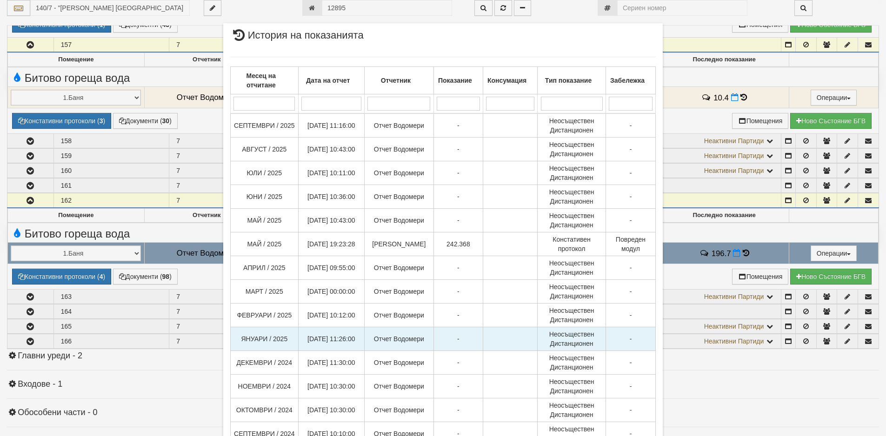
scroll to position [186, 0]
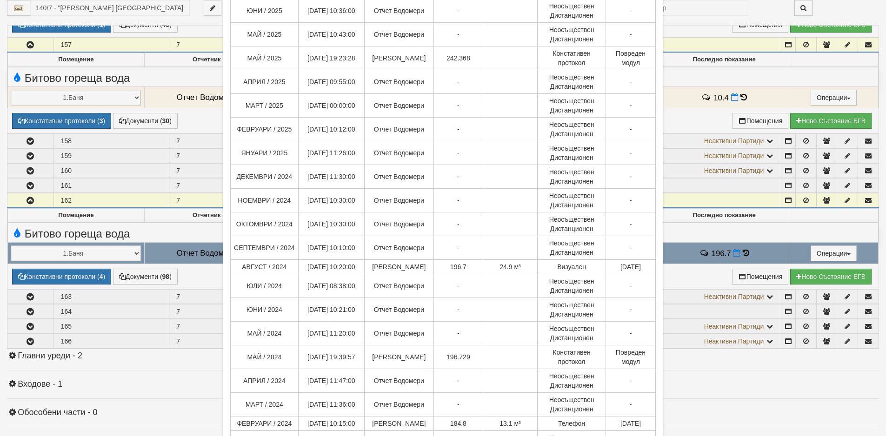
click at [5, 195] on div "× История на показанията Месец на отчитане Дата на отчет Отчетник Показание Кон…" at bounding box center [443, 218] width 886 height 436
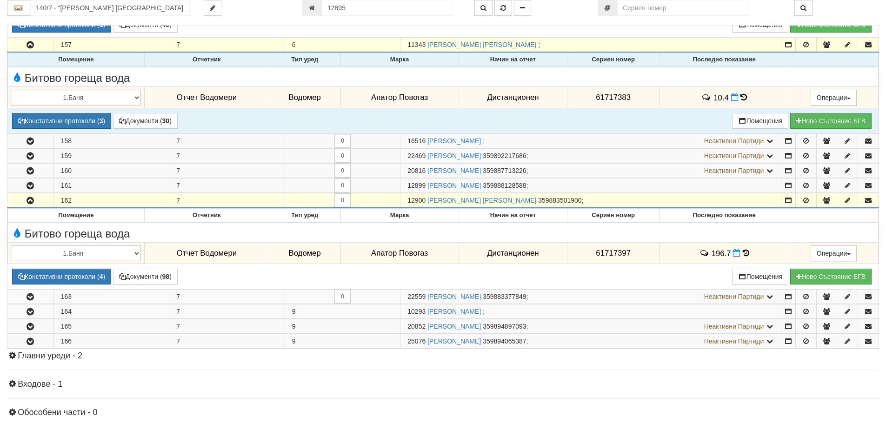
click at [740, 95] on icon at bounding box center [743, 97] width 7 height 8
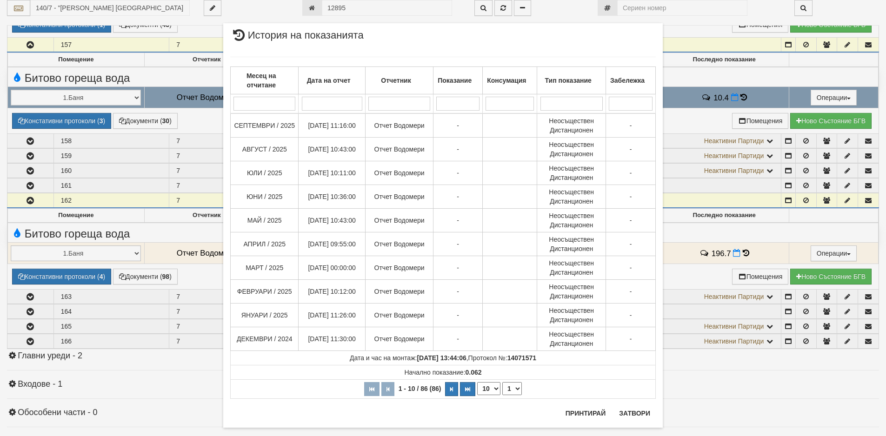
click at [491, 390] on select "10 20 30 40" at bounding box center [488, 388] width 23 height 13
select select "40"
click at [477, 395] on select "10 20 30 40" at bounding box center [488, 388] width 23 height 13
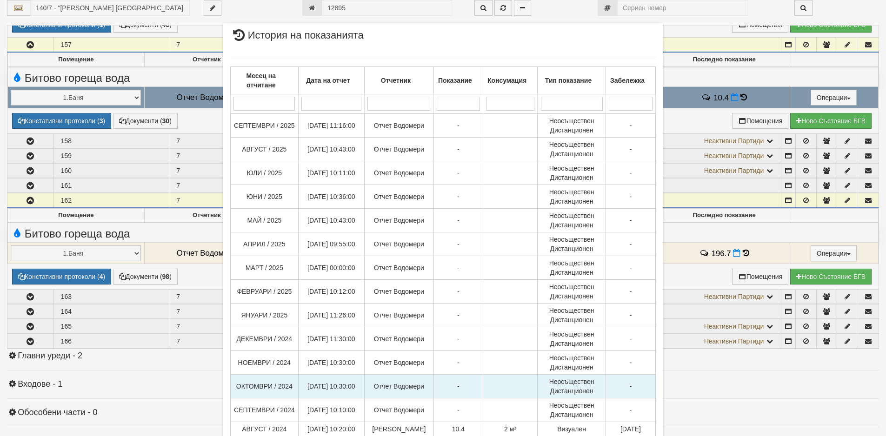
scroll to position [232, 0]
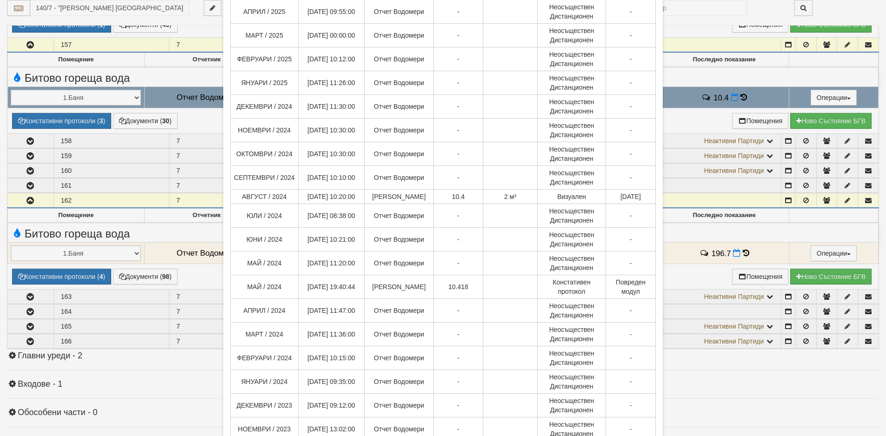
click at [779, 359] on div "× История на показанията Месец на отчитане Дата на отчет Отчетник Показание Кон…" at bounding box center [443, 218] width 886 height 436
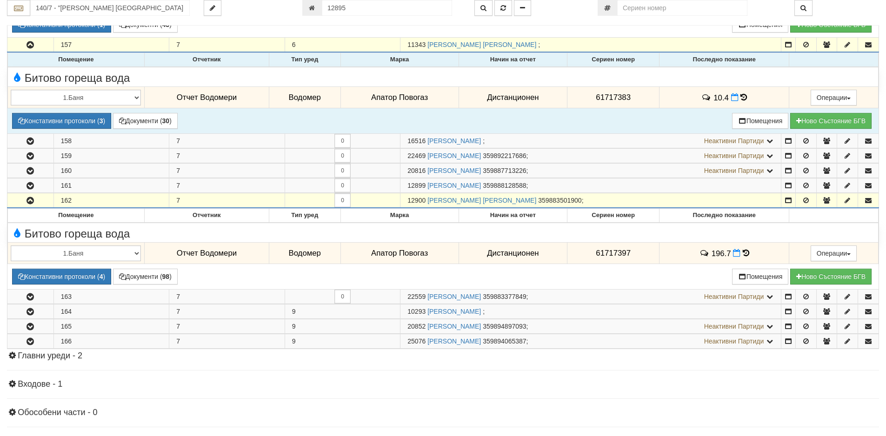
click at [113, 70] on div "Битово гореща вода" at bounding box center [149, 77] width 293 height 14
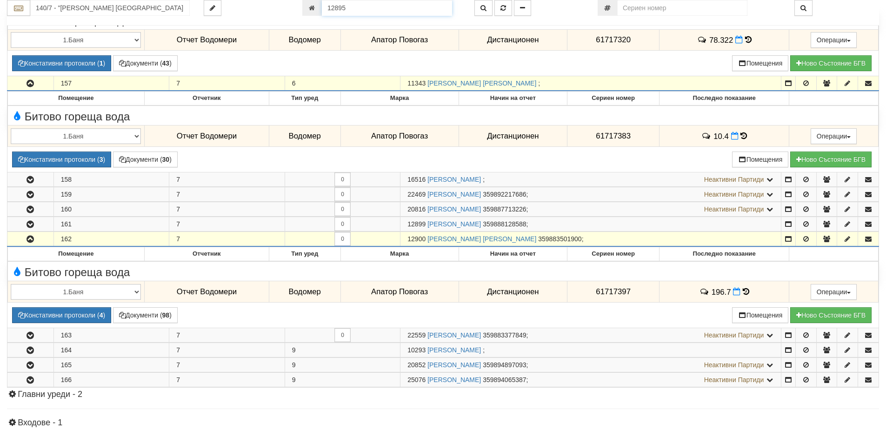
drag, startPoint x: 349, startPoint y: 10, endPoint x: 315, endPoint y: 2, distance: 35.0
click at [315, 2] on div "12895" at bounding box center [381, 8] width 158 height 16
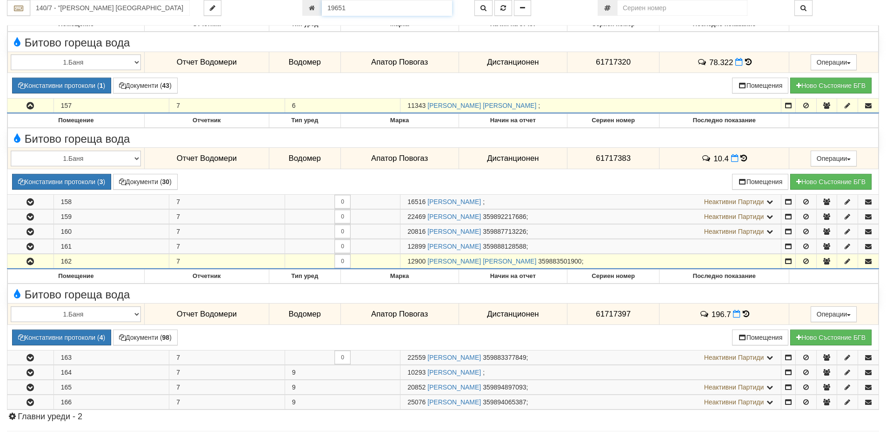
type input "19651"
type input "149/2 - "[PERSON_NAME] [GEOGRAPHIC_DATA] " ЕАД"
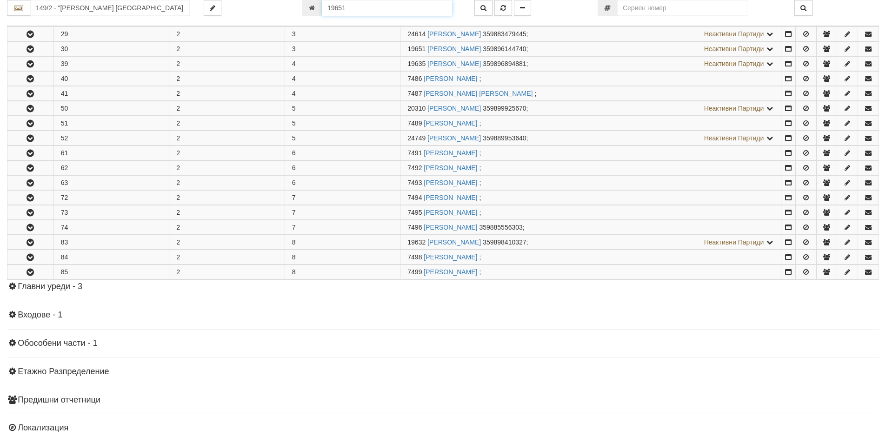
scroll to position [303, 0]
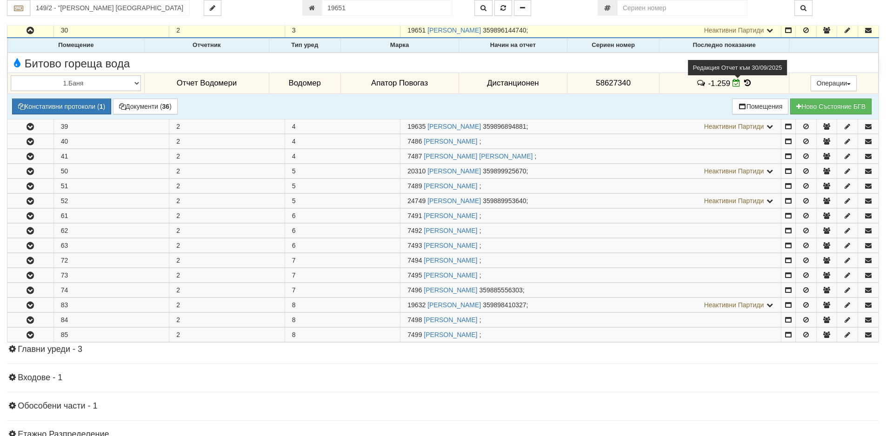
click at [733, 85] on icon at bounding box center [736, 83] width 8 height 8
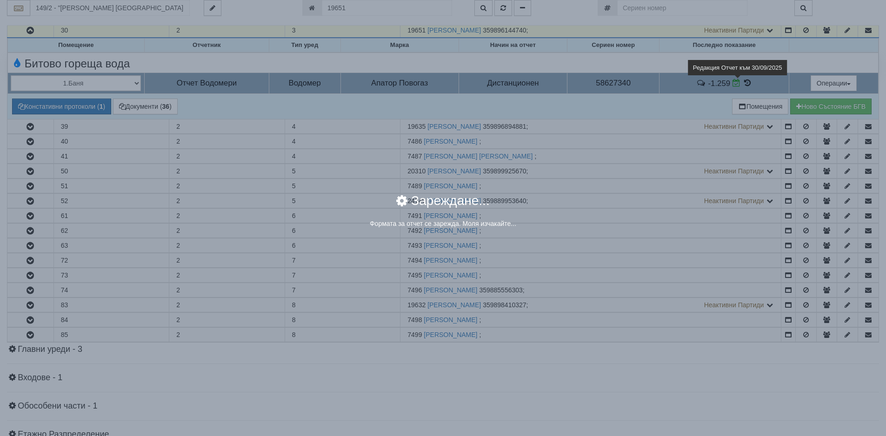
select select "ddb307f3-9e29-e611-80c1-afec7dc8e4eb"
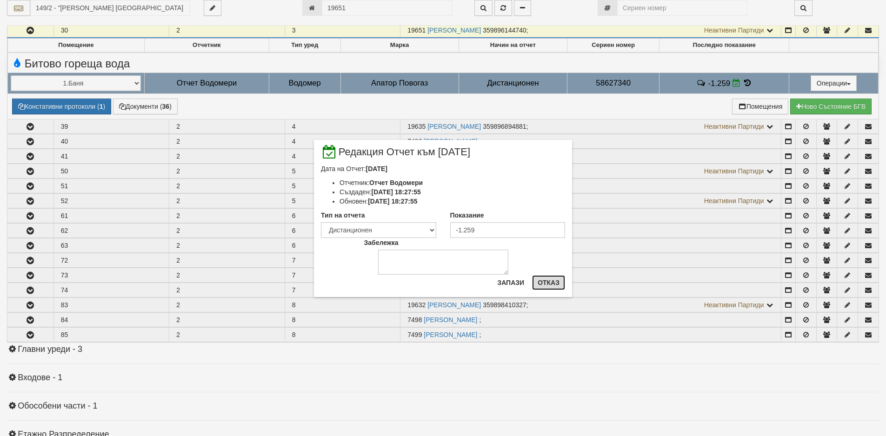
click at [550, 285] on button "Отказ" at bounding box center [548, 282] width 33 height 15
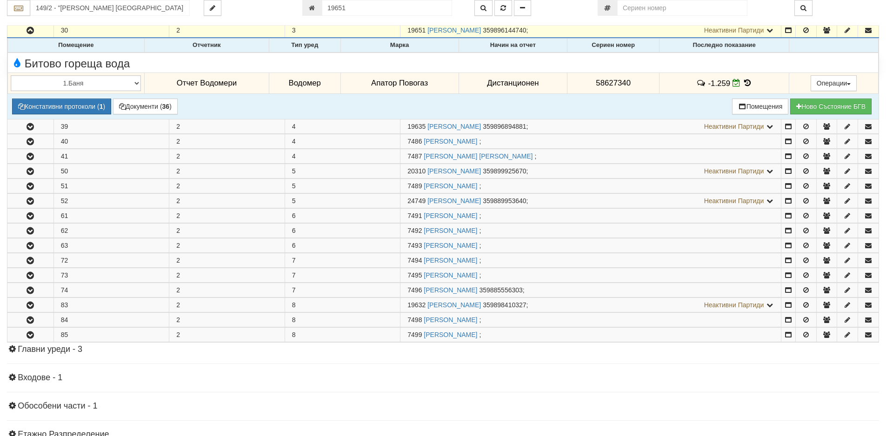
click at [743, 82] on icon at bounding box center [747, 83] width 10 height 8
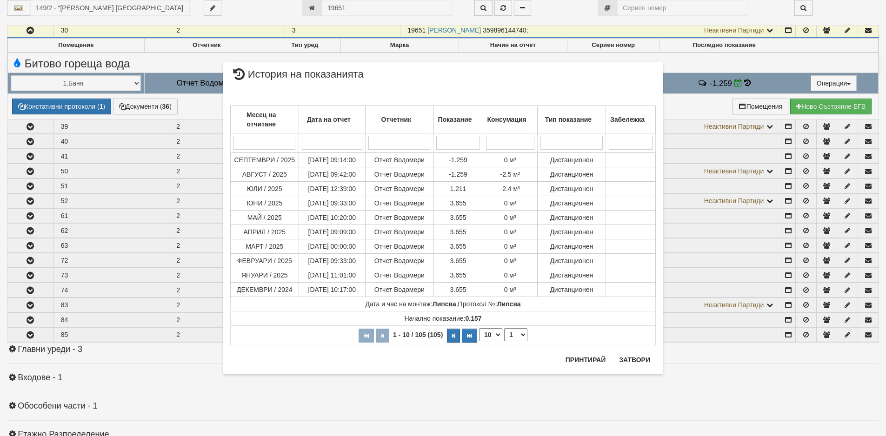
click at [30, 218] on div "× История на показанията Месец на отчитане Дата на отчет Отчетник Показание Кон…" at bounding box center [443, 218] width 886 height 436
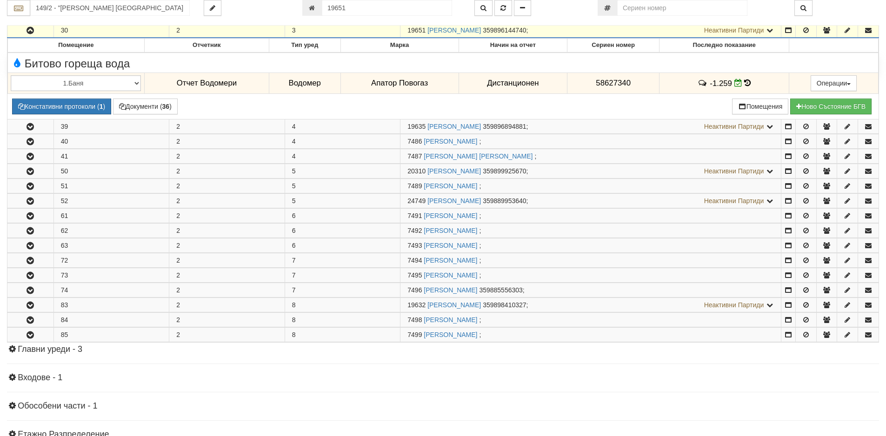
click at [30, 218] on icon "button" at bounding box center [30, 216] width 11 height 7
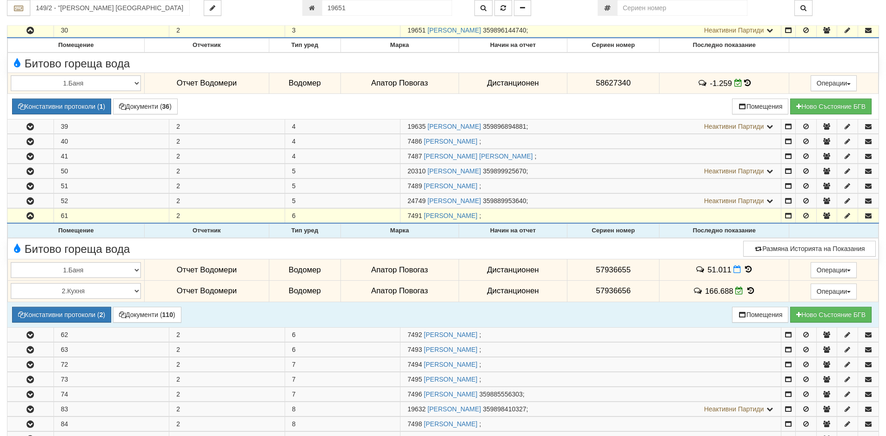
click at [747, 270] on icon at bounding box center [748, 269] width 10 height 8
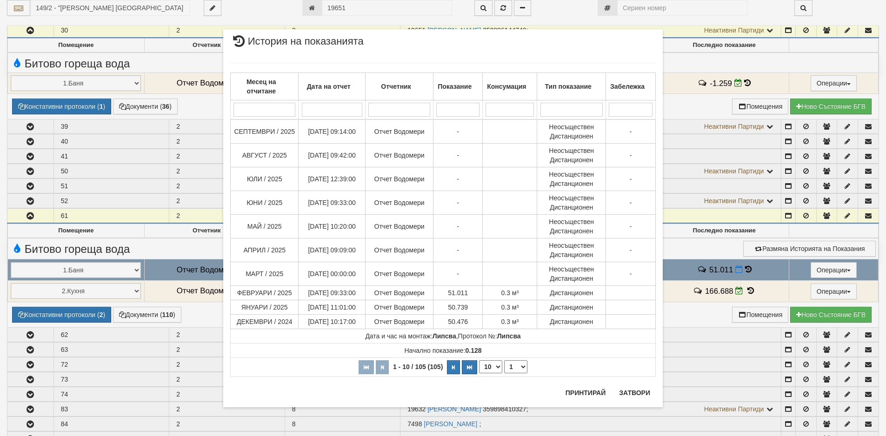
click at [13, 151] on div "× История на показанията Месец на отчитане Дата на отчет Отчетник Показание Кон…" at bounding box center [443, 218] width 886 height 436
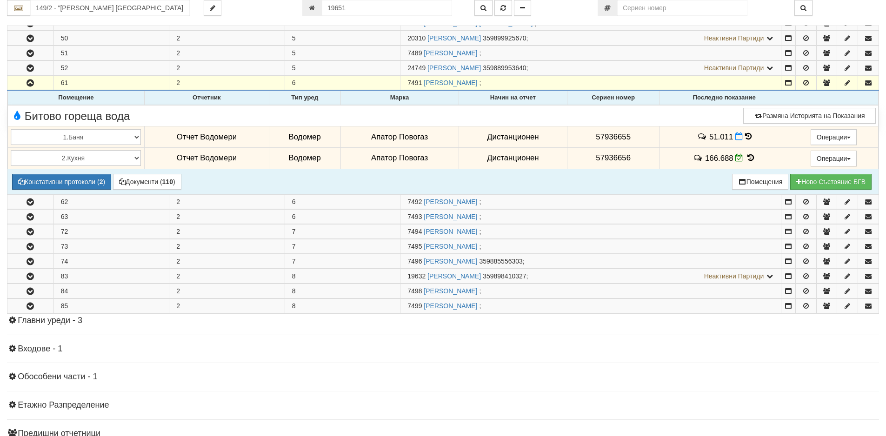
scroll to position [256, 0]
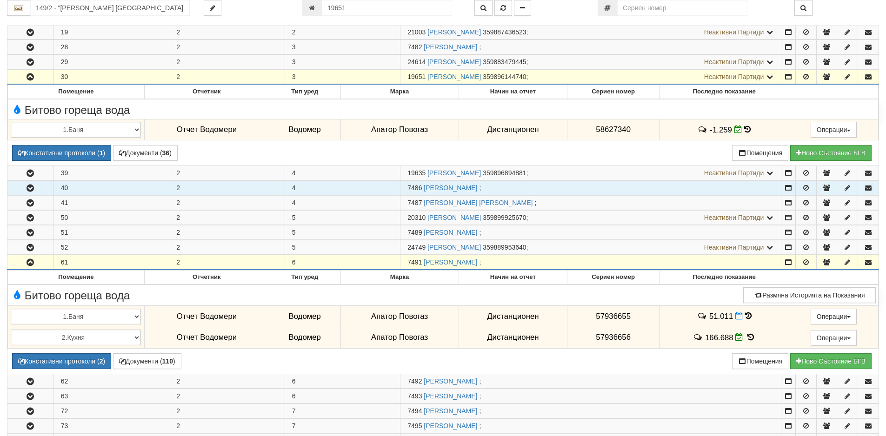
click at [27, 189] on icon "button" at bounding box center [30, 188] width 11 height 7
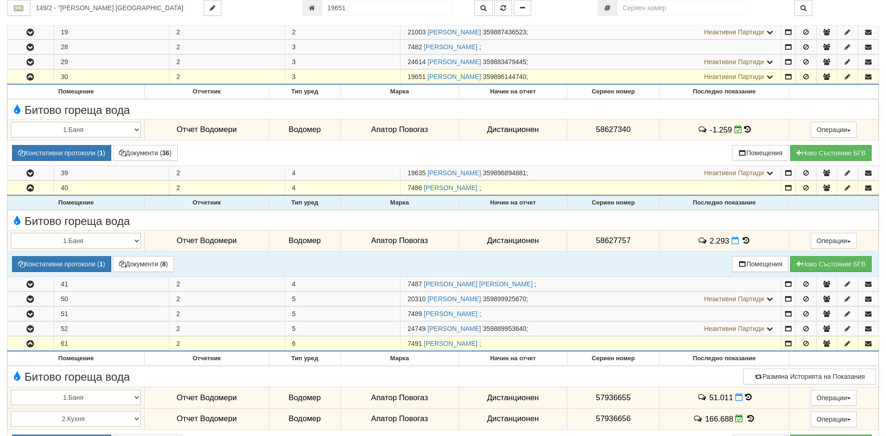
click at [746, 242] on icon at bounding box center [746, 241] width 10 height 8
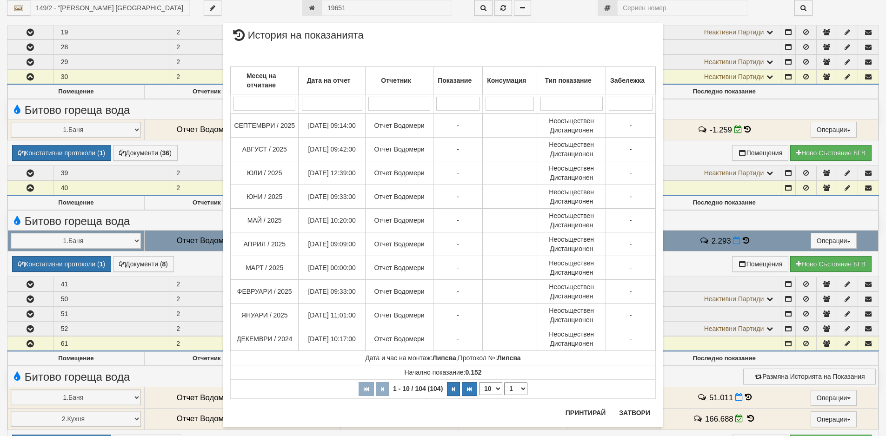
click at [496, 389] on select "10 20 30 40" at bounding box center [490, 388] width 23 height 13
select select "40"
click at [479, 395] on select "10 20 30 40" at bounding box center [490, 388] width 23 height 13
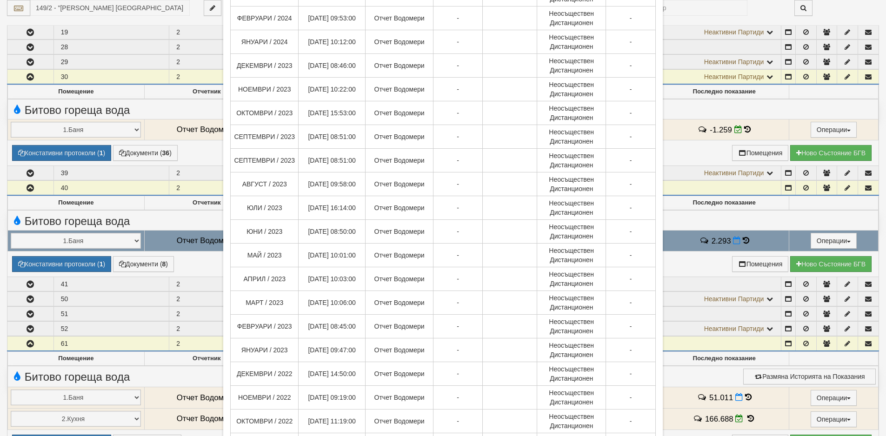
scroll to position [731, 0]
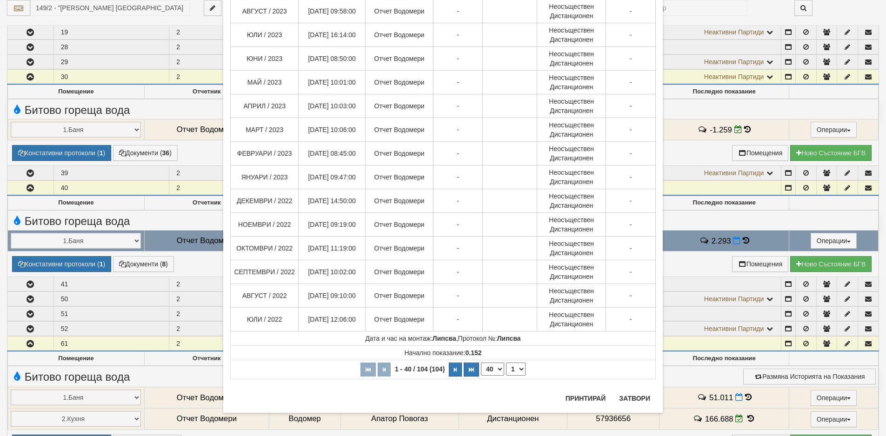
click at [518, 369] on select "1 2 3" at bounding box center [516, 369] width 20 height 13
click at [506, 363] on select "1 2 3" at bounding box center [516, 369] width 20 height 13
select select "2"
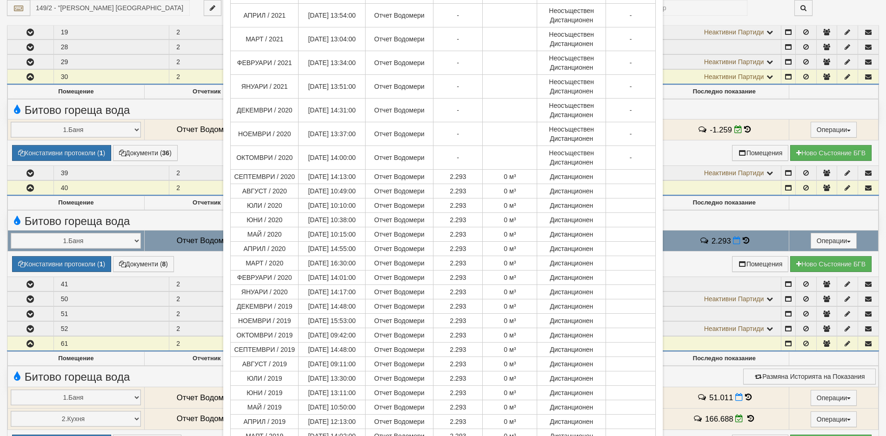
scroll to position [554, 0]
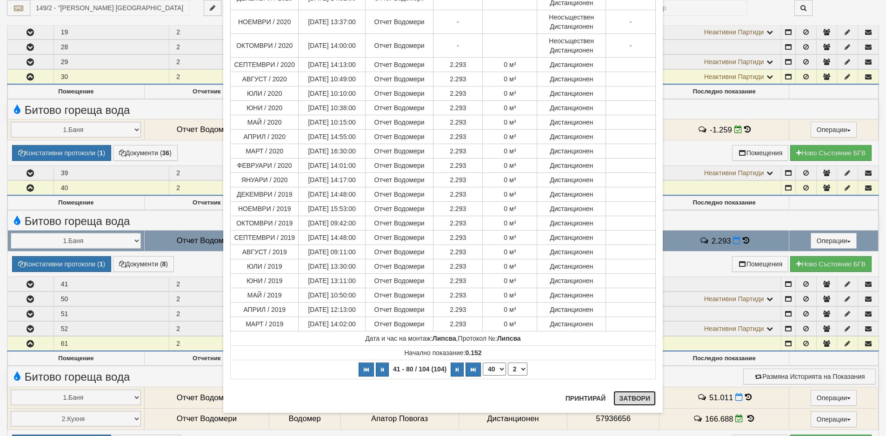
click at [631, 395] on button "Затвори" at bounding box center [634, 398] width 42 height 15
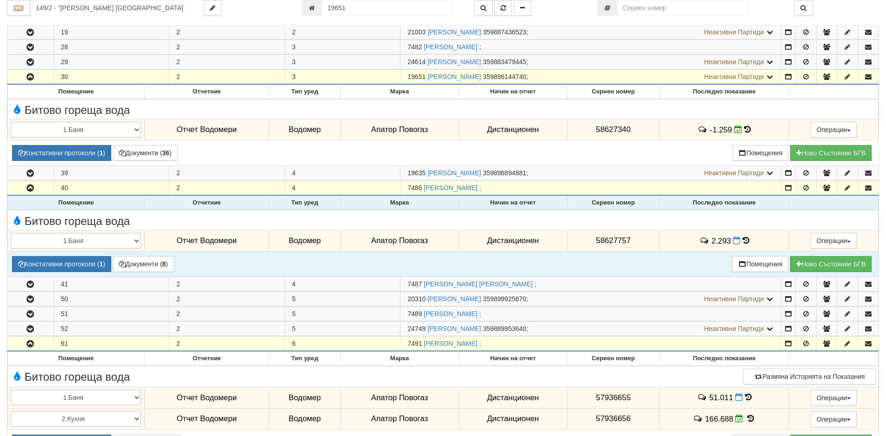
click at [743, 239] on icon at bounding box center [745, 241] width 7 height 8
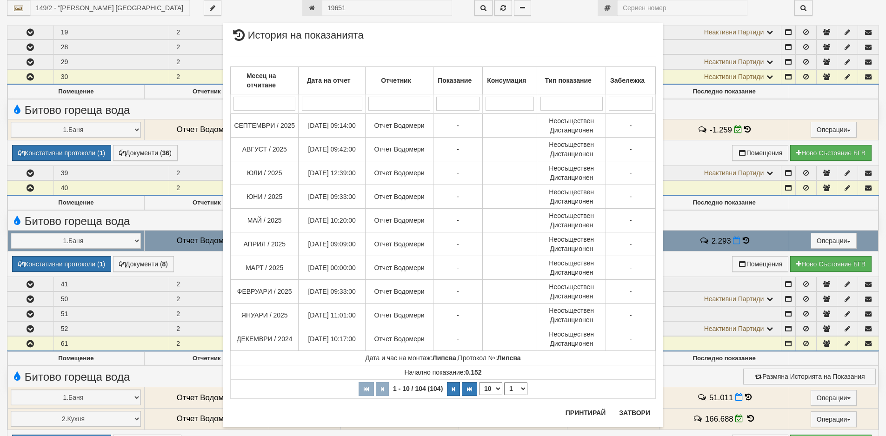
click at [491, 390] on select "10 20 30 40" at bounding box center [490, 388] width 23 height 13
select select "40"
click at [479, 395] on select "10 20 30 40" at bounding box center [490, 388] width 23 height 13
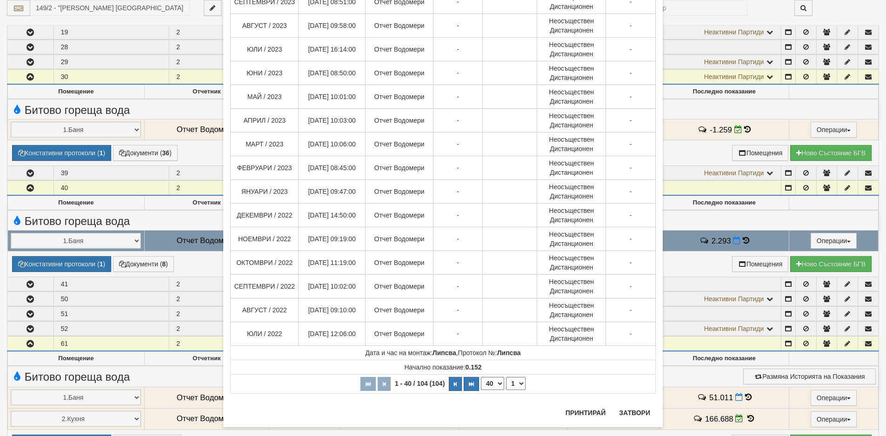
scroll to position [731, 0]
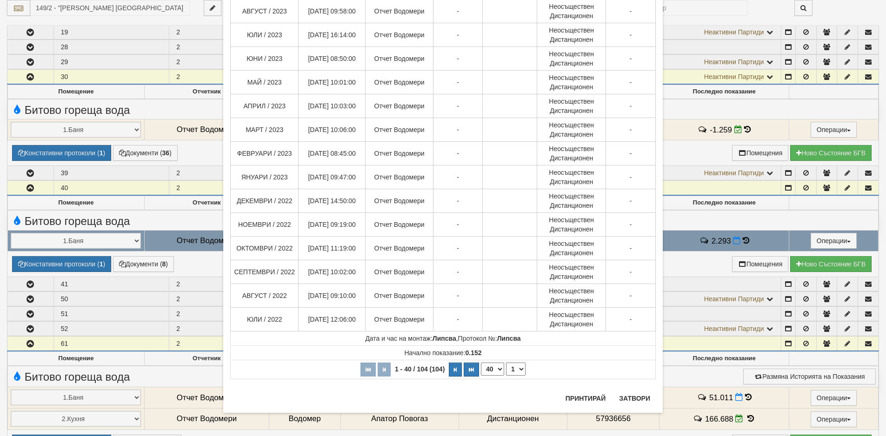
click at [520, 369] on select "1 2 3" at bounding box center [516, 369] width 20 height 13
click at [506, 363] on select "1 2 3" at bounding box center [516, 369] width 20 height 13
select select "2"
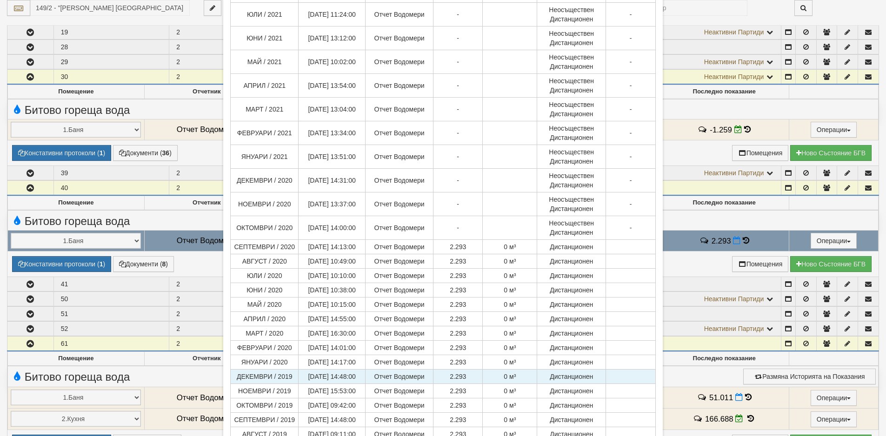
scroll to position [554, 0]
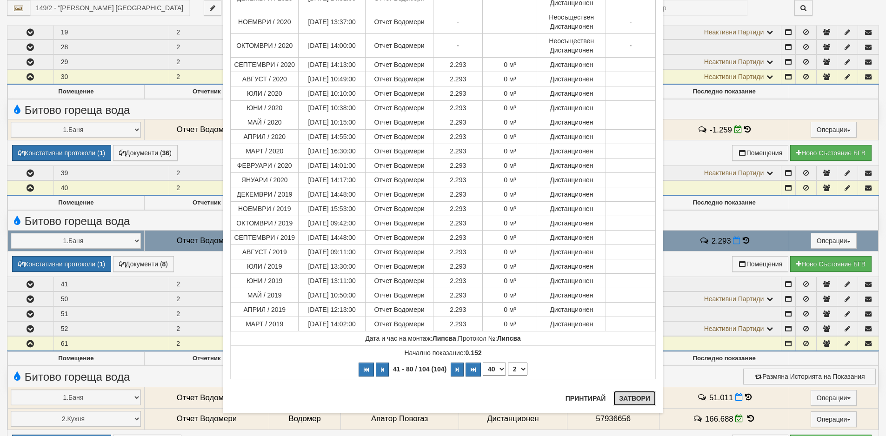
click at [624, 401] on button "Затвори" at bounding box center [634, 398] width 42 height 15
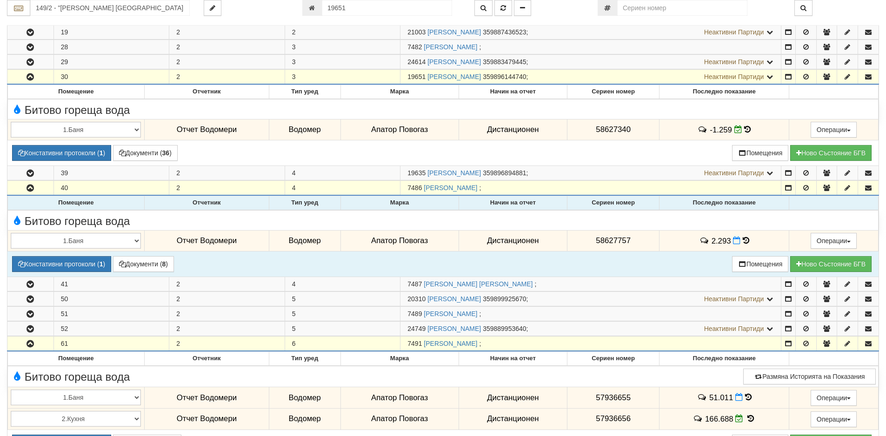
click at [742, 241] on icon at bounding box center [745, 241] width 7 height 8
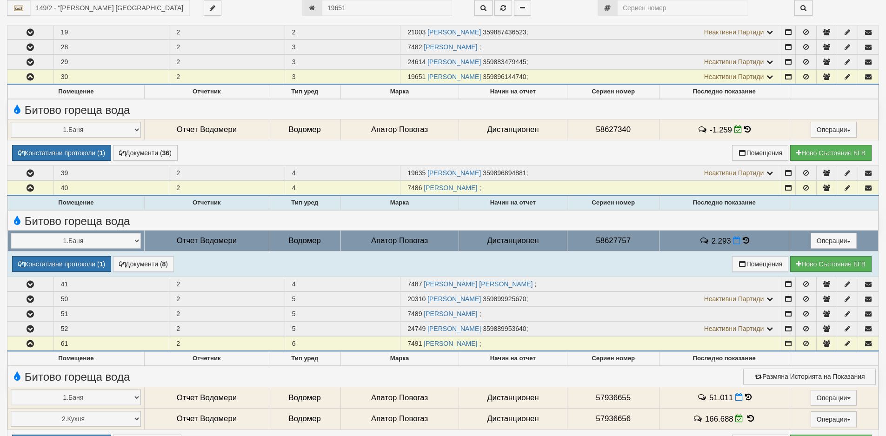
select select "1"
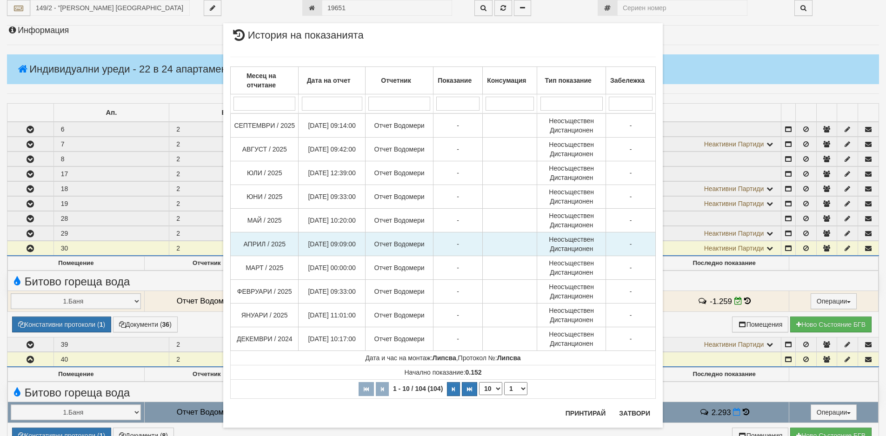
scroll to position [70, 0]
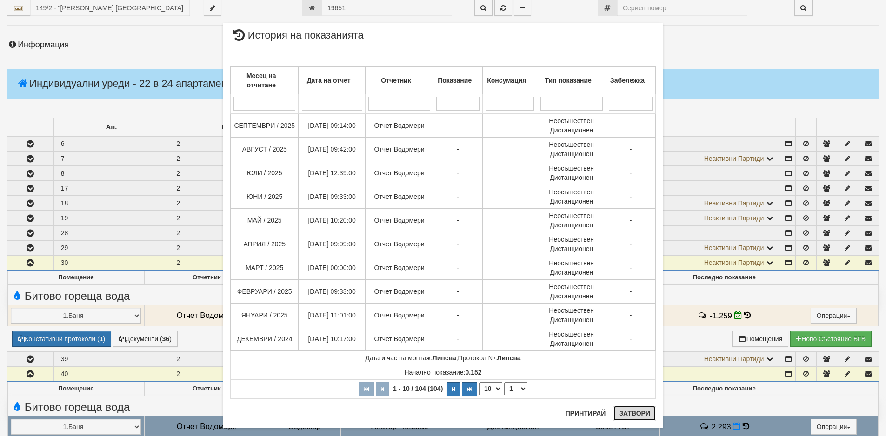
click at [629, 415] on button "Затвори" at bounding box center [634, 413] width 42 height 15
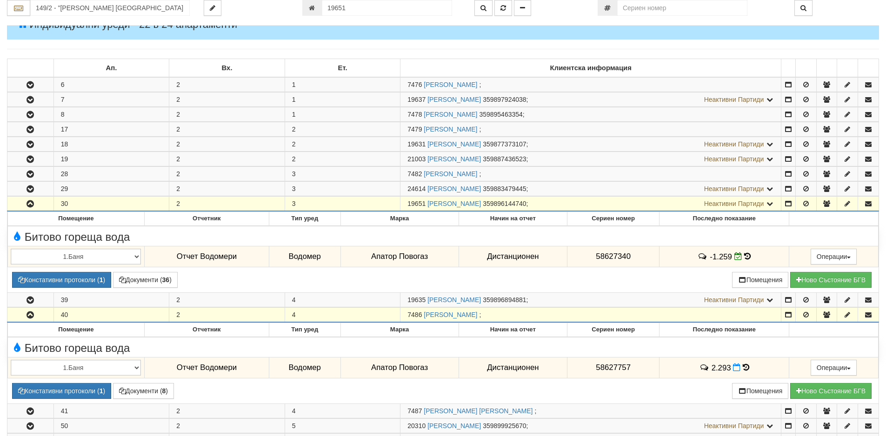
scroll to position [210, 0]
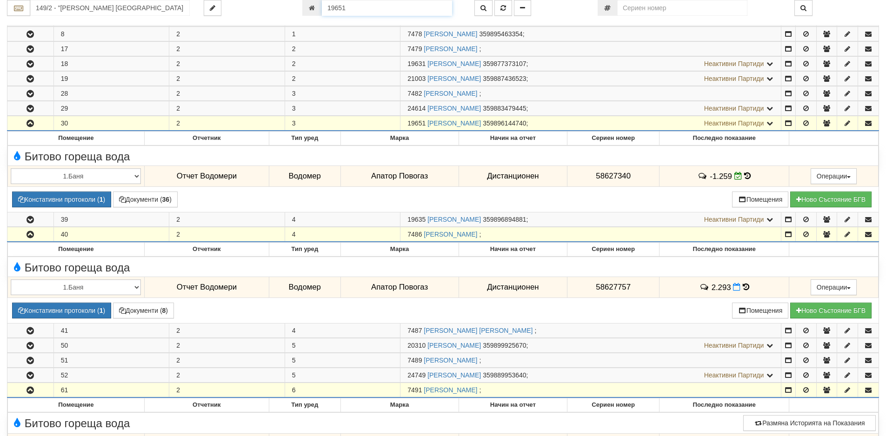
click at [358, 8] on input "19651" at bounding box center [387, 8] width 130 height 16
type input "7550"
type input "149/5 - "[PERSON_NAME] [GEOGRAPHIC_DATA] " ЕАД"
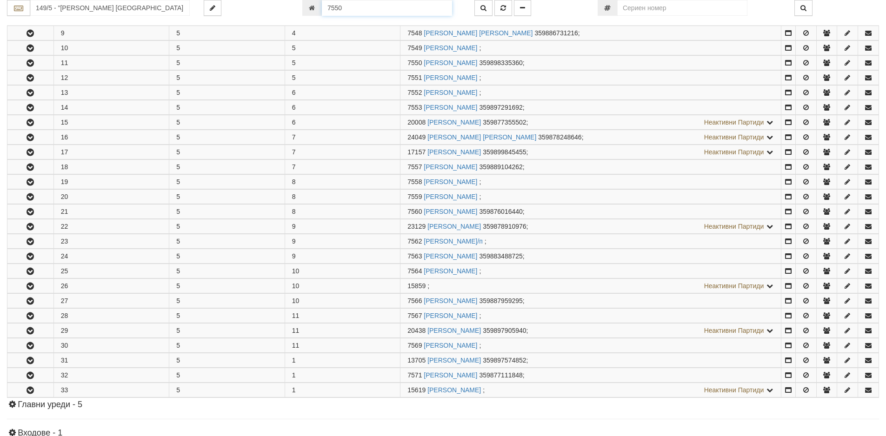
scroll to position [332, 0]
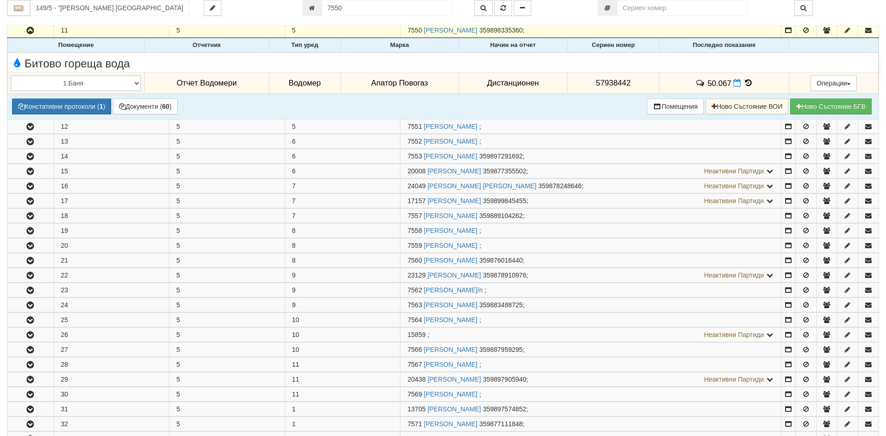
click at [748, 82] on icon at bounding box center [748, 83] width 10 height 8
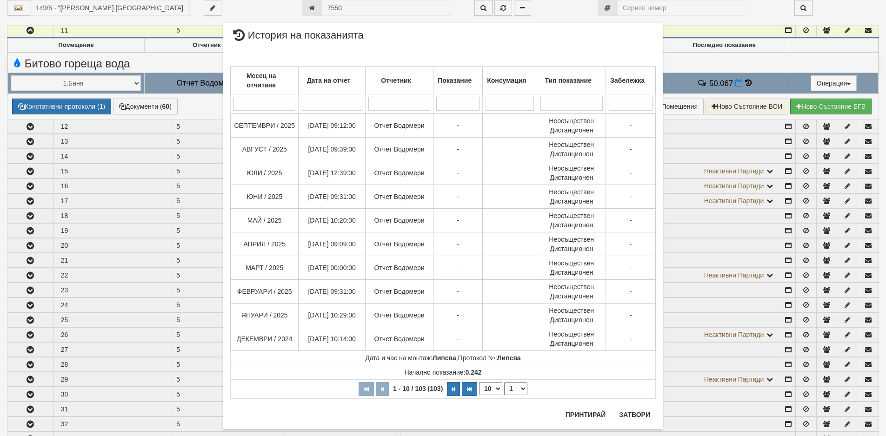
click at [495, 389] on select "10 20 30 40" at bounding box center [490, 388] width 23 height 13
select select "40"
click at [479, 395] on select "10 20 30 40" at bounding box center [490, 388] width 23 height 13
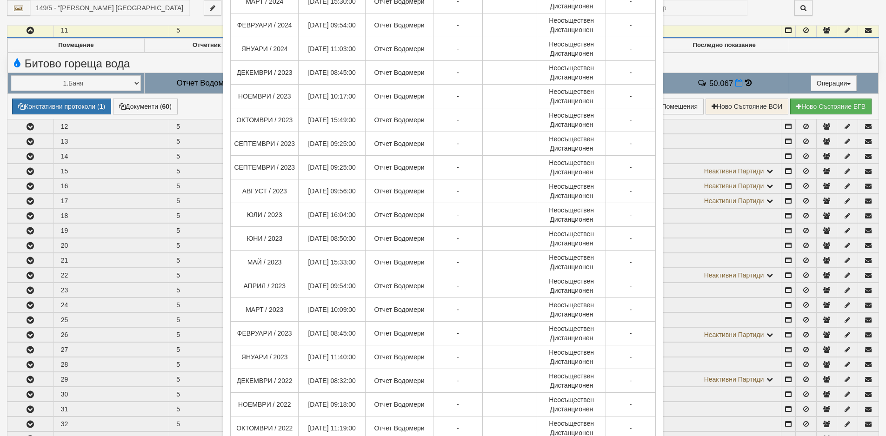
scroll to position [697, 0]
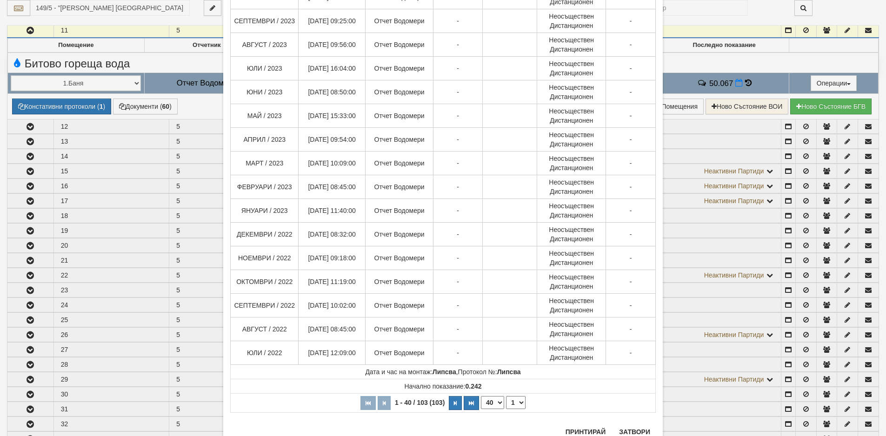
click at [518, 403] on select "1 2 3" at bounding box center [516, 402] width 20 height 13
click at [506, 396] on select "1 2 3" at bounding box center [516, 402] width 20 height 13
select select "2"
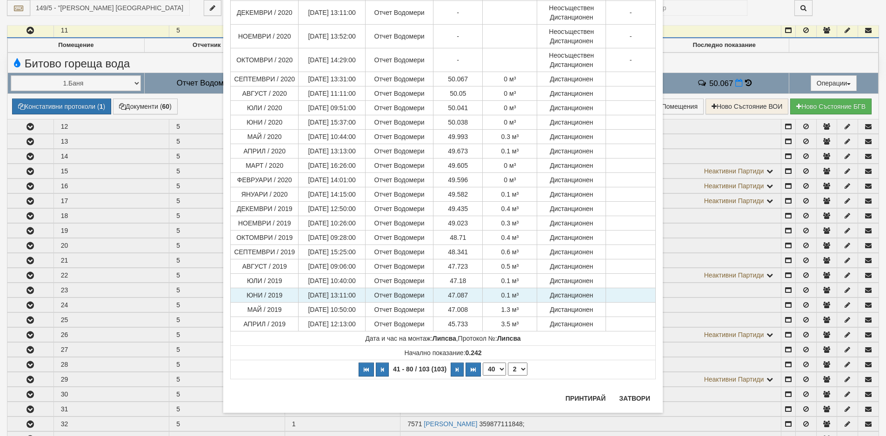
scroll to position [563, 0]
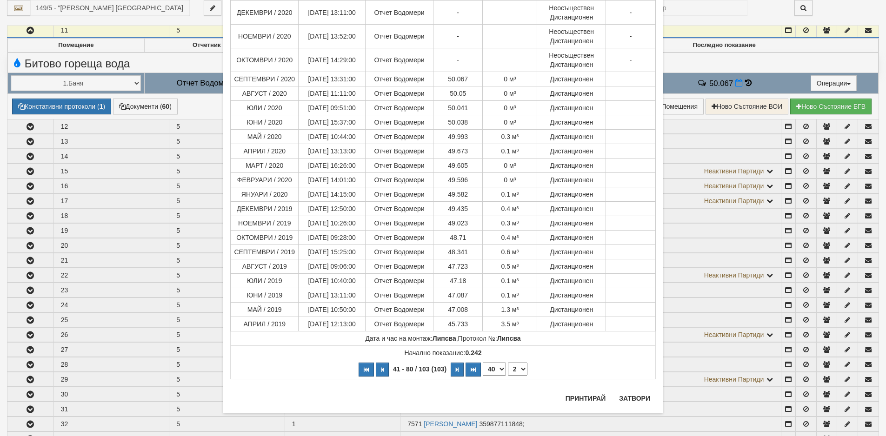
drag, startPoint x: 163, startPoint y: 66, endPoint x: 173, endPoint y: 43, distance: 25.2
click at [163, 66] on div "× История на показанията Месец на отчитане Дата на отчет Отчетник Показание Кон…" at bounding box center [443, 218] width 886 height 436
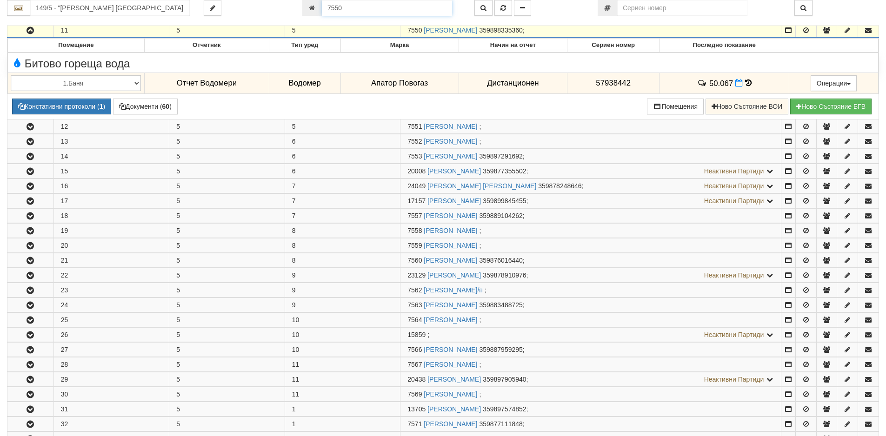
scroll to position [324, 0]
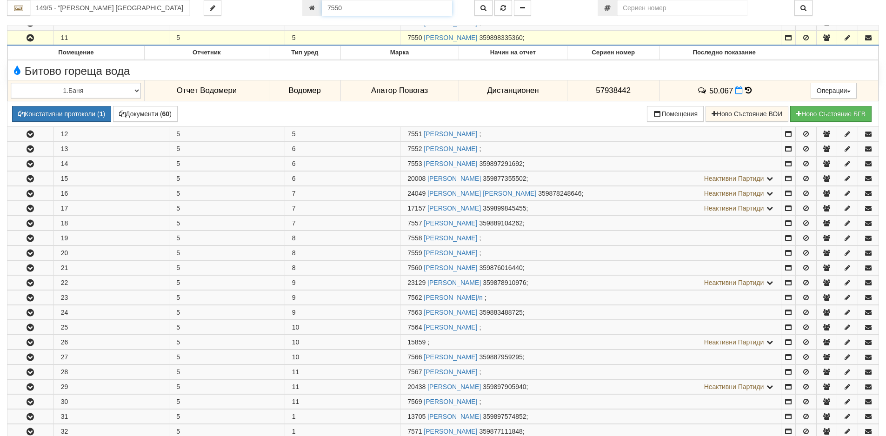
drag, startPoint x: 351, startPoint y: 10, endPoint x: 266, endPoint y: 6, distance: 85.2
click at [272, 7] on div "149/5 - "[PERSON_NAME] [GEOGRAPHIC_DATA] " ЕАД 7550" at bounding box center [443, 8] width 886 height 16
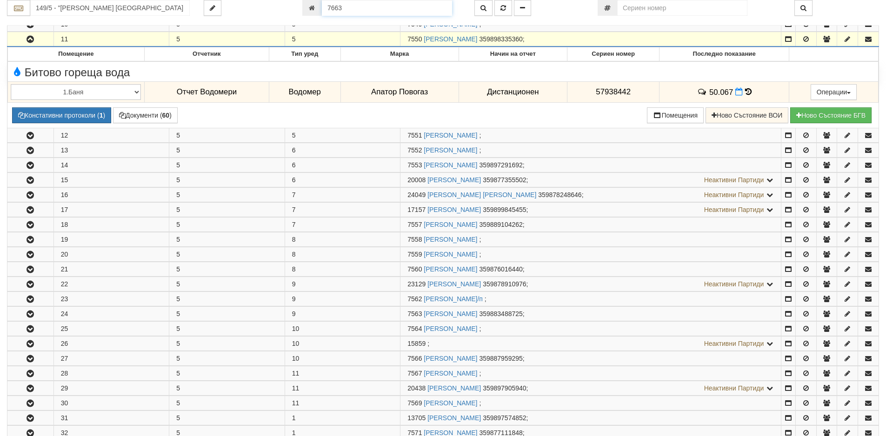
type input "7663"
type input "150/10,11 - "[PERSON_NAME] [GEOGRAPHIC_DATA] " ЕАД"
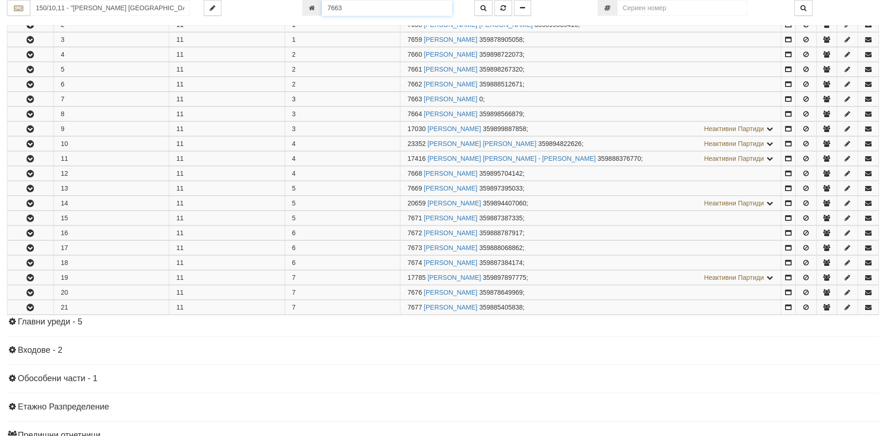
scroll to position [585, 0]
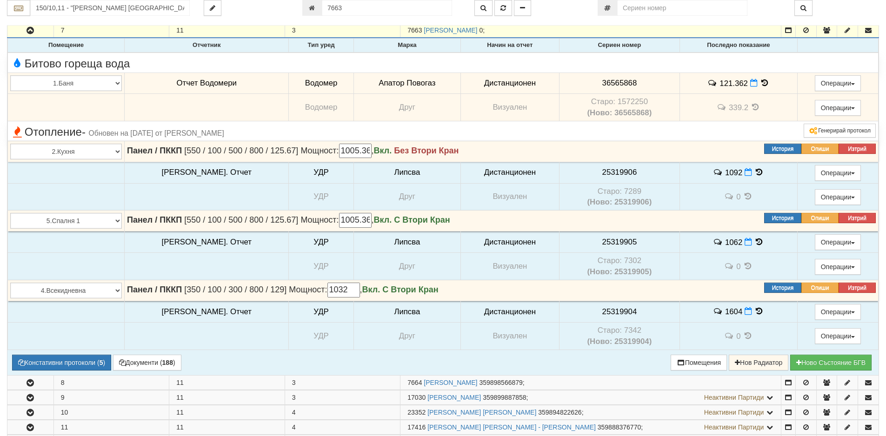
click at [759, 82] on icon at bounding box center [764, 83] width 10 height 8
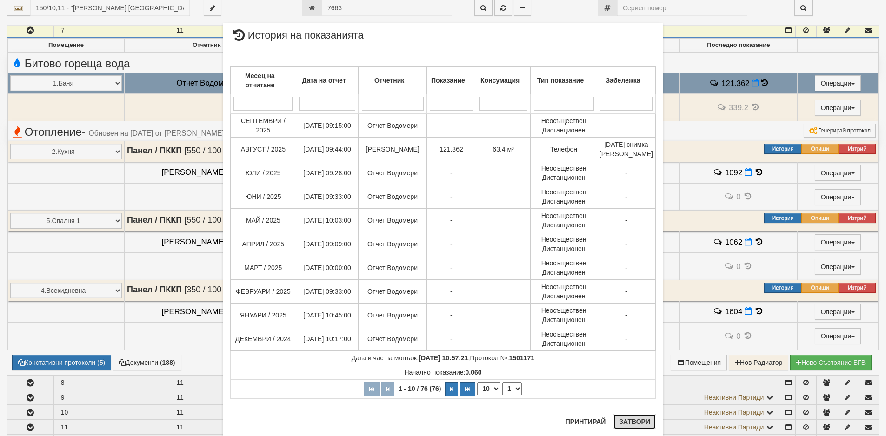
click at [630, 420] on button "Затвори" at bounding box center [634, 421] width 42 height 15
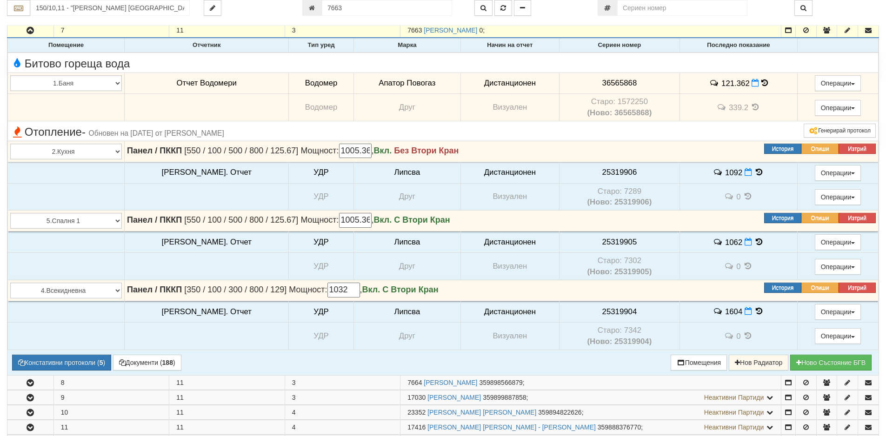
click at [761, 85] on icon at bounding box center [764, 83] width 7 height 8
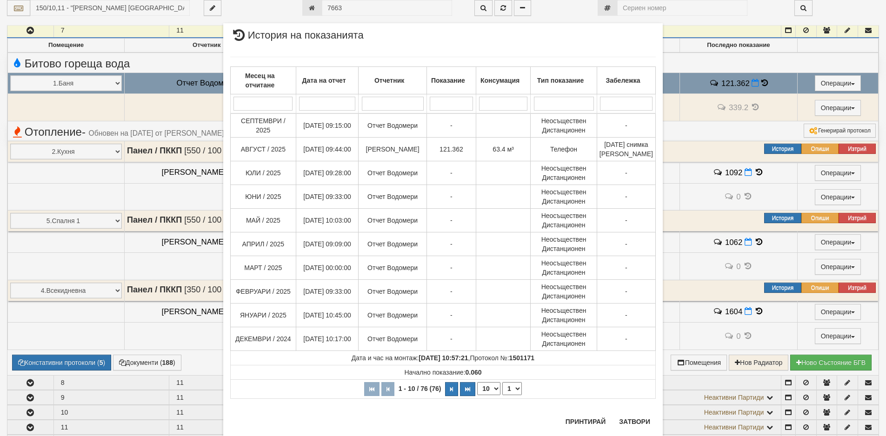
click at [492, 395] on select "10 20 30 40" at bounding box center [488, 388] width 23 height 13
select select "40"
click at [477, 395] on select "10 20 30 40" at bounding box center [488, 388] width 23 height 13
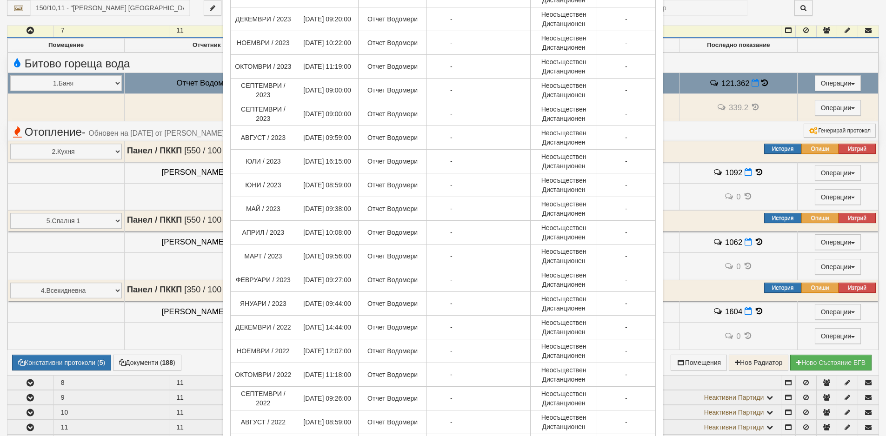
scroll to position [740, 0]
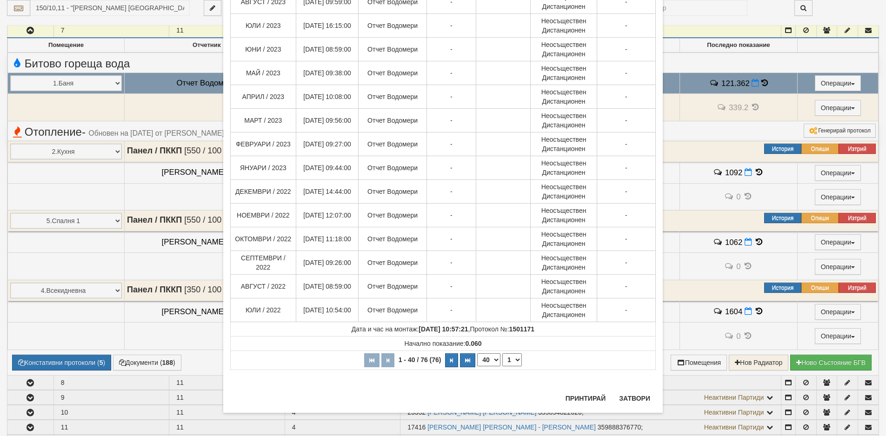
click at [514, 366] on select "1 2" at bounding box center [512, 359] width 20 height 13
click at [502, 353] on select "1 2" at bounding box center [512, 359] width 20 height 13
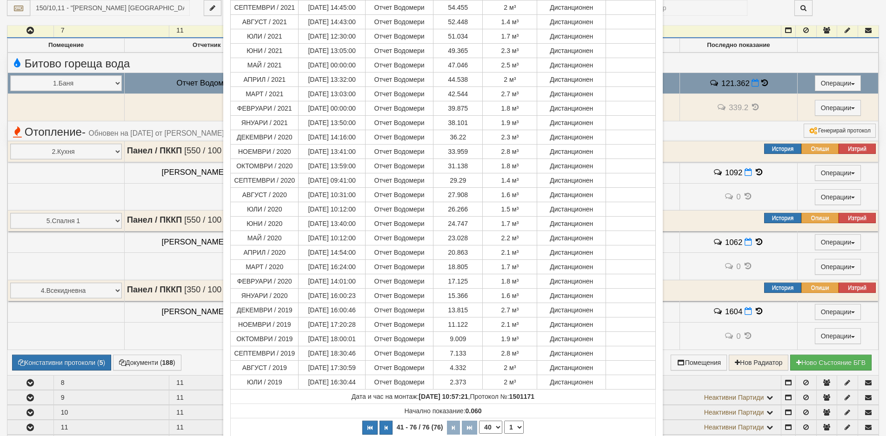
scroll to position [366, 0]
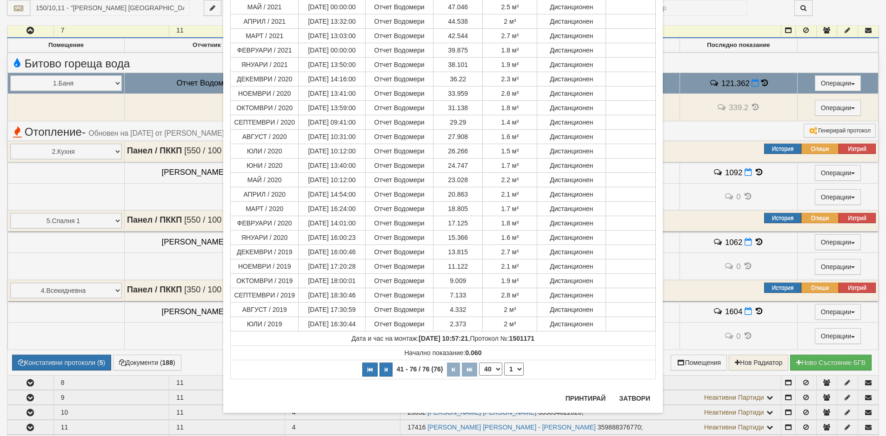
click at [515, 368] on select "1 2" at bounding box center [514, 369] width 20 height 13
select select "1"
click at [504, 376] on select "1 2" at bounding box center [514, 369] width 20 height 13
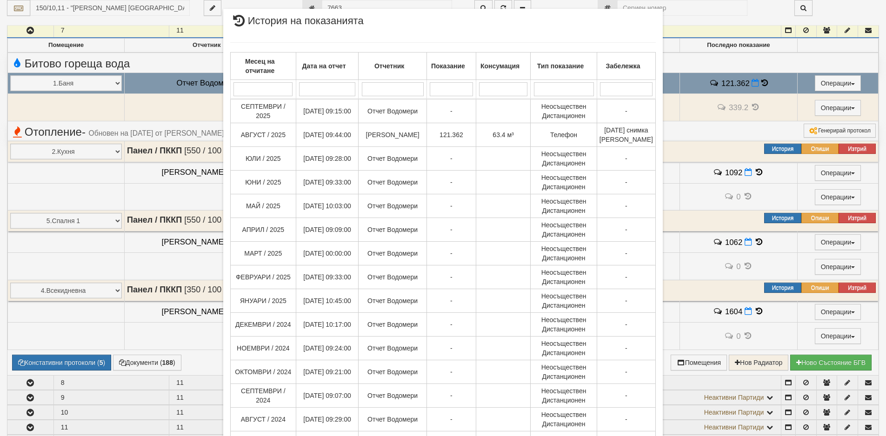
scroll to position [0, 0]
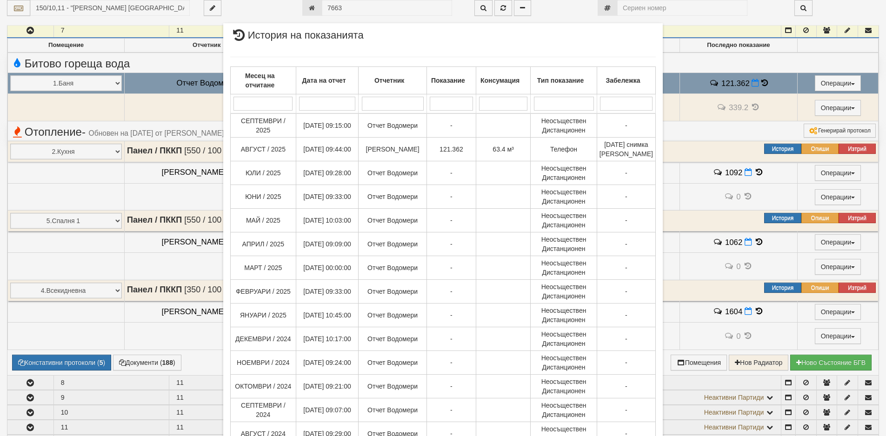
click at [131, 112] on div "× История на показанията Месец на отчитане Дата на отчет Отчетник Показание Кон…" at bounding box center [443, 218] width 886 height 436
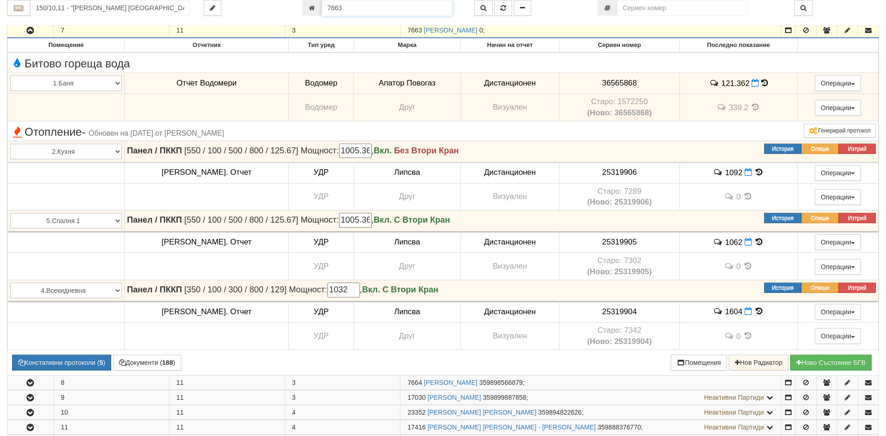
click at [355, 11] on input "7663" at bounding box center [387, 8] width 130 height 16
type input "17785"
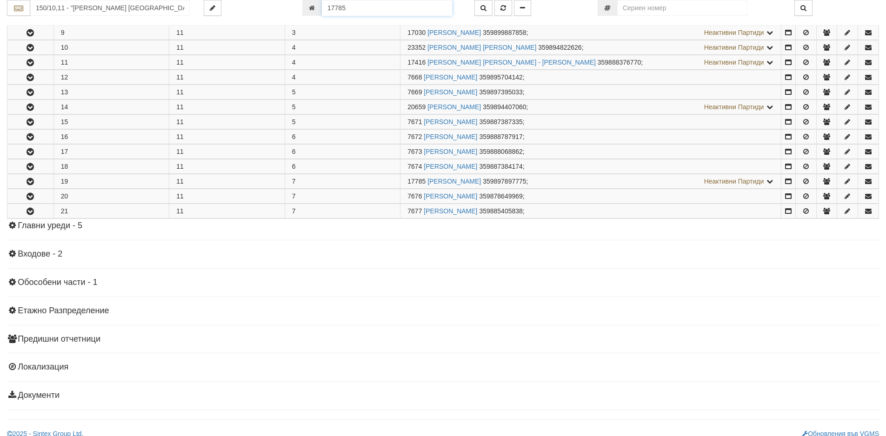
scroll to position [622, 0]
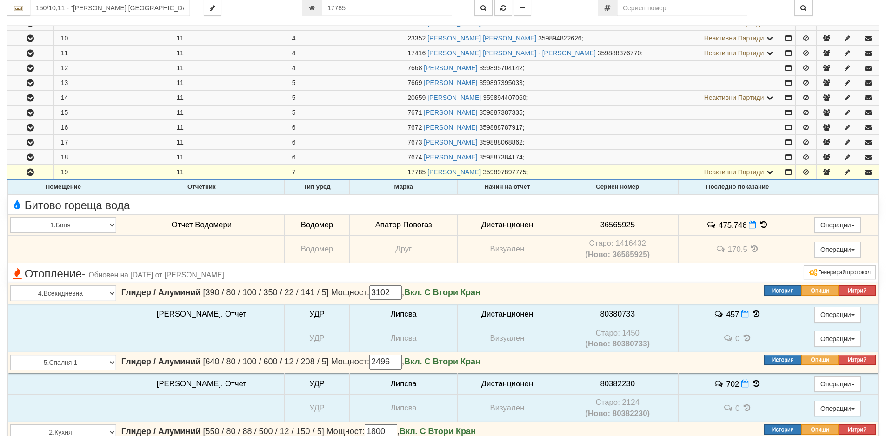
click at [758, 222] on icon at bounding box center [763, 225] width 10 height 8
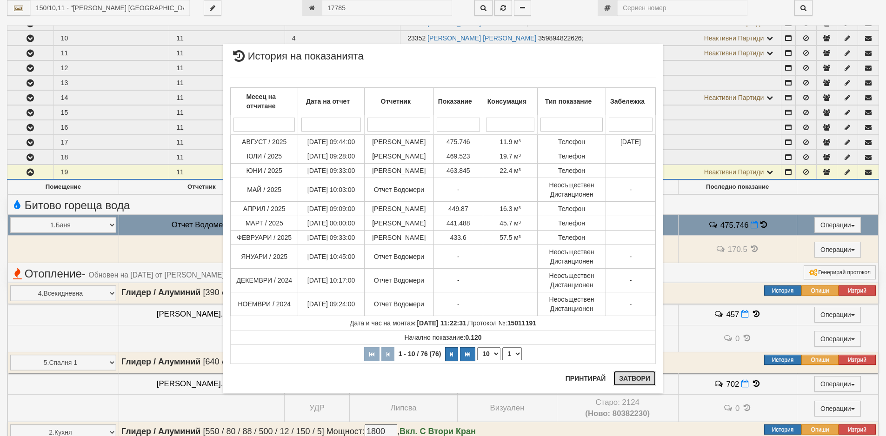
click at [630, 379] on button "Затвори" at bounding box center [634, 378] width 42 height 15
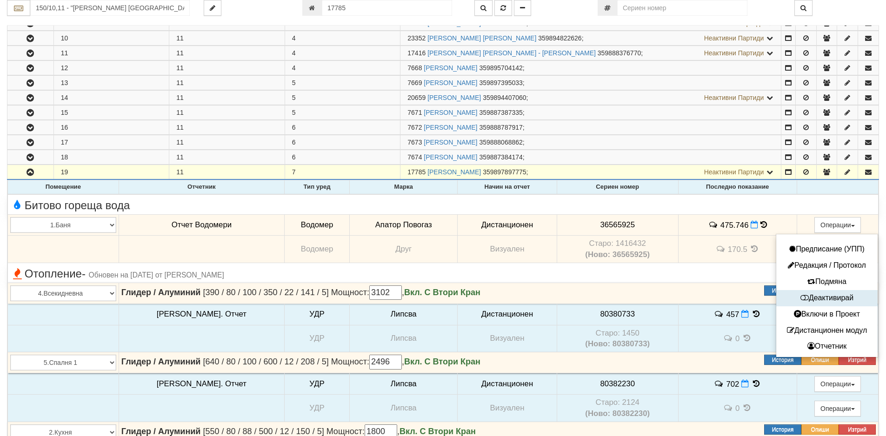
click at [815, 297] on button "Деактивирай" at bounding box center [826, 298] width 97 height 12
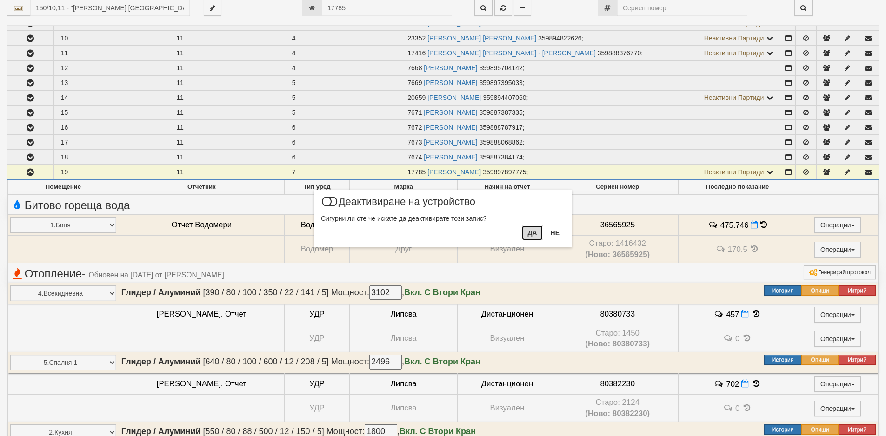
click at [532, 234] on button "Да" at bounding box center [532, 232] width 20 height 15
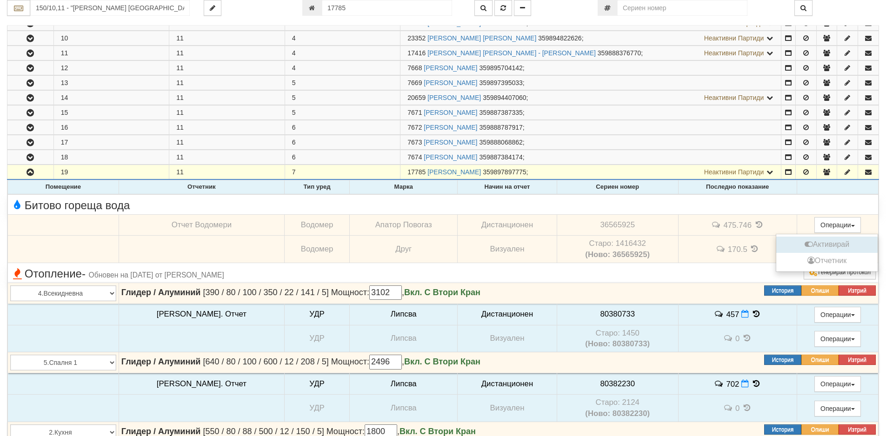
click at [831, 248] on button "Активирай" at bounding box center [826, 245] width 97 height 12
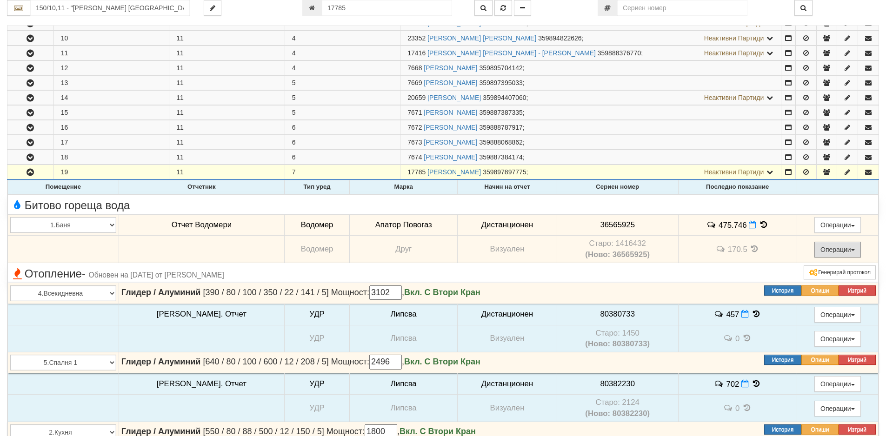
click at [829, 243] on button "Операции" at bounding box center [837, 250] width 46 height 16
click at [678, 224] on td "475.746" at bounding box center [737, 224] width 119 height 21
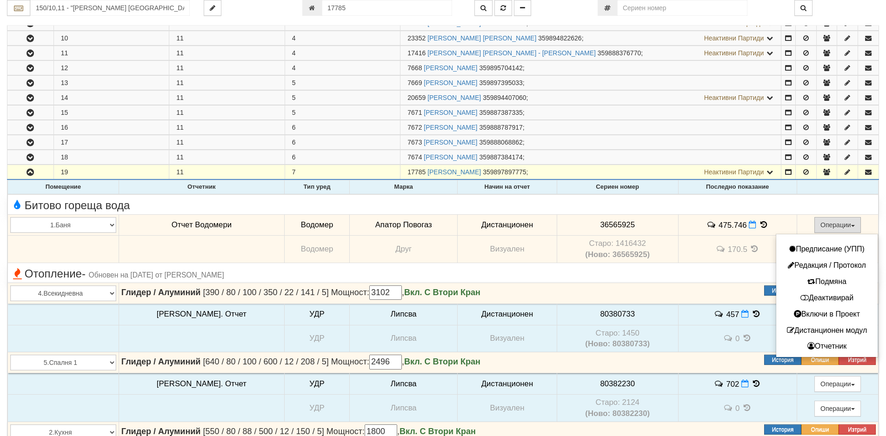
click at [822, 223] on button "Операции" at bounding box center [837, 225] width 46 height 16
click at [758, 225] on icon at bounding box center [763, 225] width 10 height 8
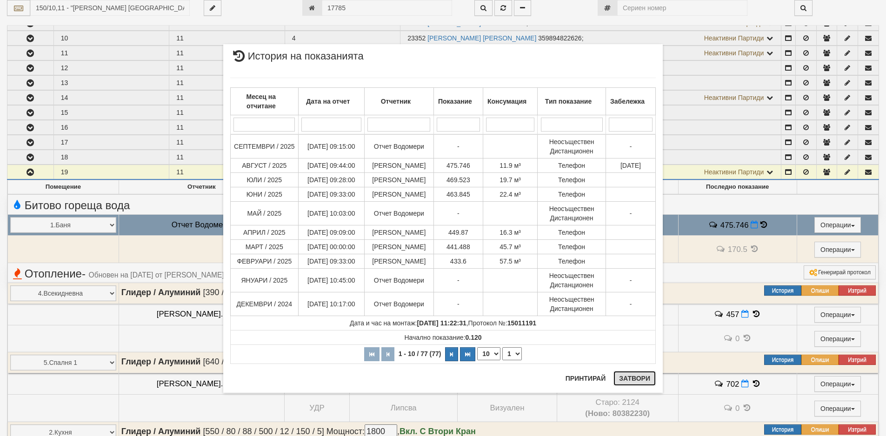
click at [632, 378] on button "Затвори" at bounding box center [634, 378] width 42 height 15
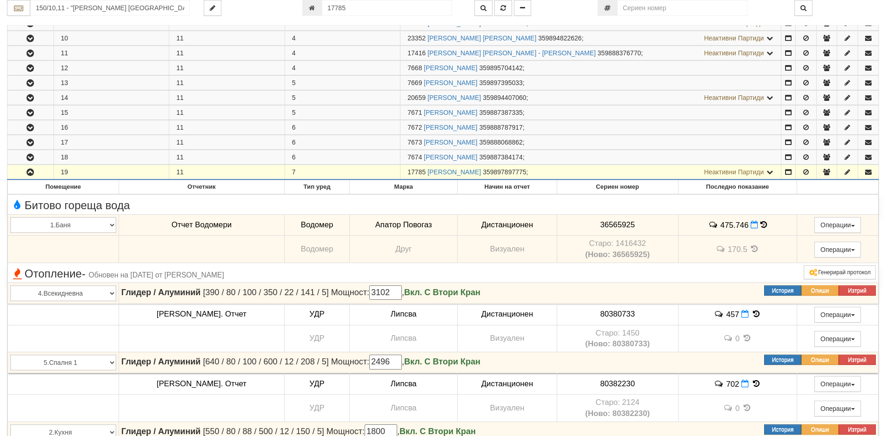
scroll to position [483, 0]
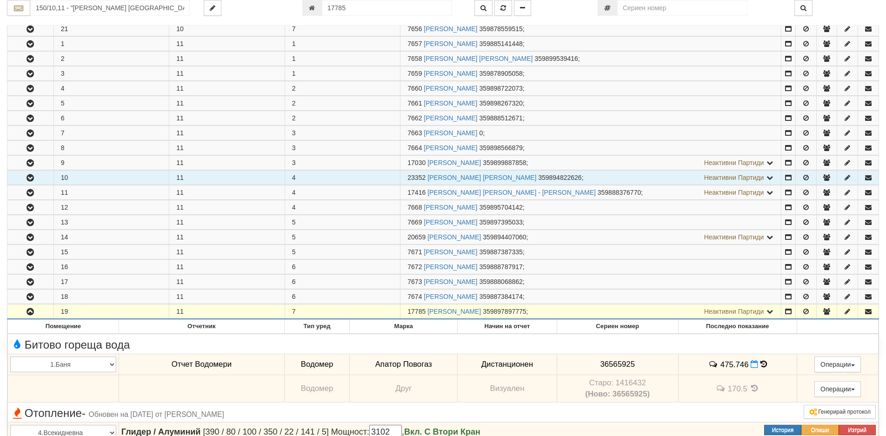
click at [28, 179] on icon "button" at bounding box center [30, 178] width 11 height 7
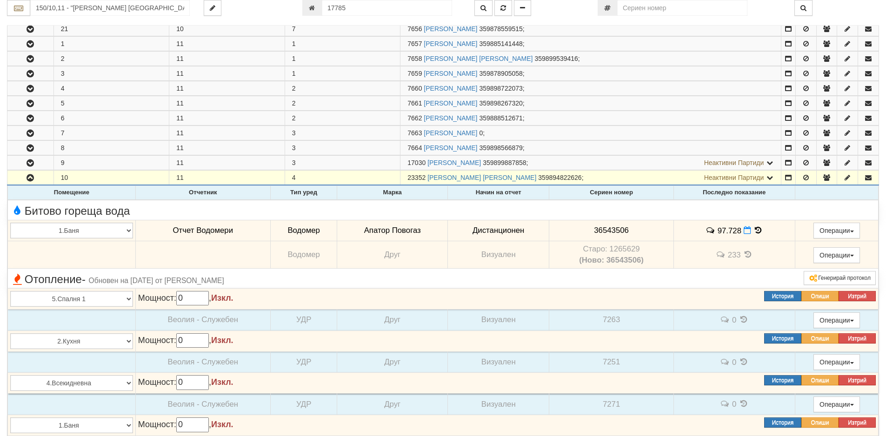
click at [756, 229] on icon at bounding box center [758, 230] width 10 height 8
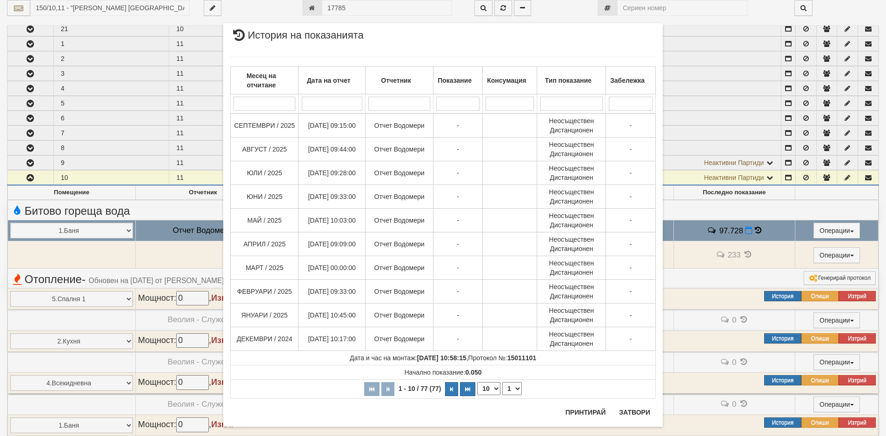
click at [494, 384] on select "10 20 30 40" at bounding box center [488, 388] width 23 height 13
select select "30"
click at [477, 395] on select "10 20 30 40" at bounding box center [488, 388] width 23 height 13
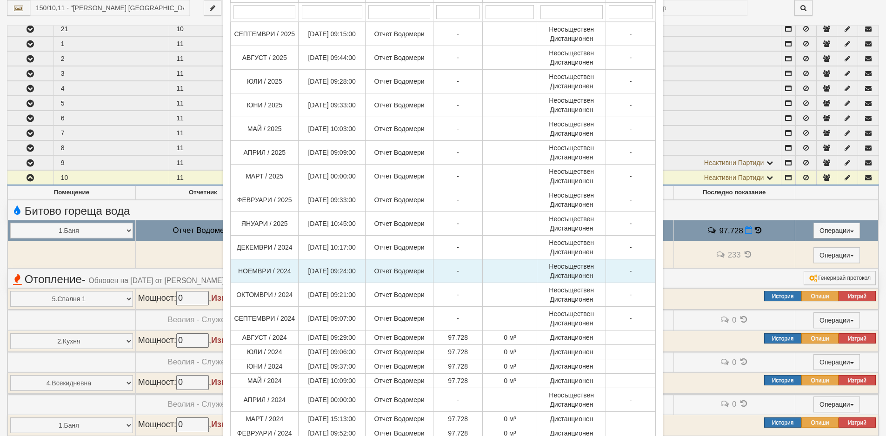
scroll to position [186, 0]
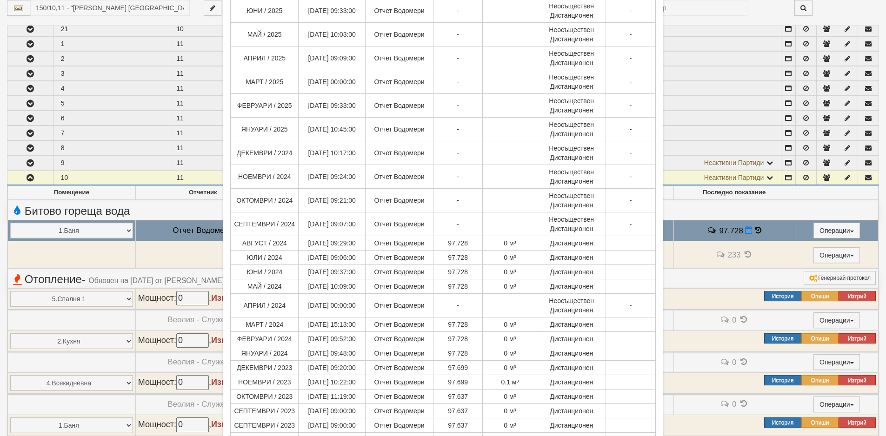
click at [61, 21] on div "× История на показанията Месец на отчитане Дата на отчет Отчетник Показание Кон…" at bounding box center [443, 218] width 886 height 436
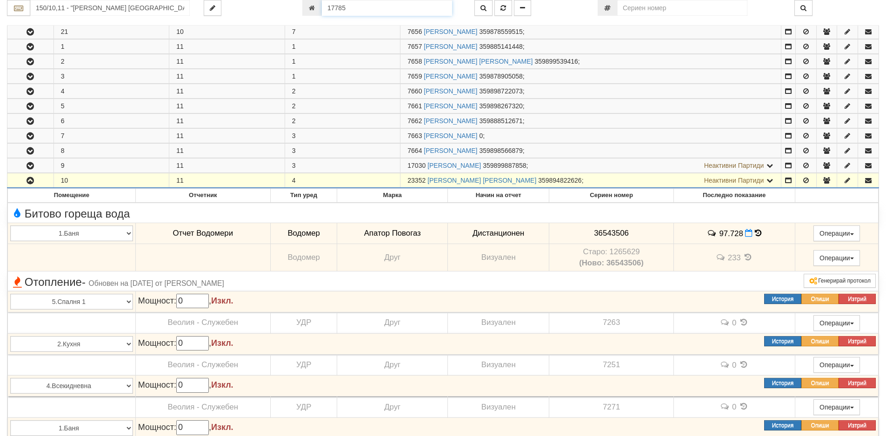
drag, startPoint x: 348, startPoint y: 8, endPoint x: 316, endPoint y: 7, distance: 32.1
click at [322, 7] on input "17785" at bounding box center [387, 8] width 130 height 16
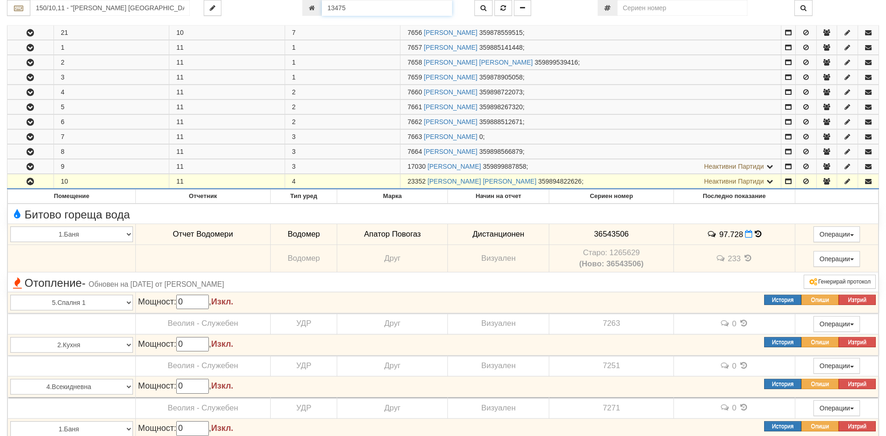
type input "13475"
type input "151/1 - "[PERSON_NAME] [GEOGRAPHIC_DATA] " ЕАД"
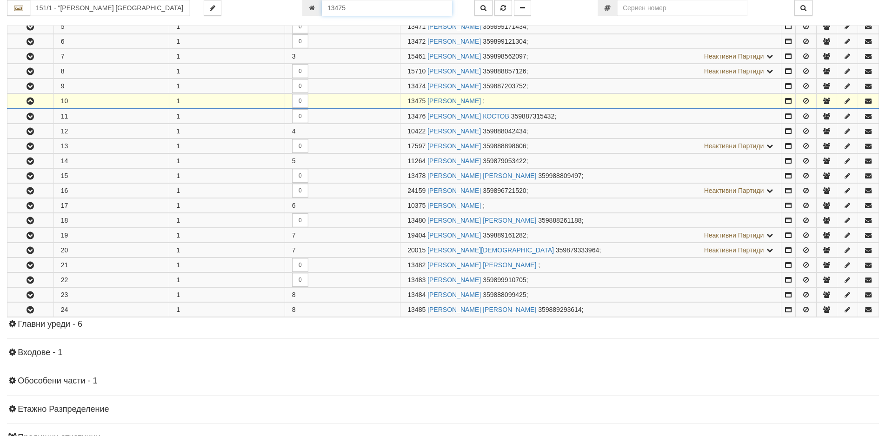
scroll to position [318, 0]
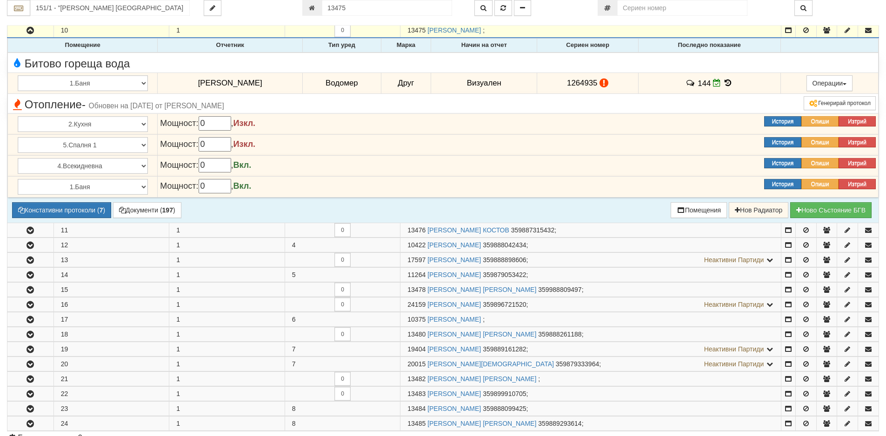
click at [729, 85] on icon at bounding box center [728, 83] width 10 height 8
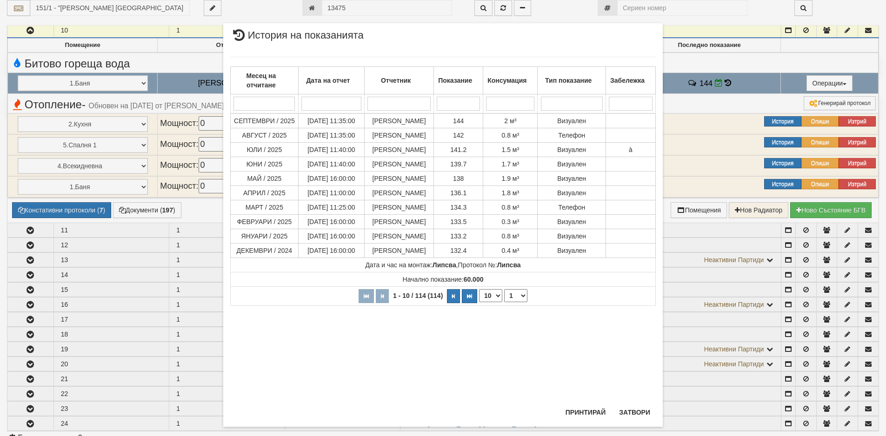
click at [189, 49] on div "× История на показанията Месец на отчитане Дата на отчет Отчетник Показание Кон…" at bounding box center [443, 225] width 544 height 450
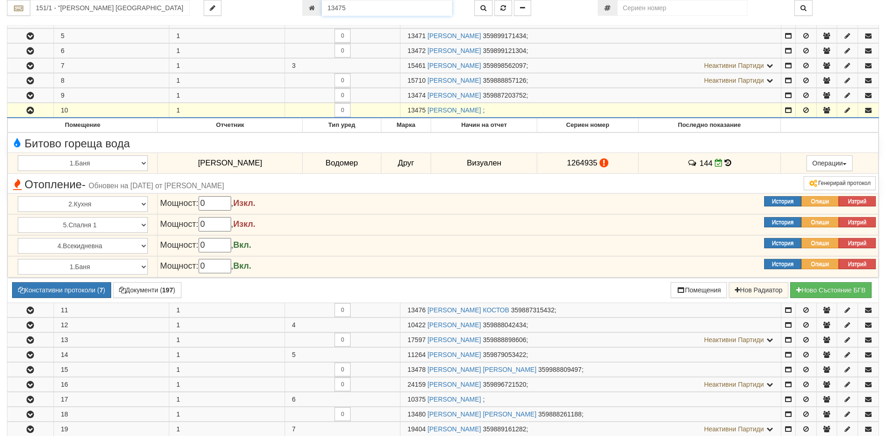
drag, startPoint x: 361, startPoint y: 4, endPoint x: 302, endPoint y: 4, distance: 59.0
click at [302, 4] on div "13475" at bounding box center [381, 8] width 158 height 16
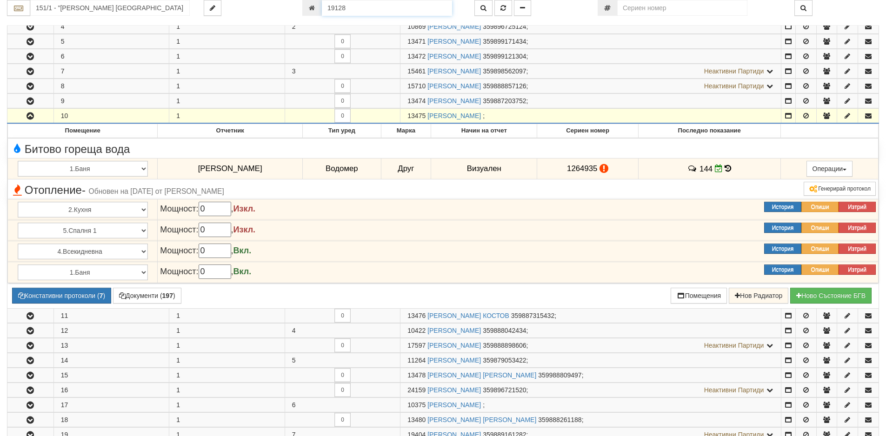
type input "19128"
type input "187/ В - "[PERSON_NAME] [GEOGRAPHIC_DATA] " ЕАД"
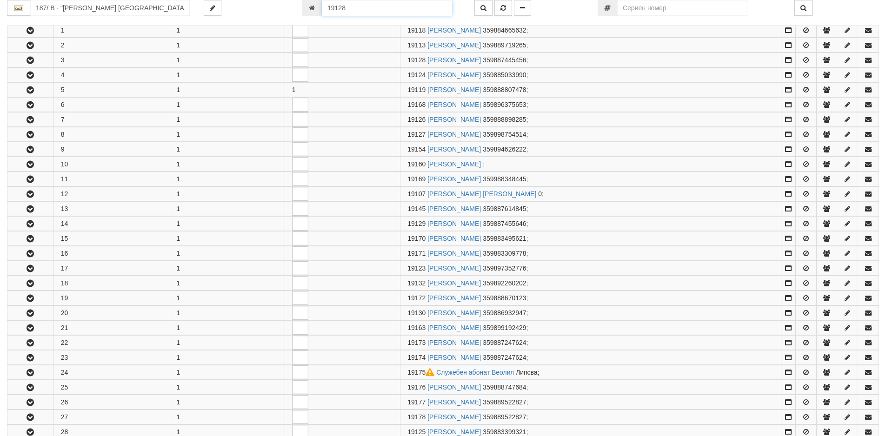
scroll to position [213, 0]
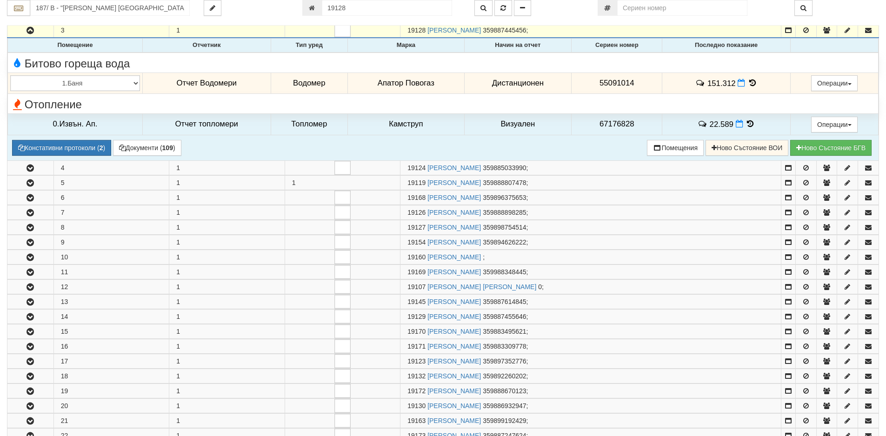
click at [752, 82] on icon at bounding box center [752, 83] width 10 height 8
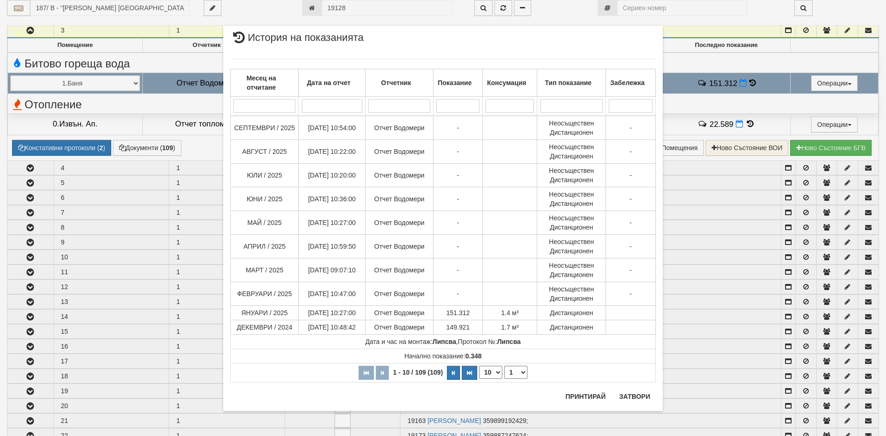
click at [31, 299] on div "× История на показанията Месец на отчитане Дата на отчет Отчетник Показание Кон…" at bounding box center [443, 218] width 886 height 436
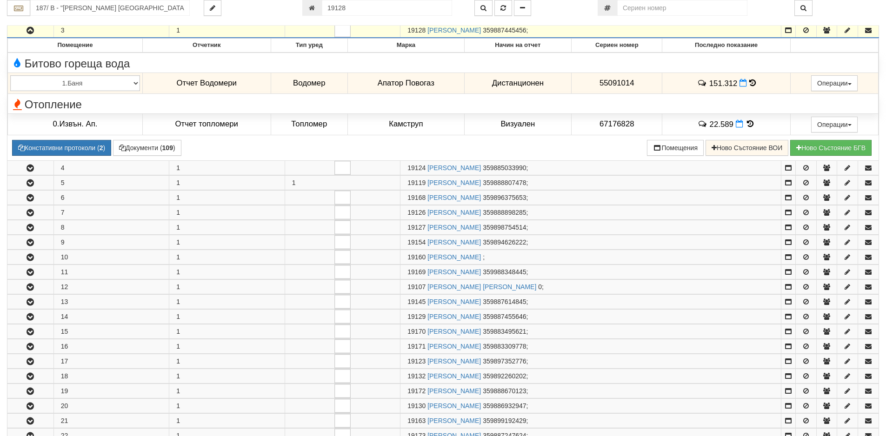
click at [31, 299] on icon "button" at bounding box center [30, 302] width 11 height 7
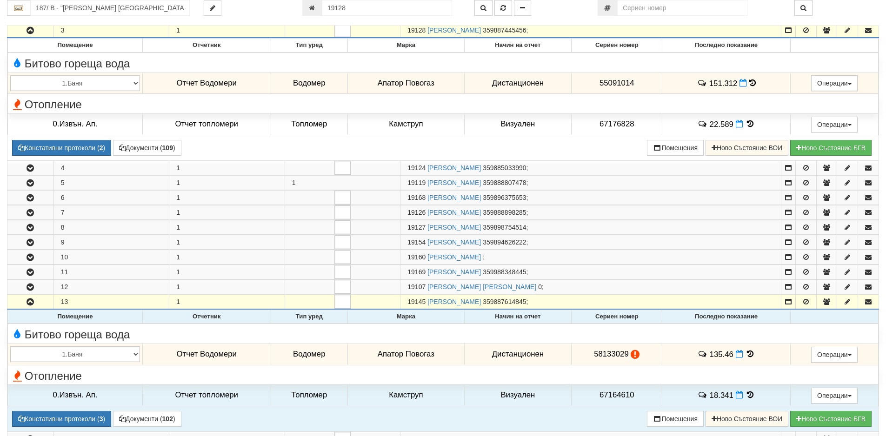
click at [747, 353] on icon at bounding box center [750, 354] width 10 height 8
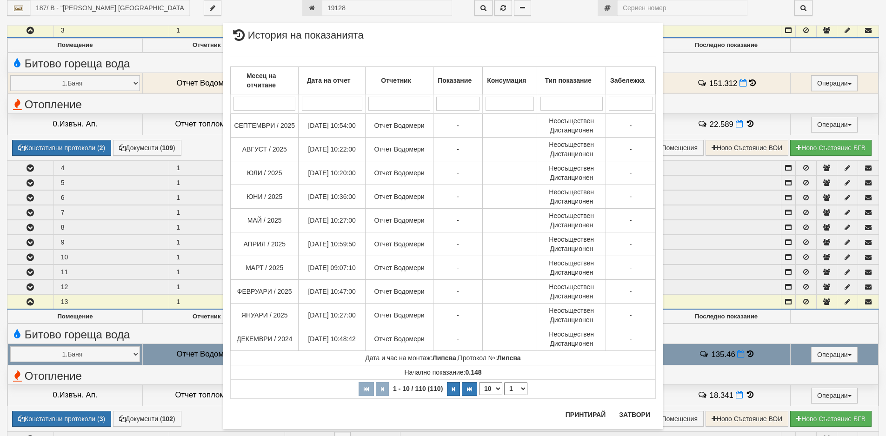
click at [494, 388] on select "10 20 30 40" at bounding box center [490, 388] width 23 height 13
select select "40"
click at [479, 395] on select "10 20 30 40" at bounding box center [490, 388] width 23 height 13
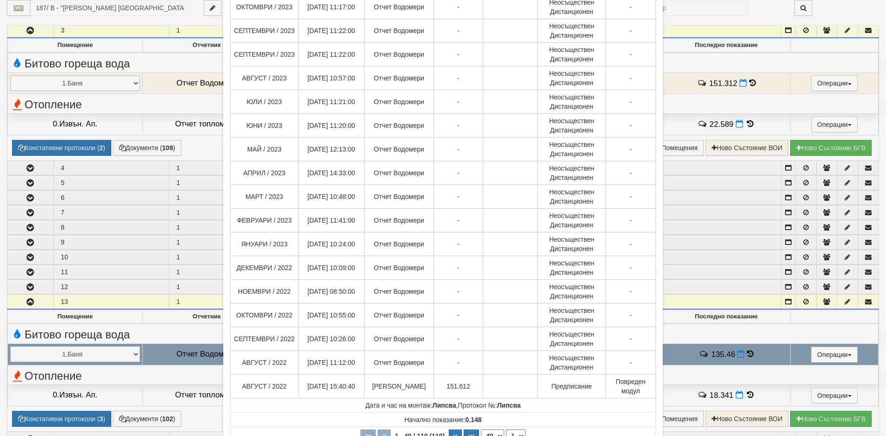
scroll to position [731, 0]
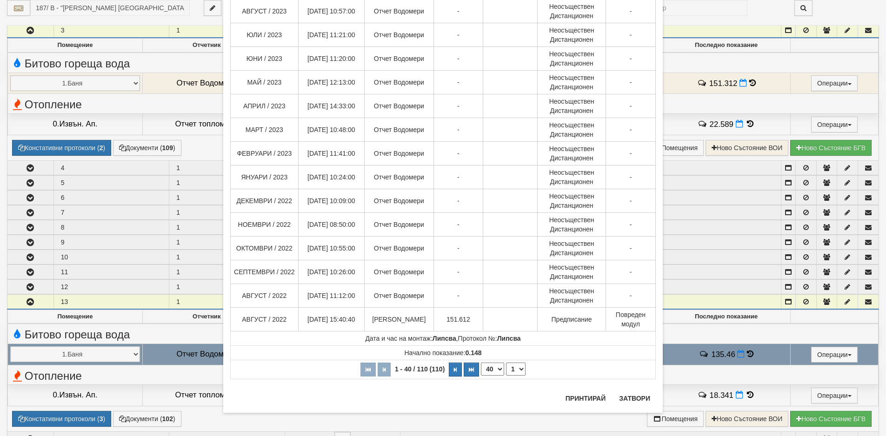
click at [140, 59] on div "× История на показанията Месец на отчитане Дата на отчет Отчетник Показание Кон…" at bounding box center [443, 218] width 886 height 436
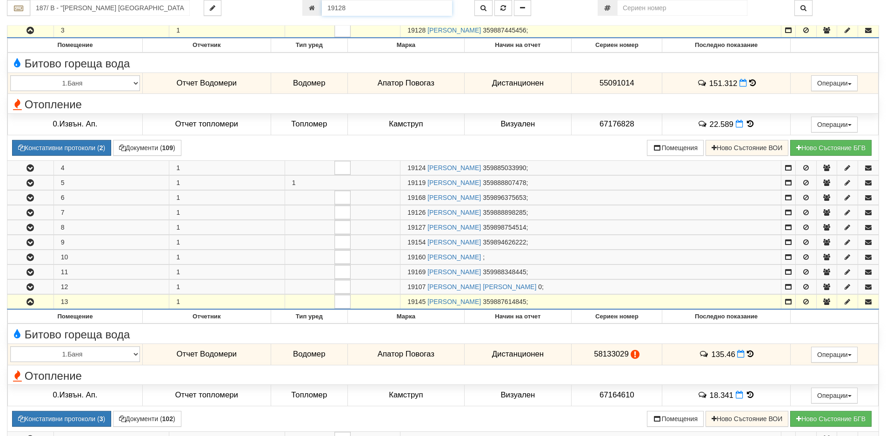
drag, startPoint x: 312, startPoint y: 11, endPoint x: 271, endPoint y: 11, distance: 41.8
click at [274, 11] on div "187/ В - "[PERSON_NAME] [GEOGRAPHIC_DATA] " ЕАД 19128" at bounding box center [443, 8] width 886 height 16
type input "11560"
type input "201/1 - "[PERSON_NAME] [GEOGRAPHIC_DATA] " ЕАД"
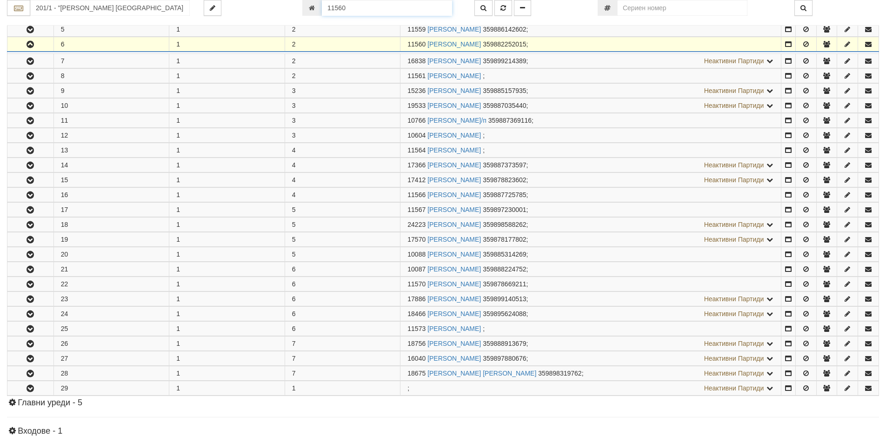
scroll to position [258, 0]
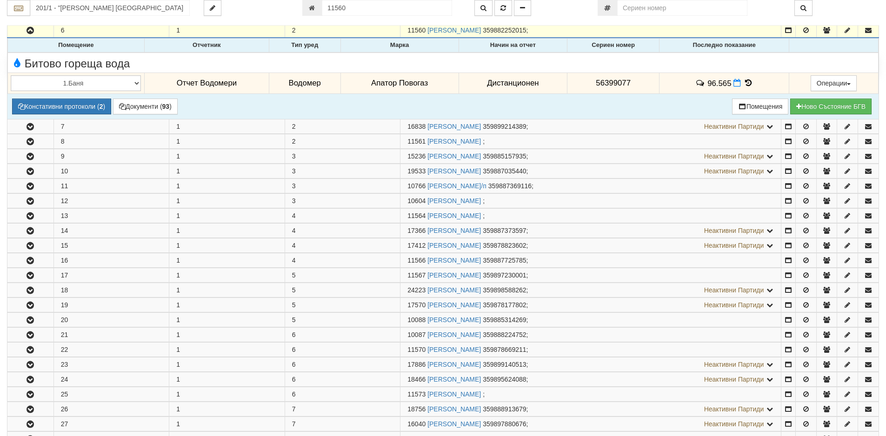
click at [743, 80] on icon at bounding box center [748, 83] width 10 height 8
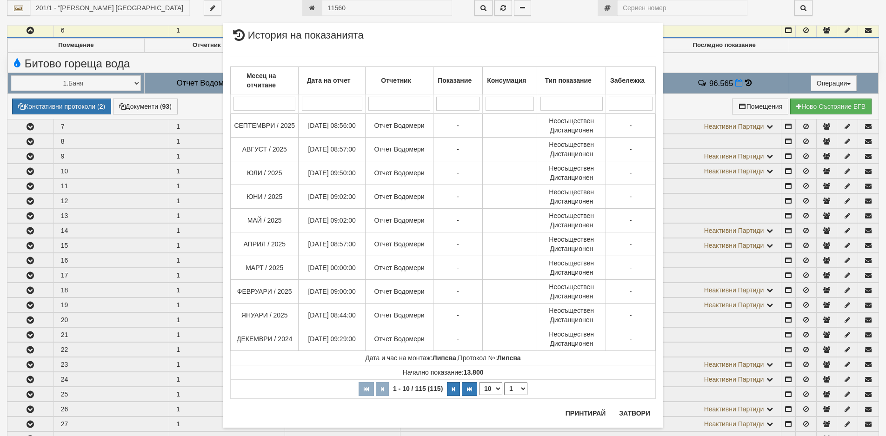
click at [495, 389] on select "10 20 30 40" at bounding box center [490, 388] width 23 height 13
select select "40"
click at [479, 395] on select "10 20 30 40" at bounding box center [490, 388] width 23 height 13
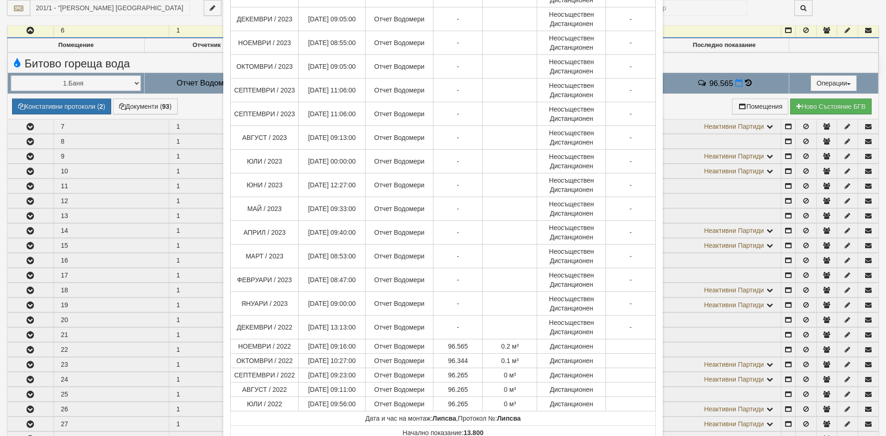
scroll to position [651, 0]
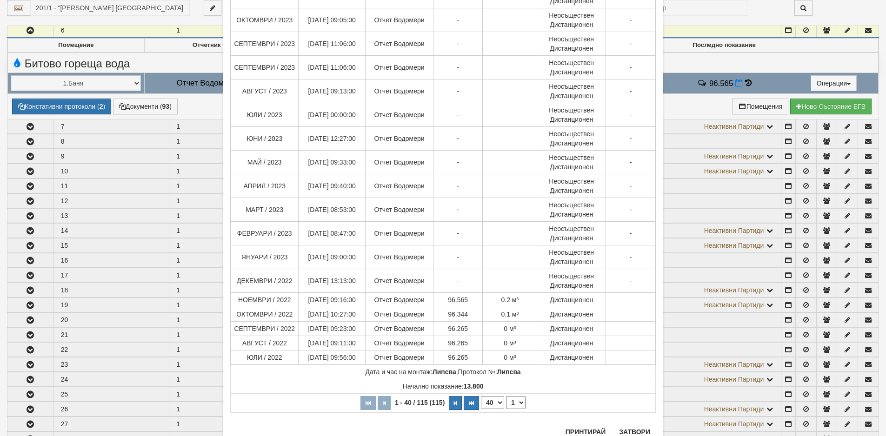
click at [134, 48] on div "× История на показанията Месец на отчитане Дата на отчет Отчетник Показание Кон…" at bounding box center [443, 218] width 886 height 436
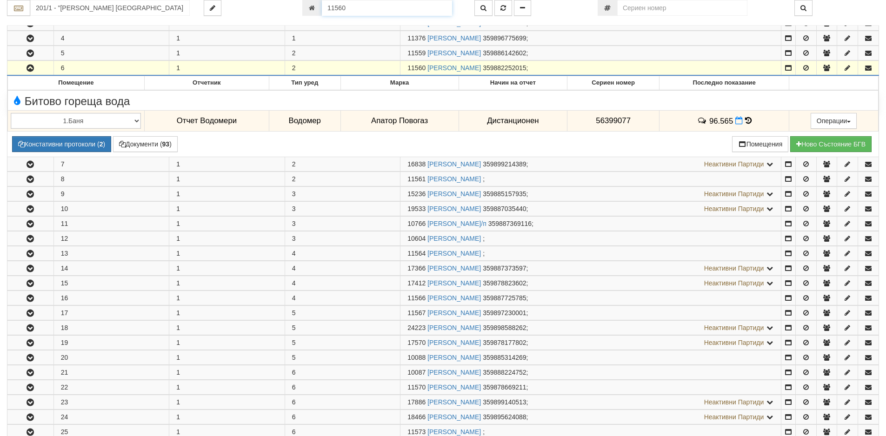
drag, startPoint x: 360, startPoint y: 9, endPoint x: 303, endPoint y: 5, distance: 57.3
click at [303, 5] on div "11560" at bounding box center [381, 8] width 158 height 16
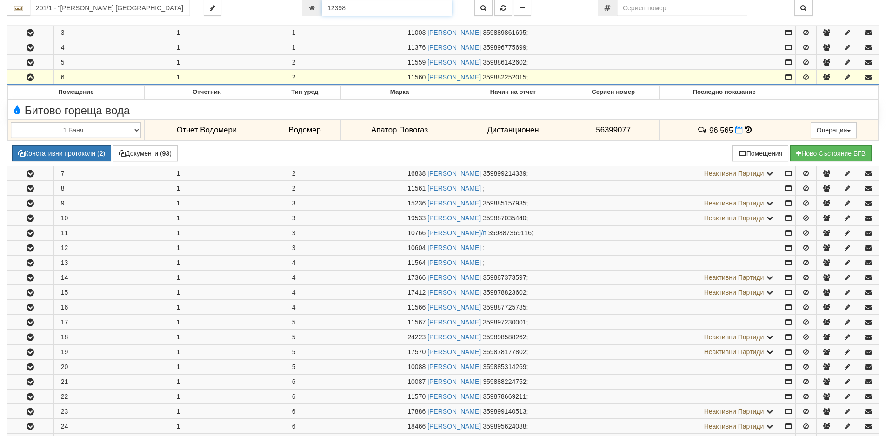
type input "12398"
type input "201/3,4 - "[PERSON_NAME] [GEOGRAPHIC_DATA] " ЕАД"
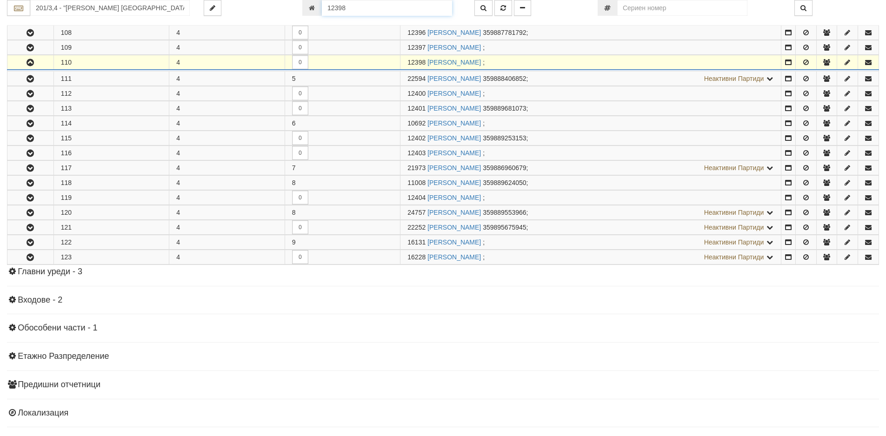
scroll to position [913, 0]
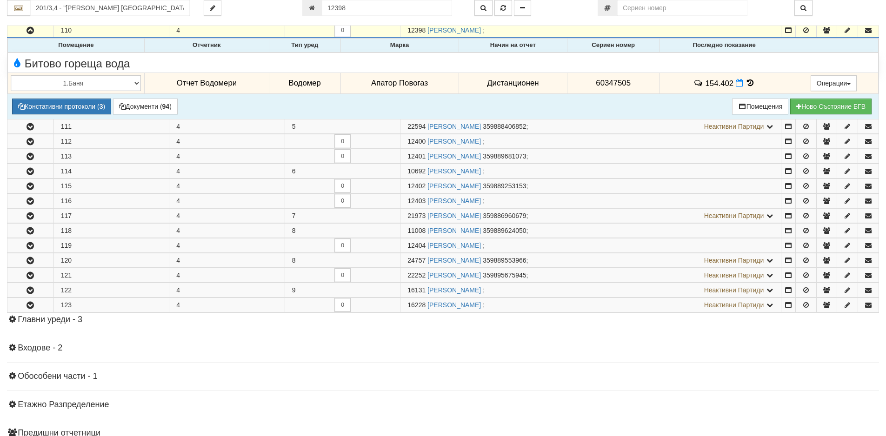
click at [747, 84] on icon at bounding box center [750, 83] width 10 height 8
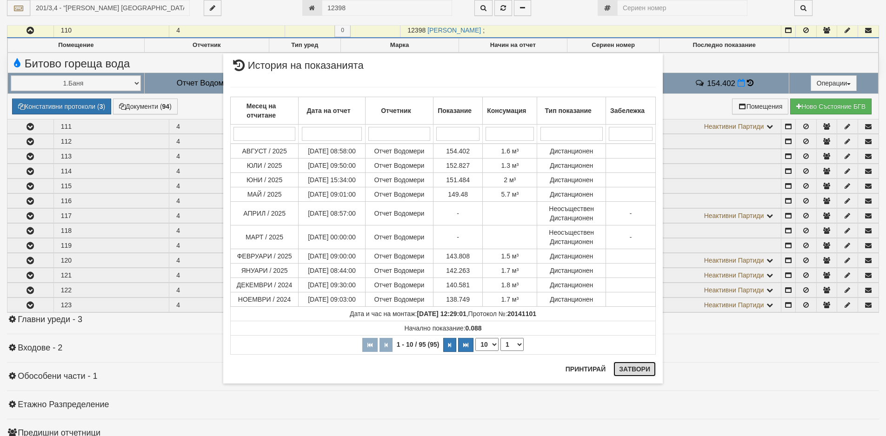
click at [638, 374] on button "Затвори" at bounding box center [634, 369] width 42 height 15
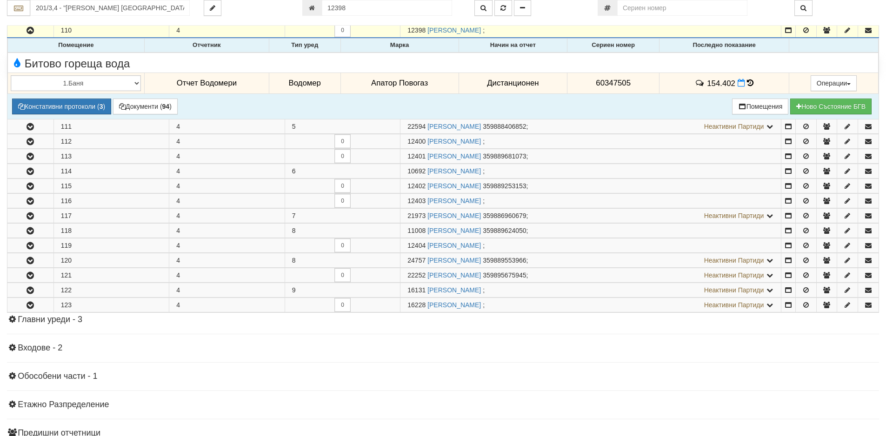
click at [747, 83] on icon at bounding box center [750, 83] width 7 height 8
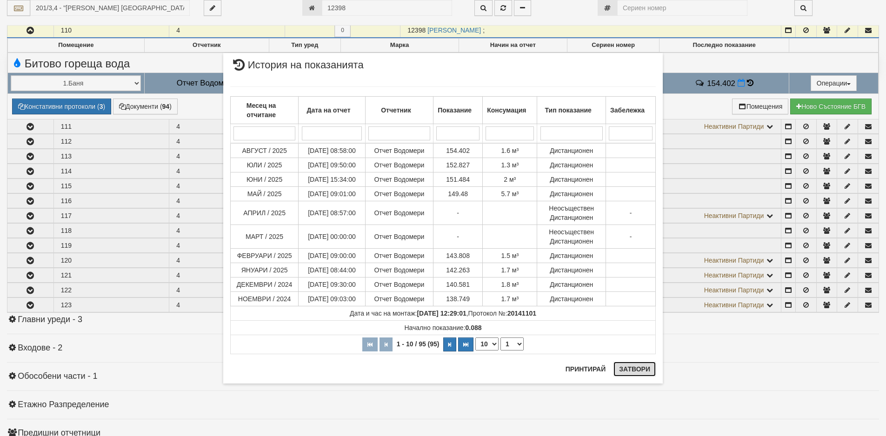
click at [631, 370] on button "Затвори" at bounding box center [634, 369] width 42 height 15
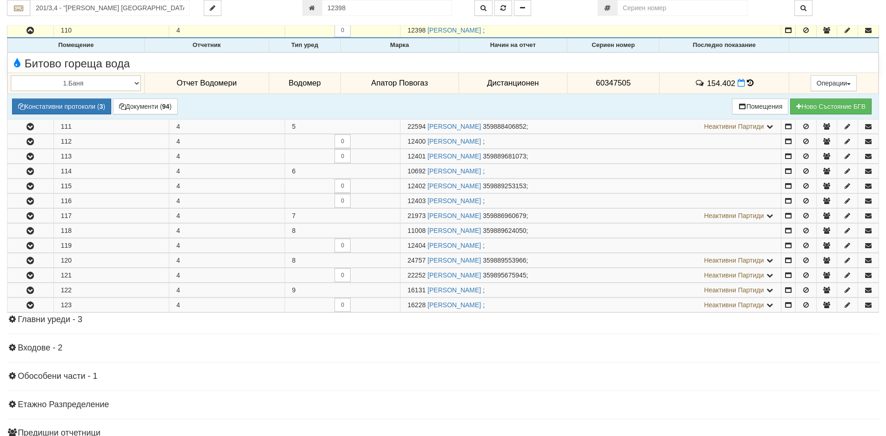
drag, startPoint x: 145, startPoint y: 63, endPoint x: 149, endPoint y: 54, distance: 9.8
click at [145, 63] on div "Битово гореща вода" at bounding box center [149, 62] width 293 height 14
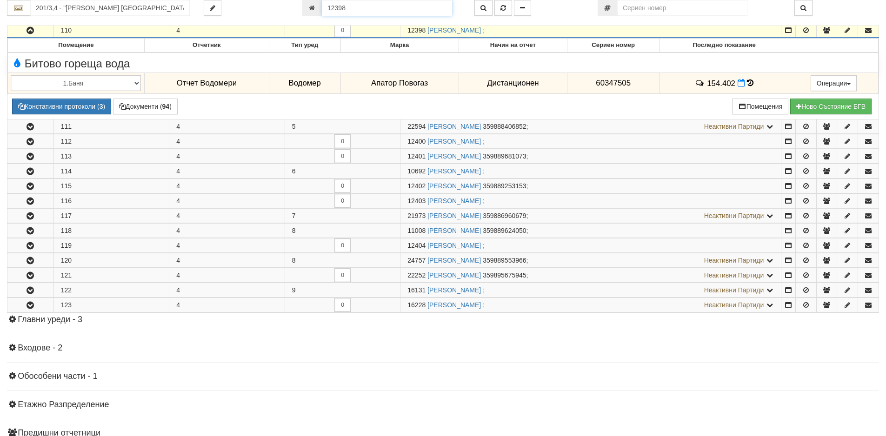
click at [357, 4] on input "12398" at bounding box center [387, 8] width 130 height 16
type input "10092"
type input "201/5 - "[PERSON_NAME] [GEOGRAPHIC_DATA] " ЕАД"
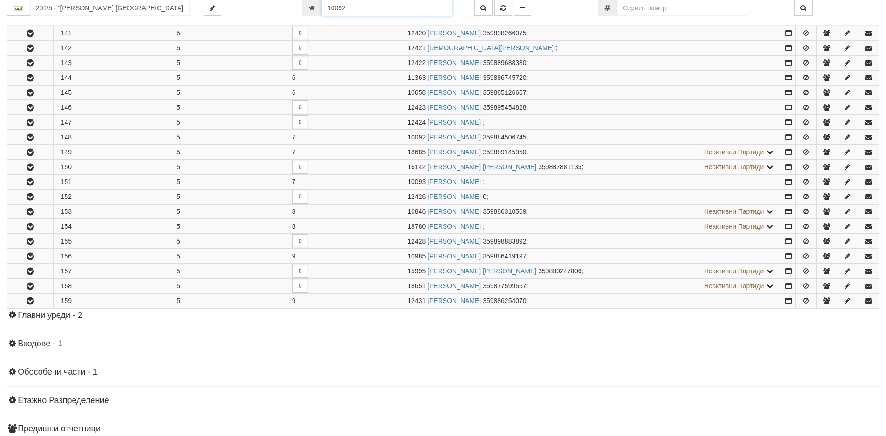
scroll to position [533, 0]
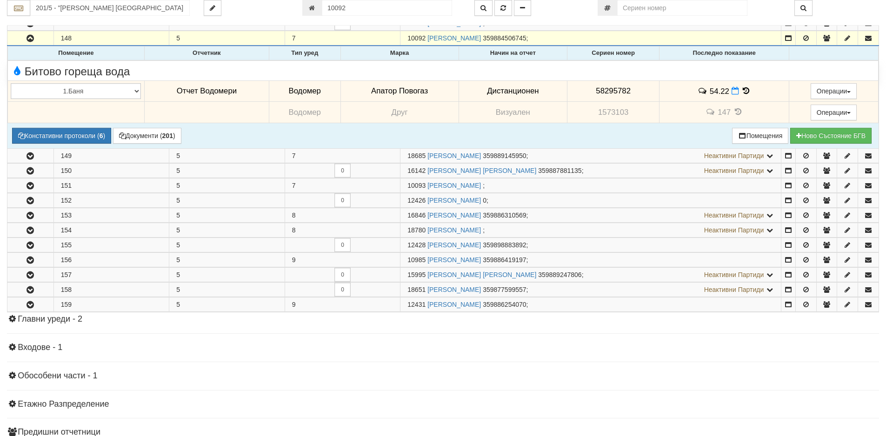
click at [741, 91] on icon at bounding box center [746, 91] width 10 height 8
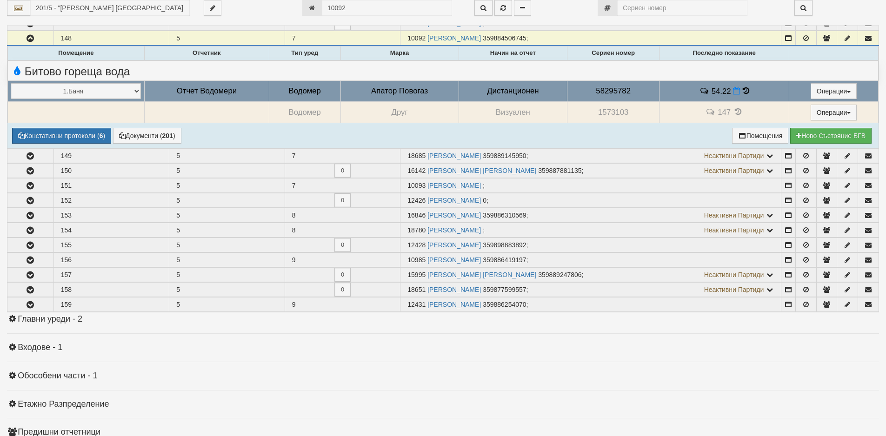
select select "1"
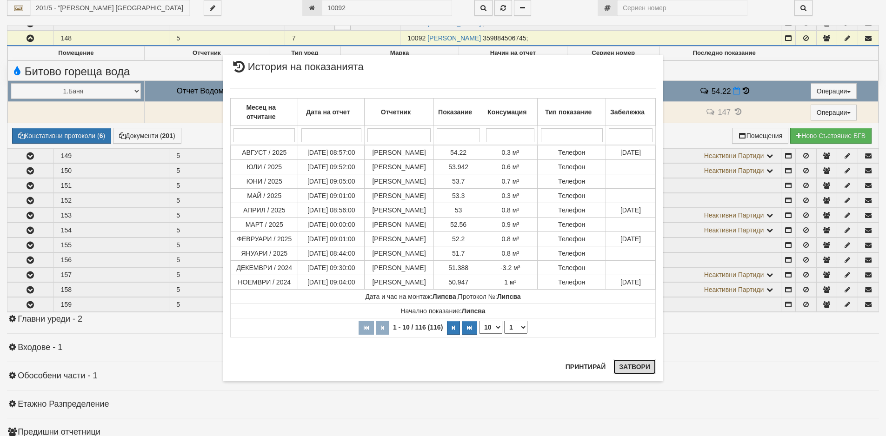
click at [637, 370] on button "Затвори" at bounding box center [634, 366] width 42 height 15
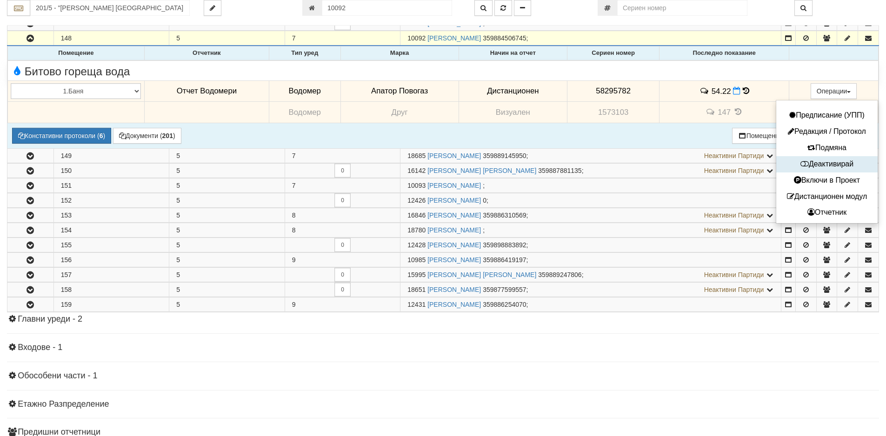
click at [826, 162] on button "Деактивирай" at bounding box center [826, 165] width 97 height 12
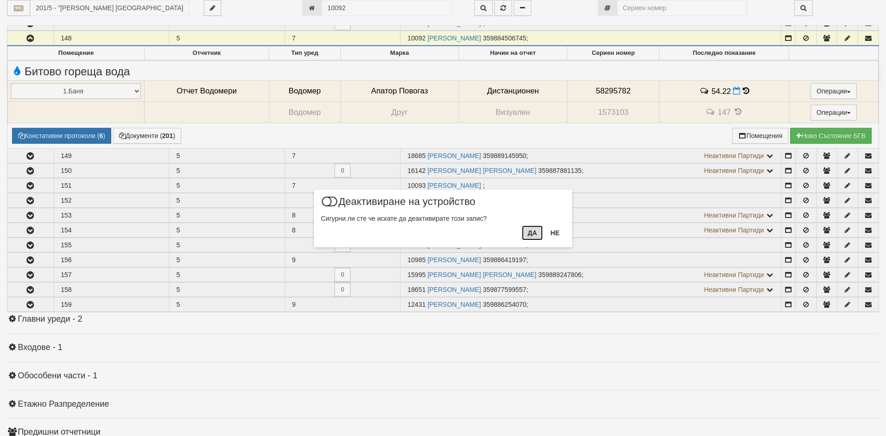
click at [533, 232] on button "Да" at bounding box center [532, 232] width 20 height 15
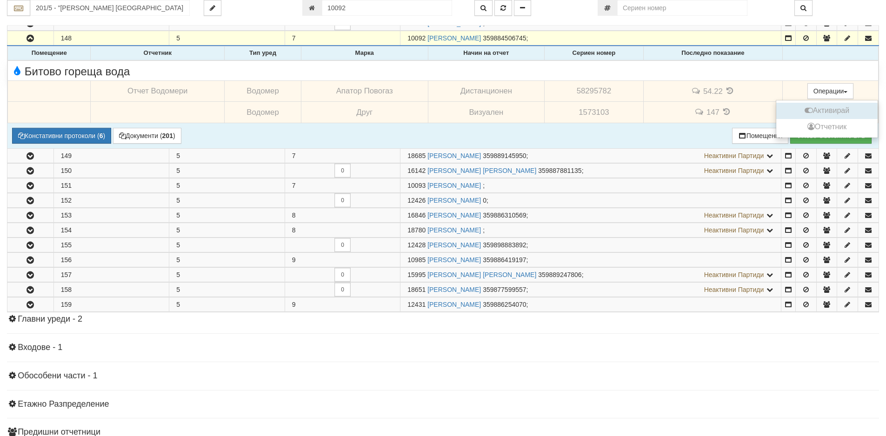
click at [819, 108] on button "Активирай" at bounding box center [826, 111] width 97 height 12
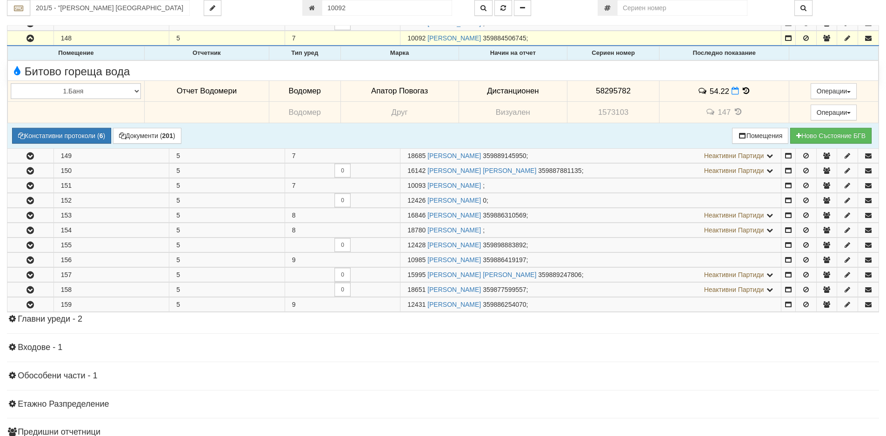
click at [741, 91] on icon at bounding box center [746, 91] width 10 height 8
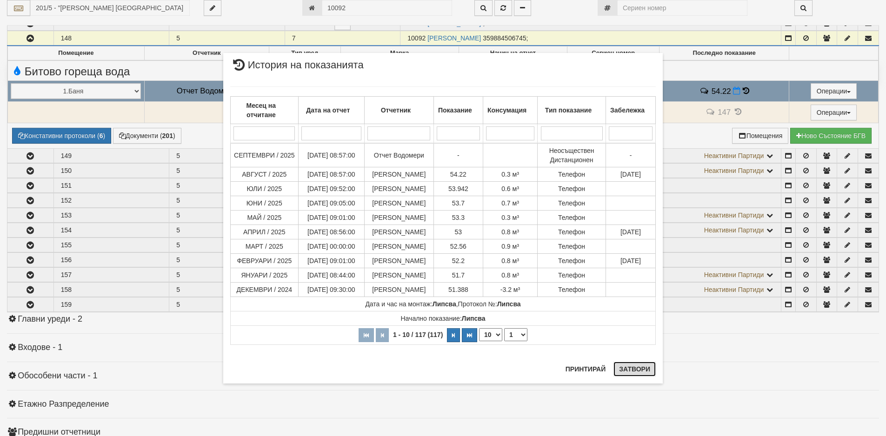
click at [634, 373] on button "Затвори" at bounding box center [634, 369] width 42 height 15
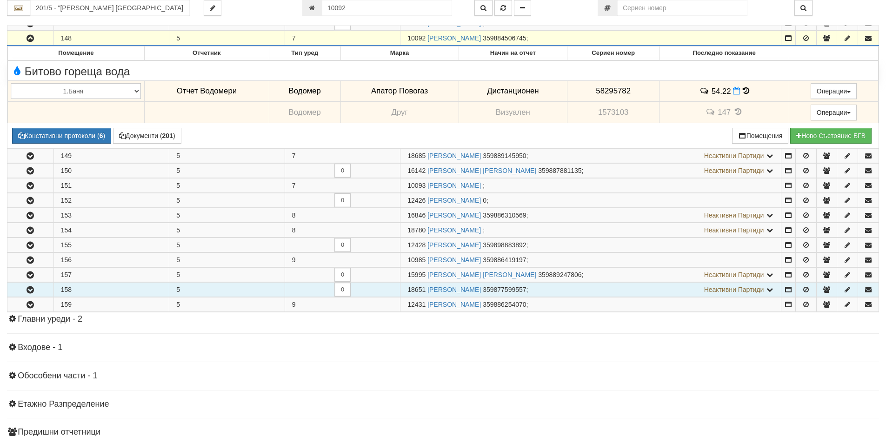
click at [27, 291] on icon "button" at bounding box center [30, 290] width 11 height 7
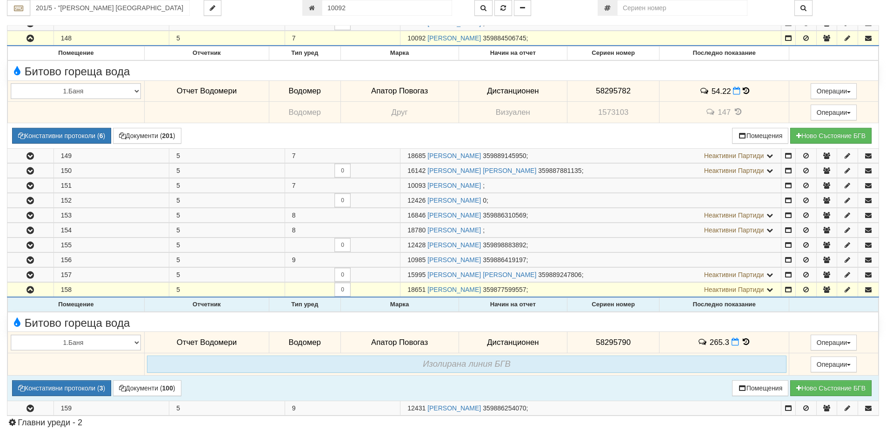
click at [744, 343] on icon at bounding box center [746, 342] width 10 height 8
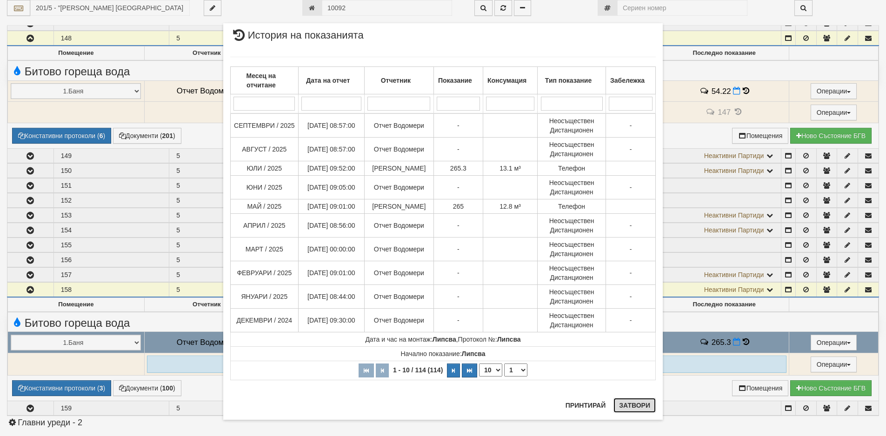
click at [618, 409] on button "Затвори" at bounding box center [634, 405] width 42 height 15
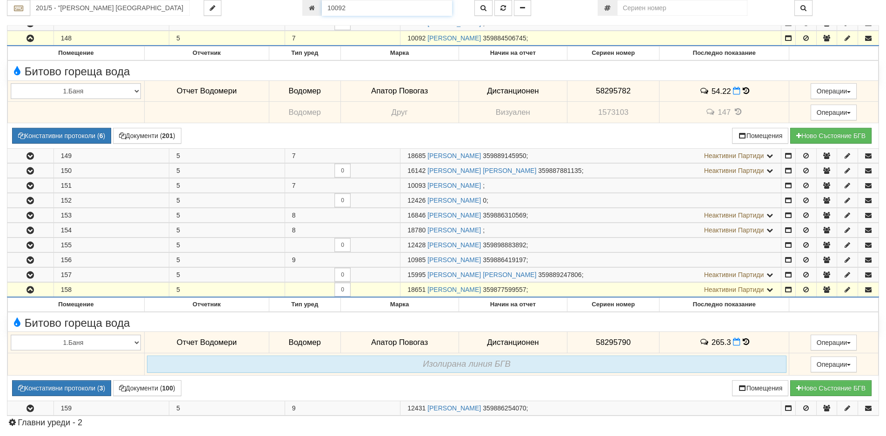
drag, startPoint x: 351, startPoint y: 8, endPoint x: 296, endPoint y: 6, distance: 54.5
click at [301, 7] on div "10092" at bounding box center [381, 8] width 172 height 16
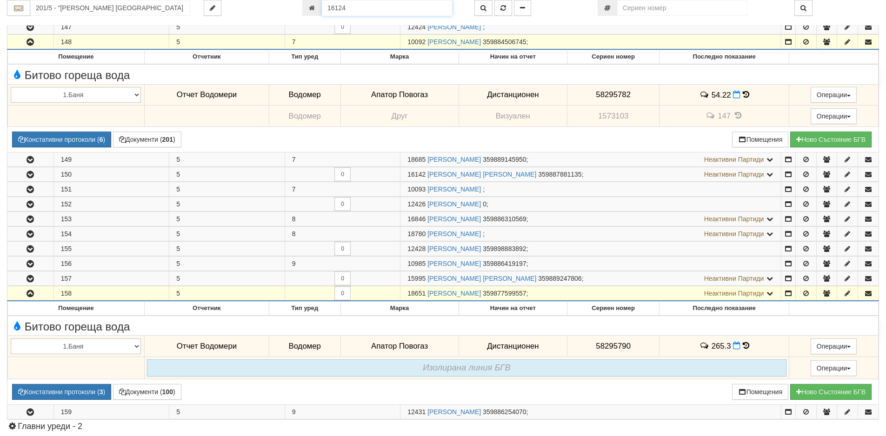
type input "16124"
type input "202/1 - "[PERSON_NAME] [GEOGRAPHIC_DATA] " ЕАД"
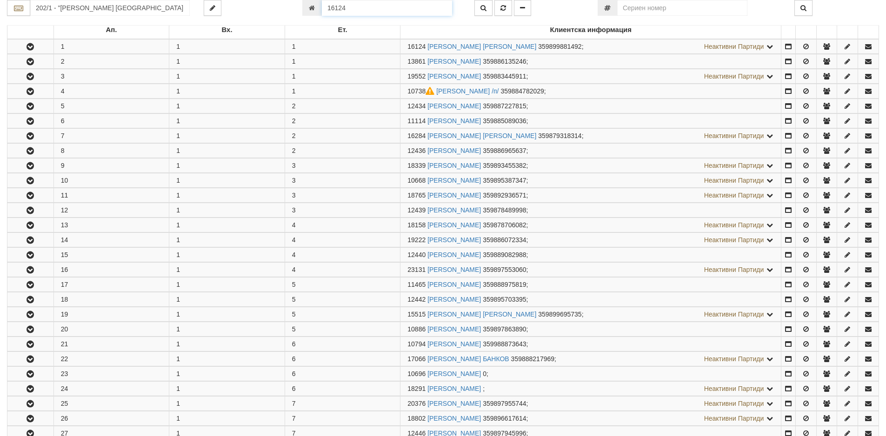
scroll to position [184, 0]
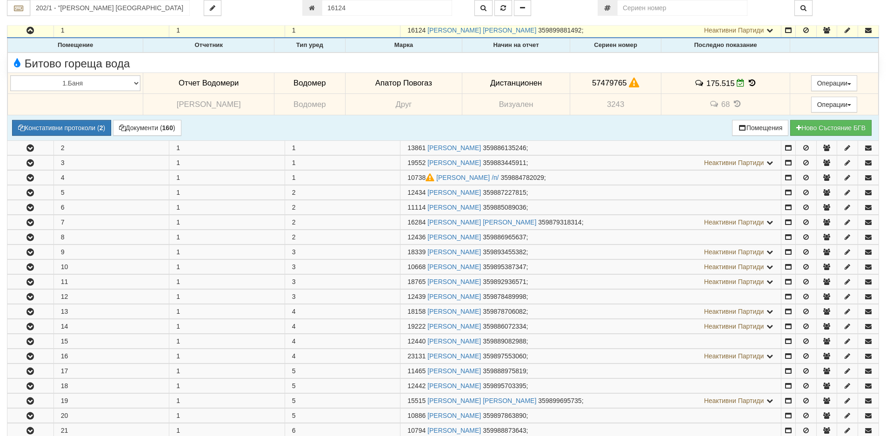
click at [747, 85] on icon at bounding box center [752, 83] width 10 height 8
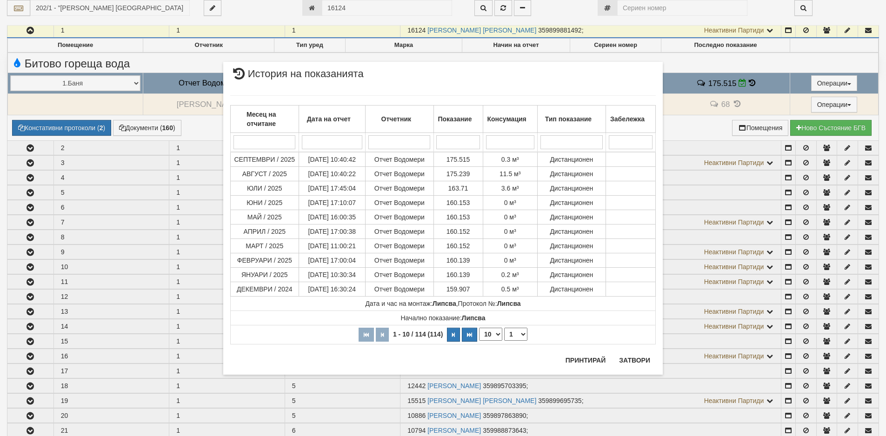
click at [349, 9] on div "× История на показанията Месец на отчитане Дата на отчет Отчетник Показание Кон…" at bounding box center [442, 199] width 453 height 398
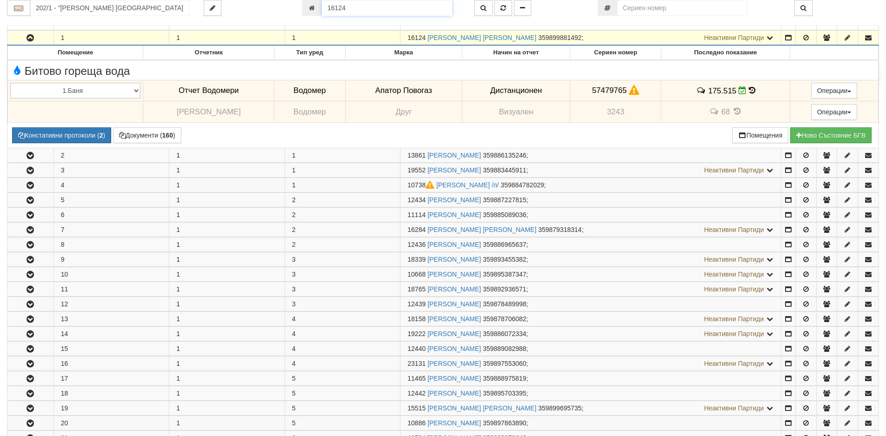
drag, startPoint x: 346, startPoint y: 9, endPoint x: 321, endPoint y: 8, distance: 24.6
click at [322, 8] on input "16124" at bounding box center [387, 8] width 130 height 16
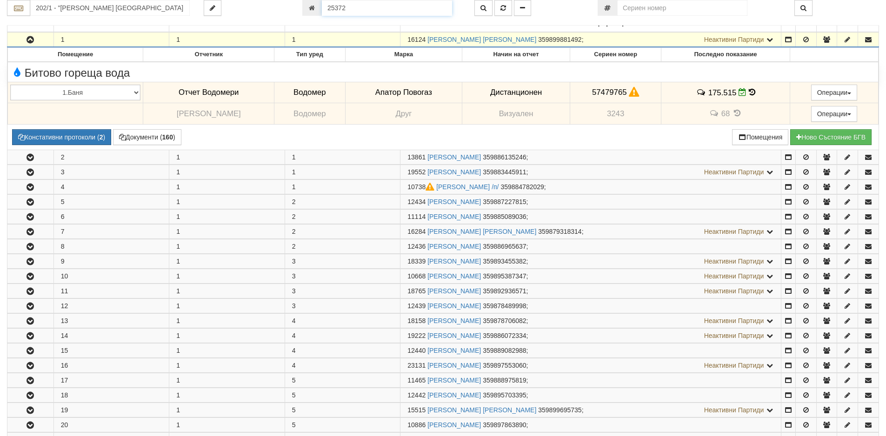
type input "25372"
type input "202/5 - "[PERSON_NAME] [GEOGRAPHIC_DATA] " ЕАД"
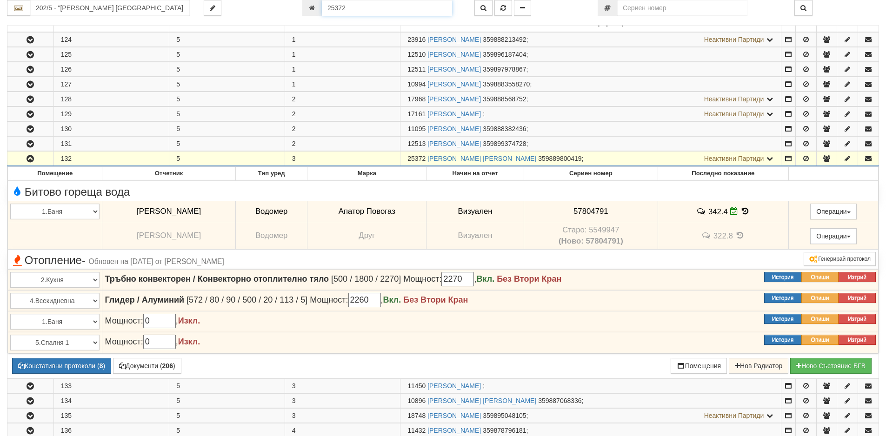
scroll to position [303, 0]
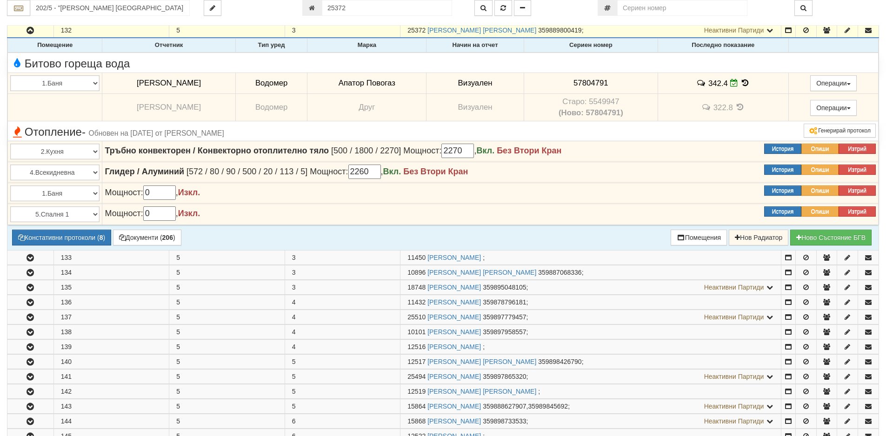
click at [740, 81] on icon at bounding box center [745, 83] width 10 height 8
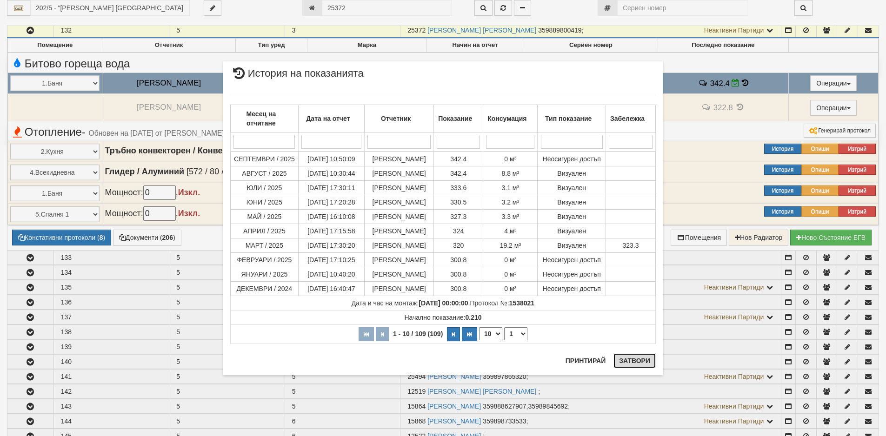
click at [633, 361] on button "Затвори" at bounding box center [634, 360] width 42 height 15
